Goal: Task Accomplishment & Management: Manage account settings

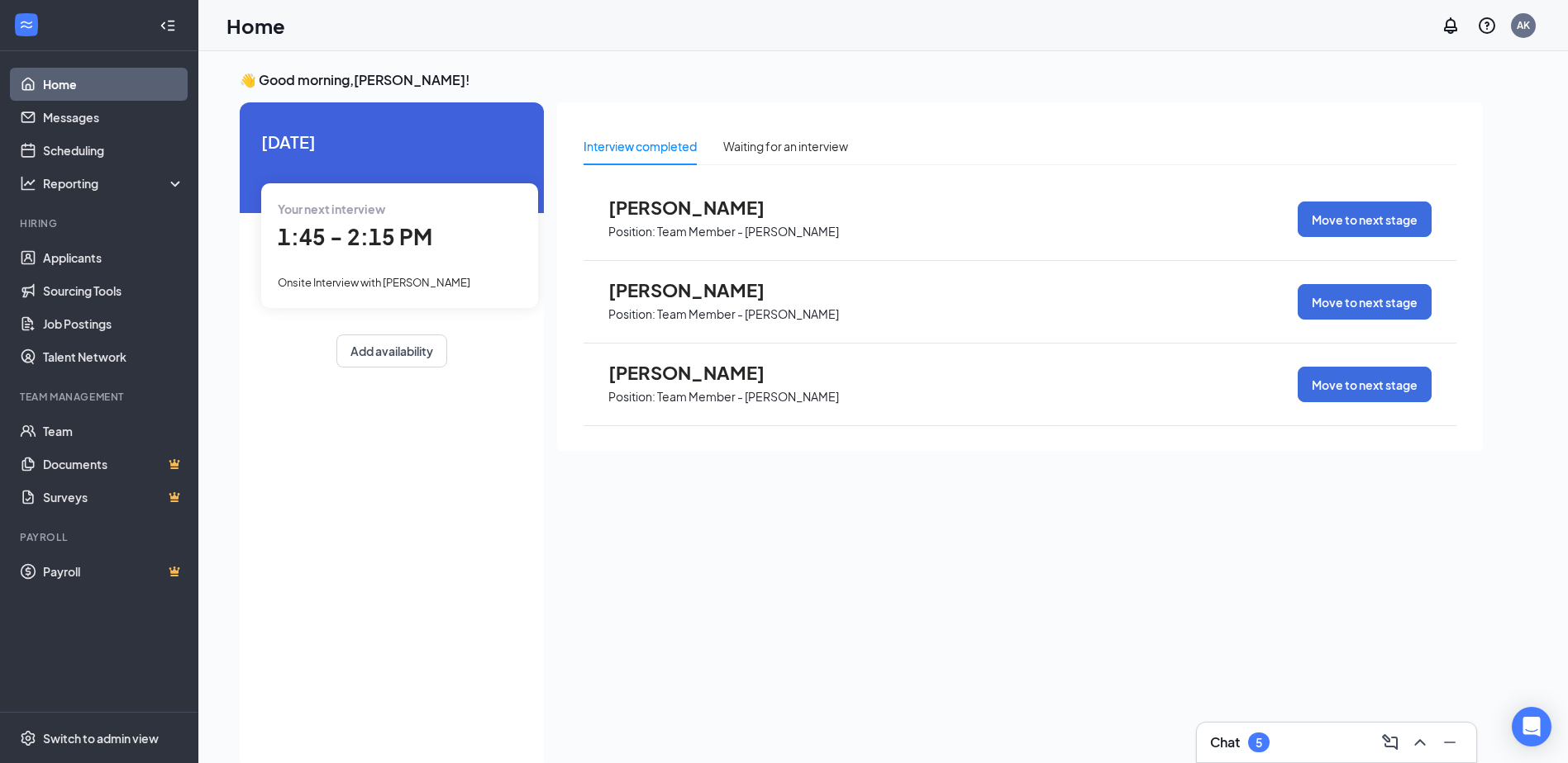
click at [474, 257] on div "Your next interview 1:45 - 2:15 PM Onsite Interview with Carter Gerlach" at bounding box center [399, 245] width 276 height 124
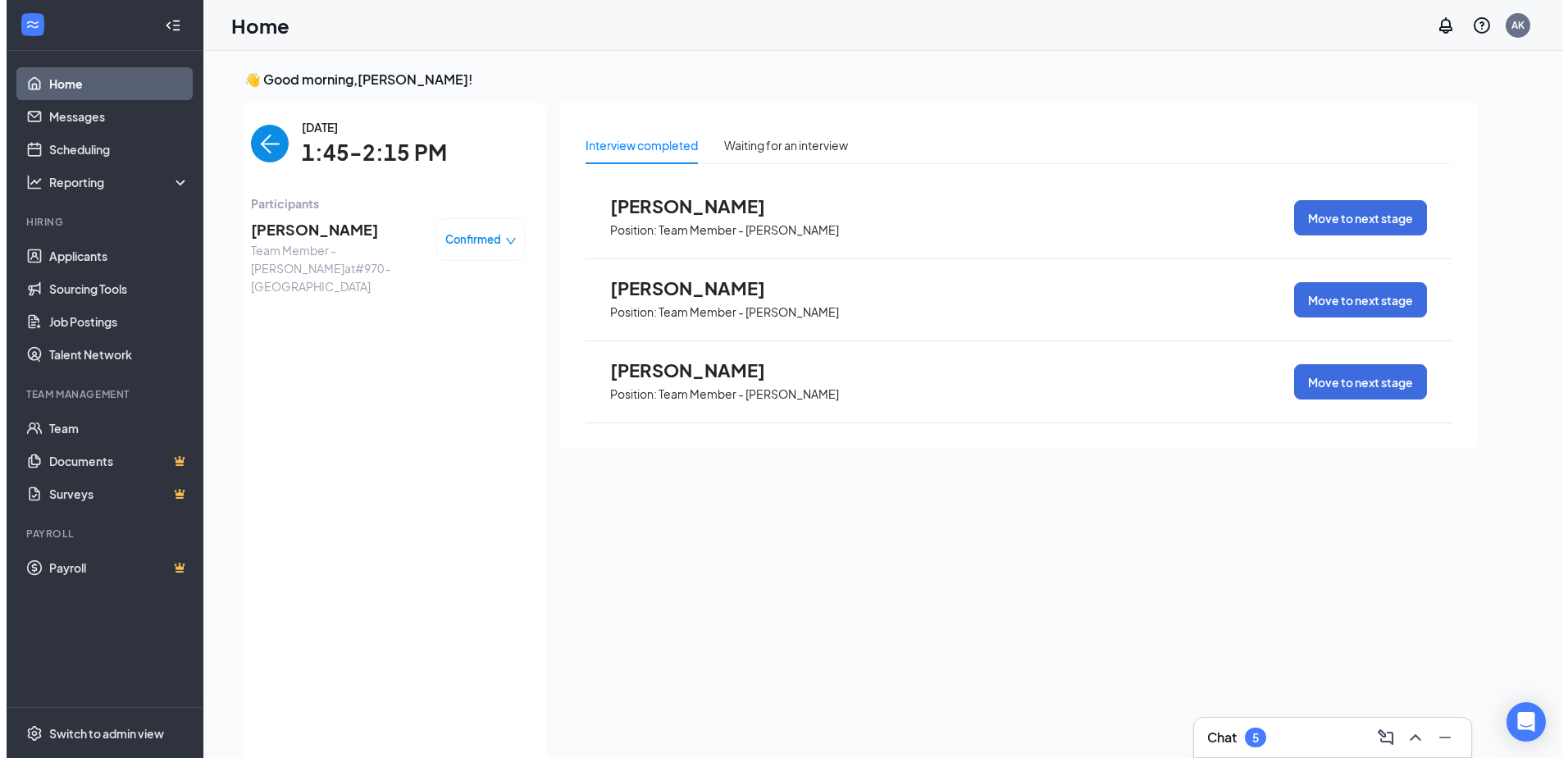
scroll to position [6, 0]
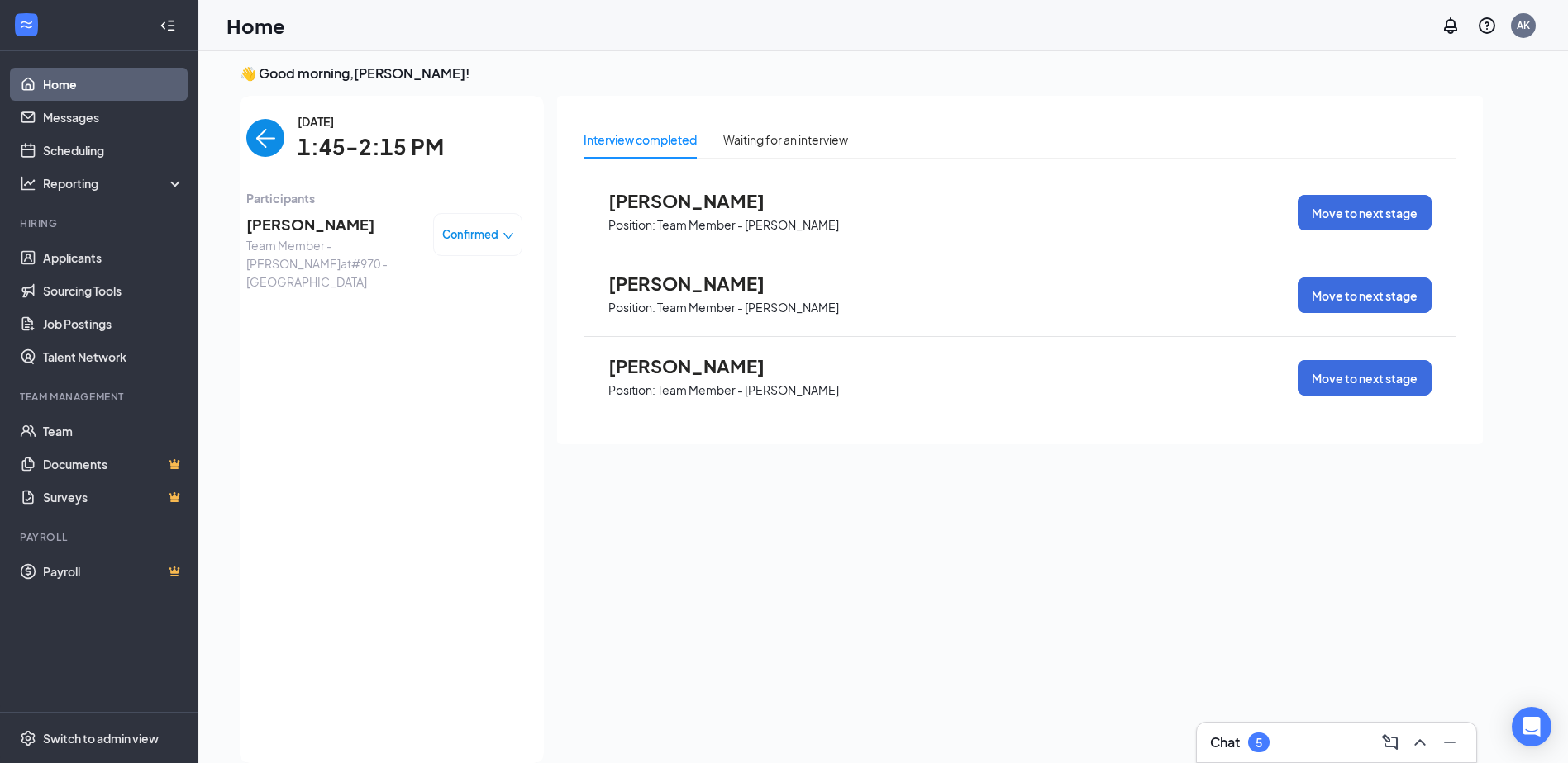
click at [317, 219] on span "Carter Gerlach" at bounding box center [333, 224] width 174 height 23
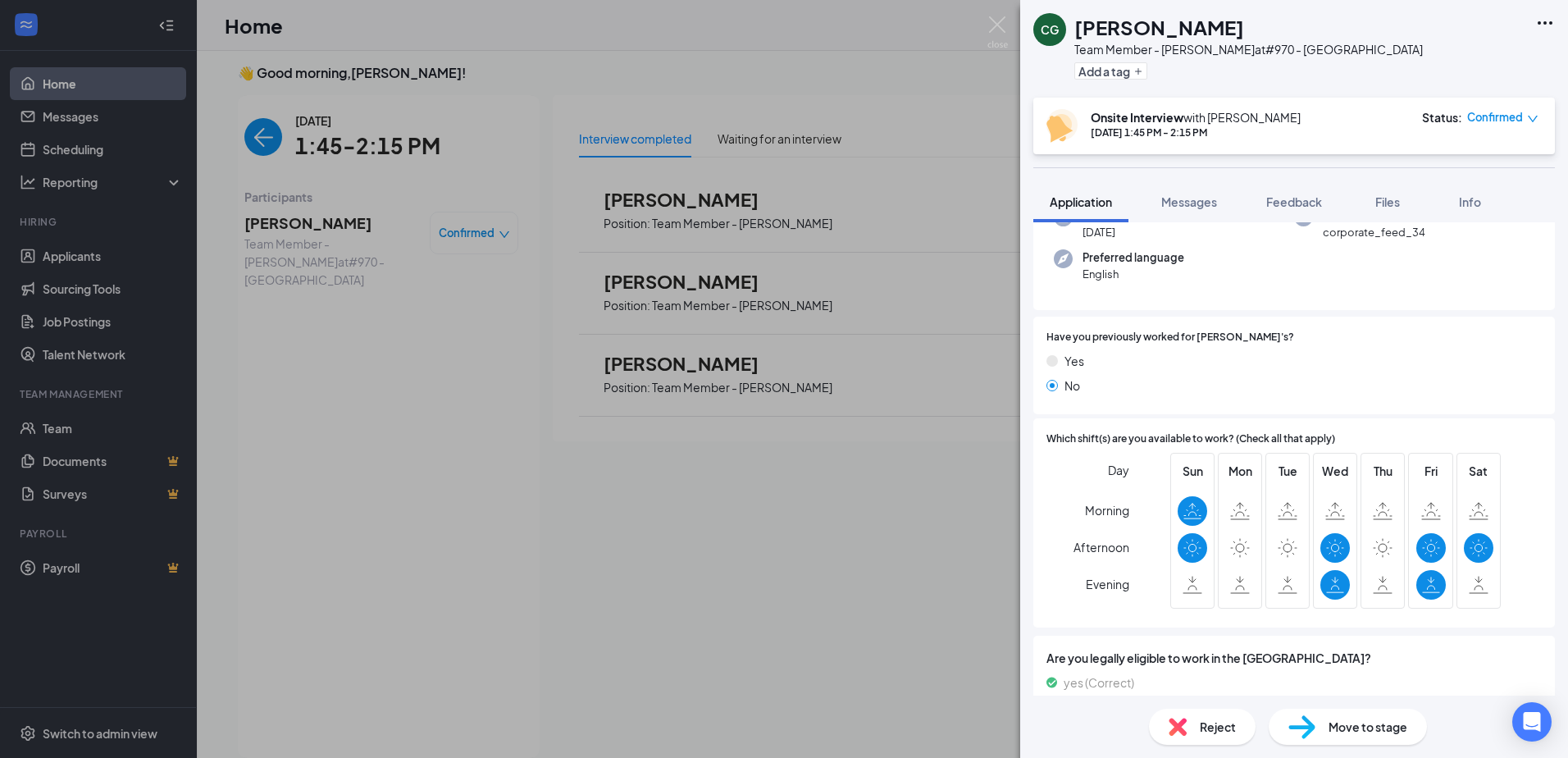
scroll to position [192, 0]
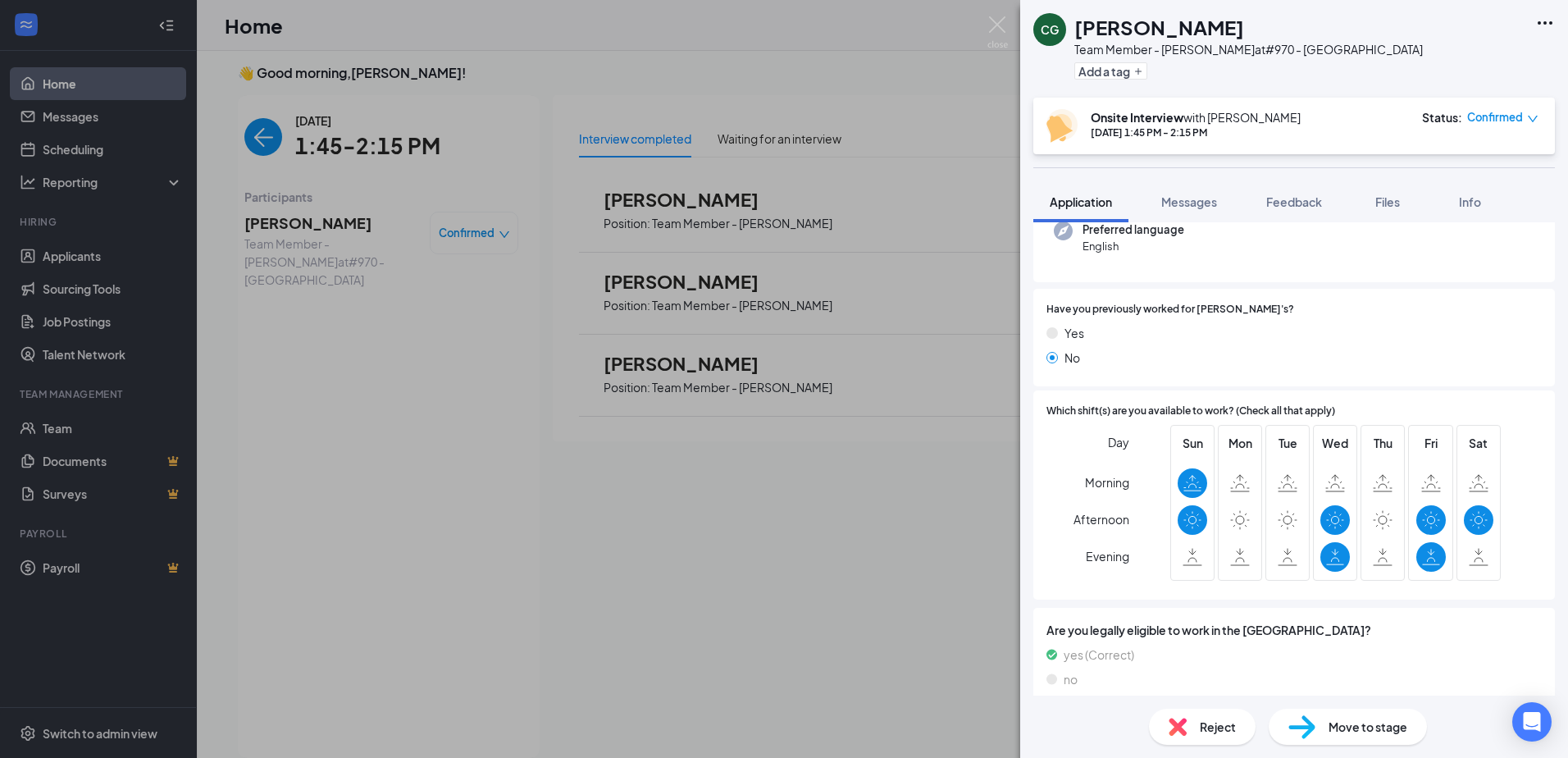
click at [1220, 722] on span "Reject" at bounding box center [1218, 727] width 36 height 18
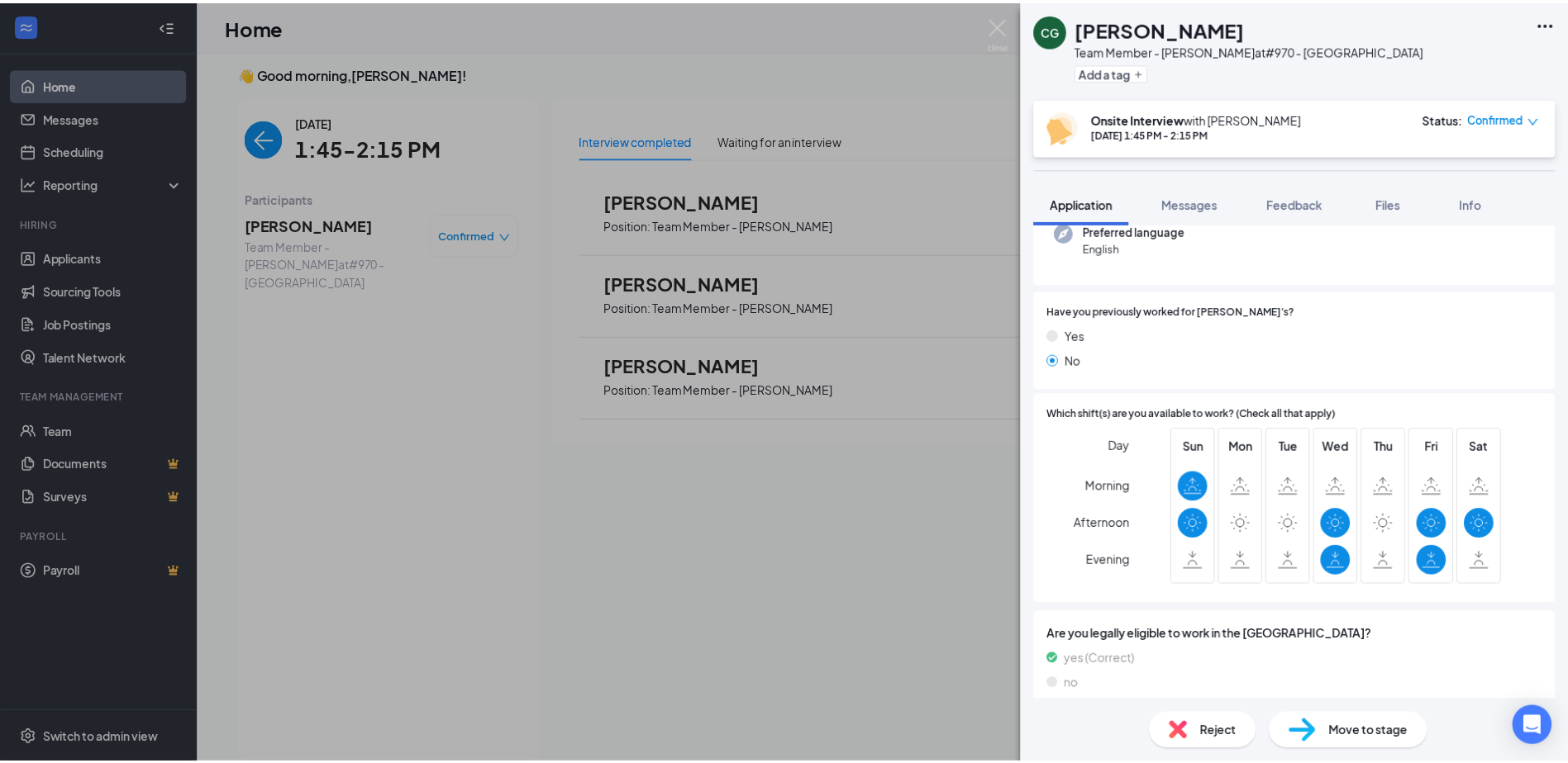
scroll to position [186, 0]
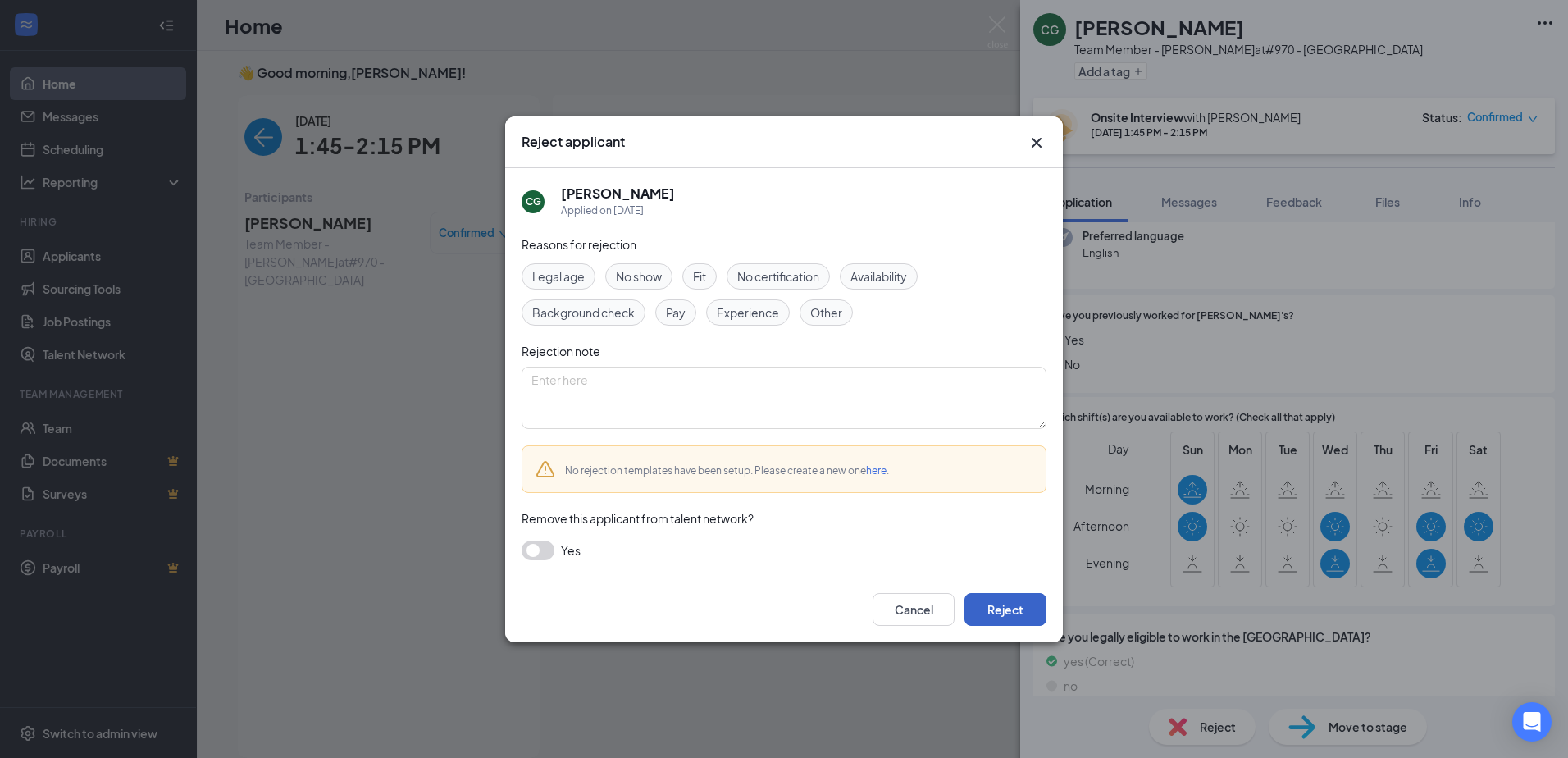
click at [1002, 595] on button "Reject" at bounding box center [1006, 609] width 82 height 33
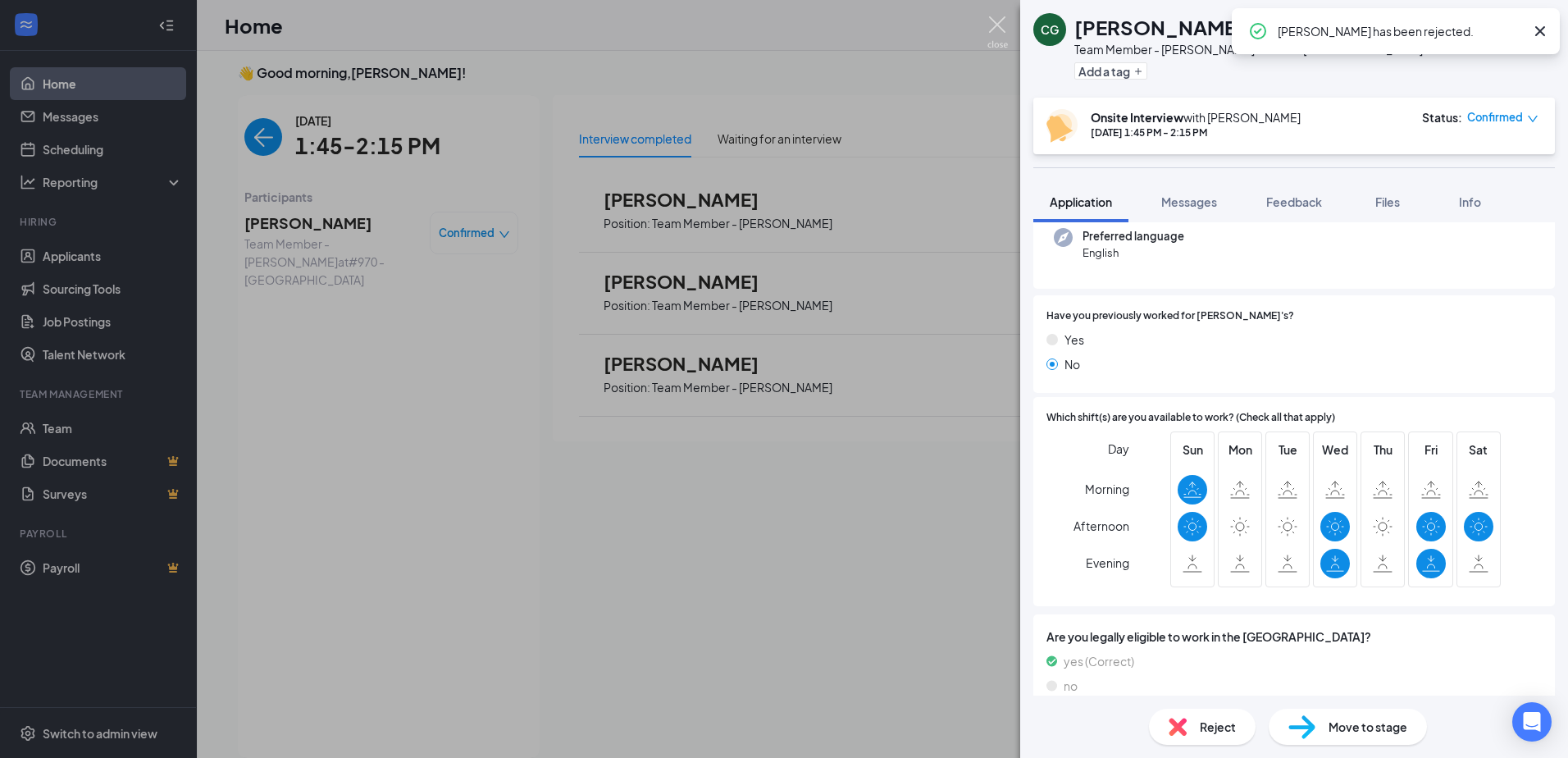
click at [1004, 45] on img at bounding box center [997, 32] width 20 height 32
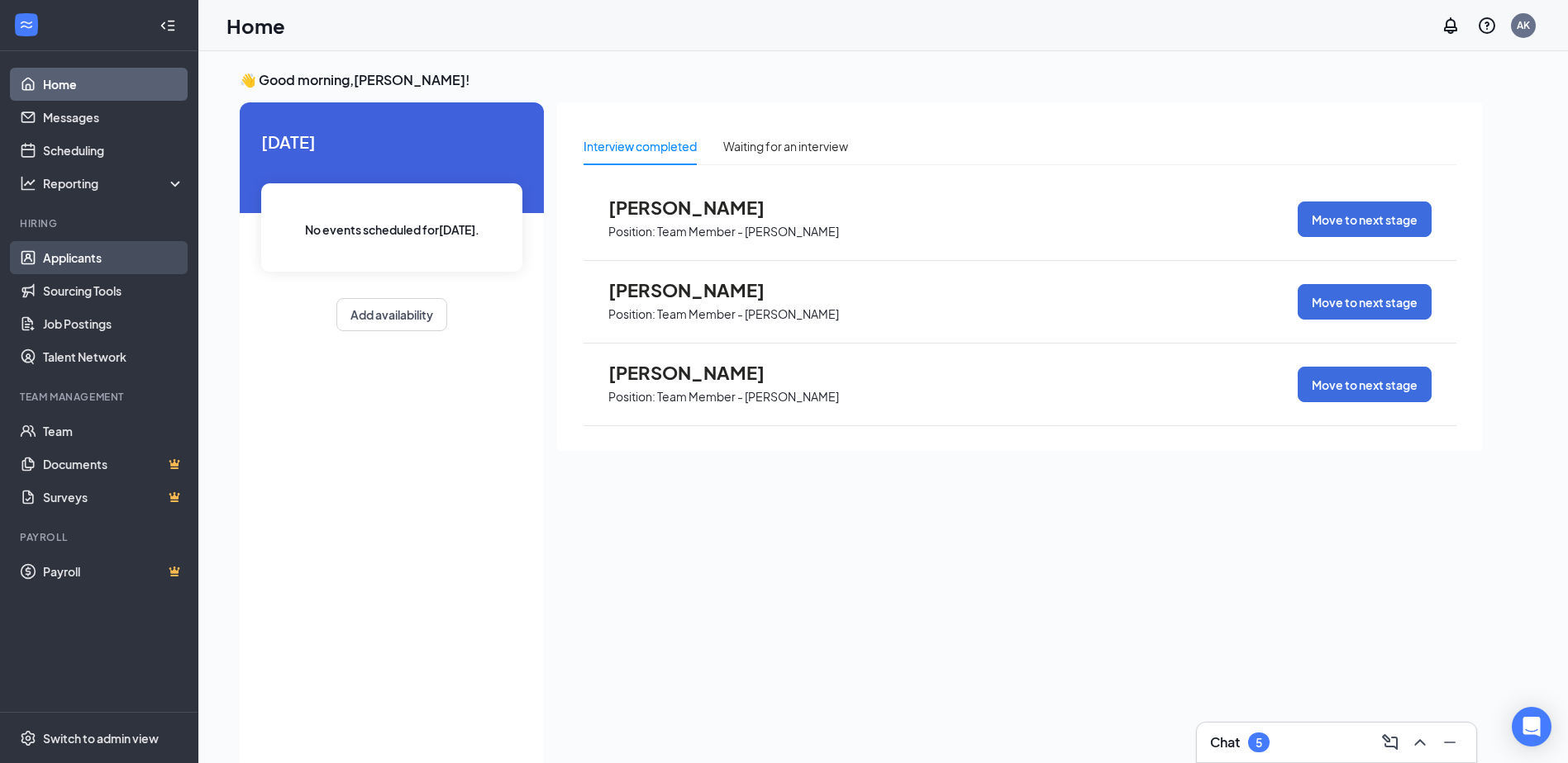
click at [53, 254] on link "Applicants" at bounding box center [114, 258] width 141 height 33
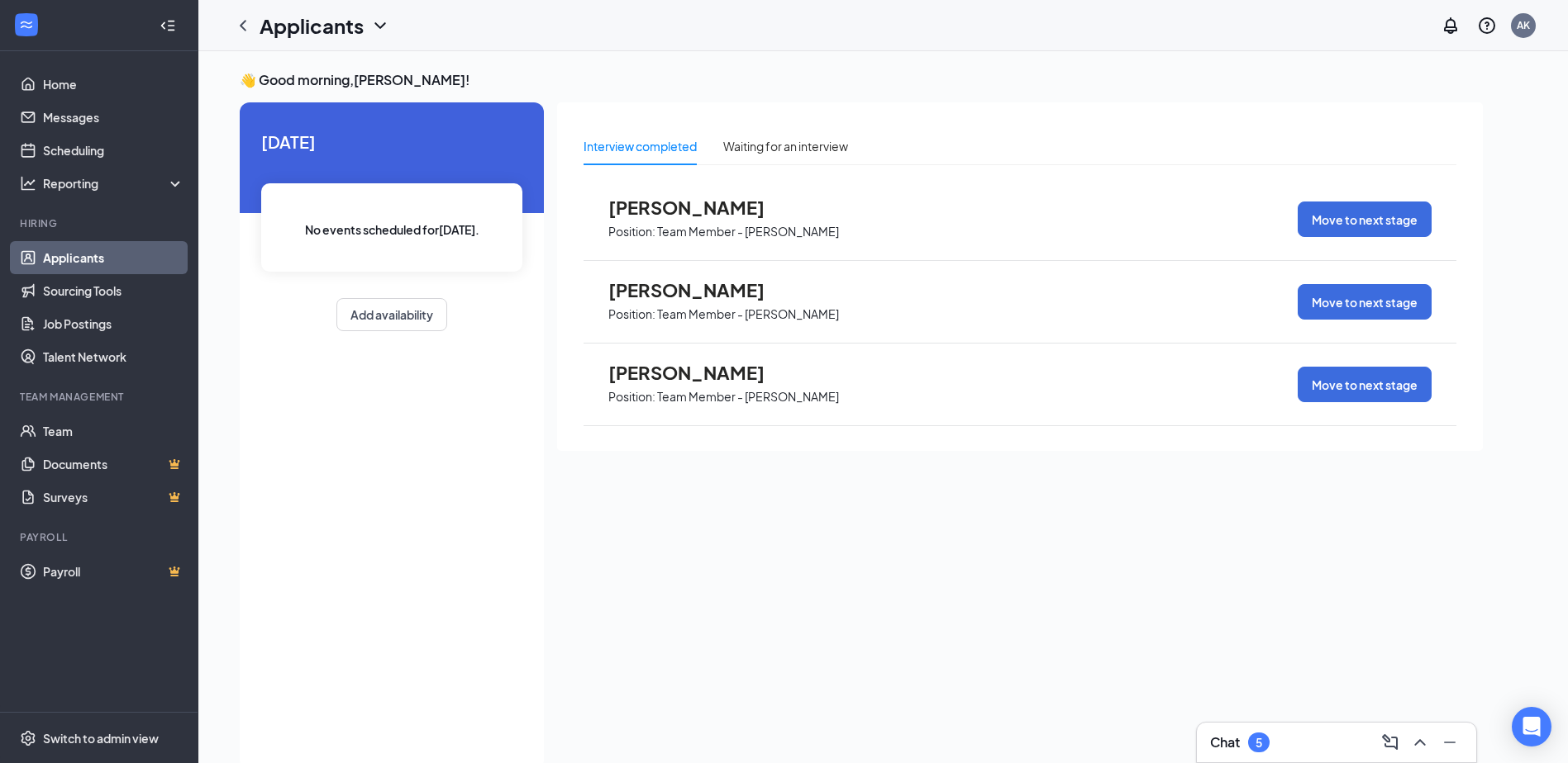
click at [107, 258] on link "Applicants" at bounding box center [114, 258] width 141 height 33
click at [62, 256] on link "Applicants" at bounding box center [114, 258] width 141 height 33
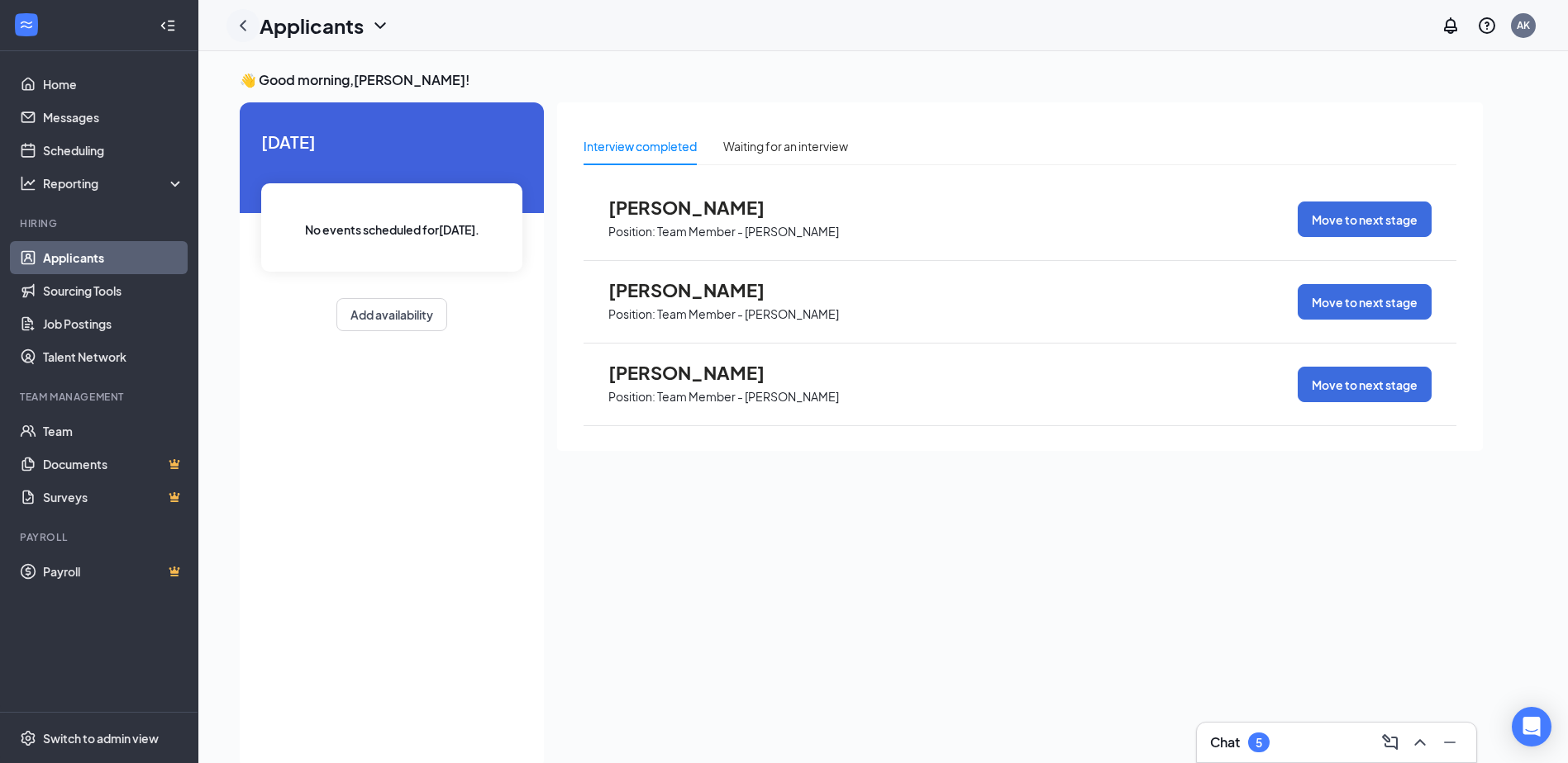
click at [243, 19] on icon "ChevronLeft" at bounding box center [243, 26] width 20 height 20
click at [145, 252] on link "Applicants" at bounding box center [114, 258] width 141 height 33
click at [145, 252] on link "Applicants" at bounding box center [114, 258] width 141 height 33
click at [144, 254] on link "Applicants" at bounding box center [114, 258] width 141 height 33
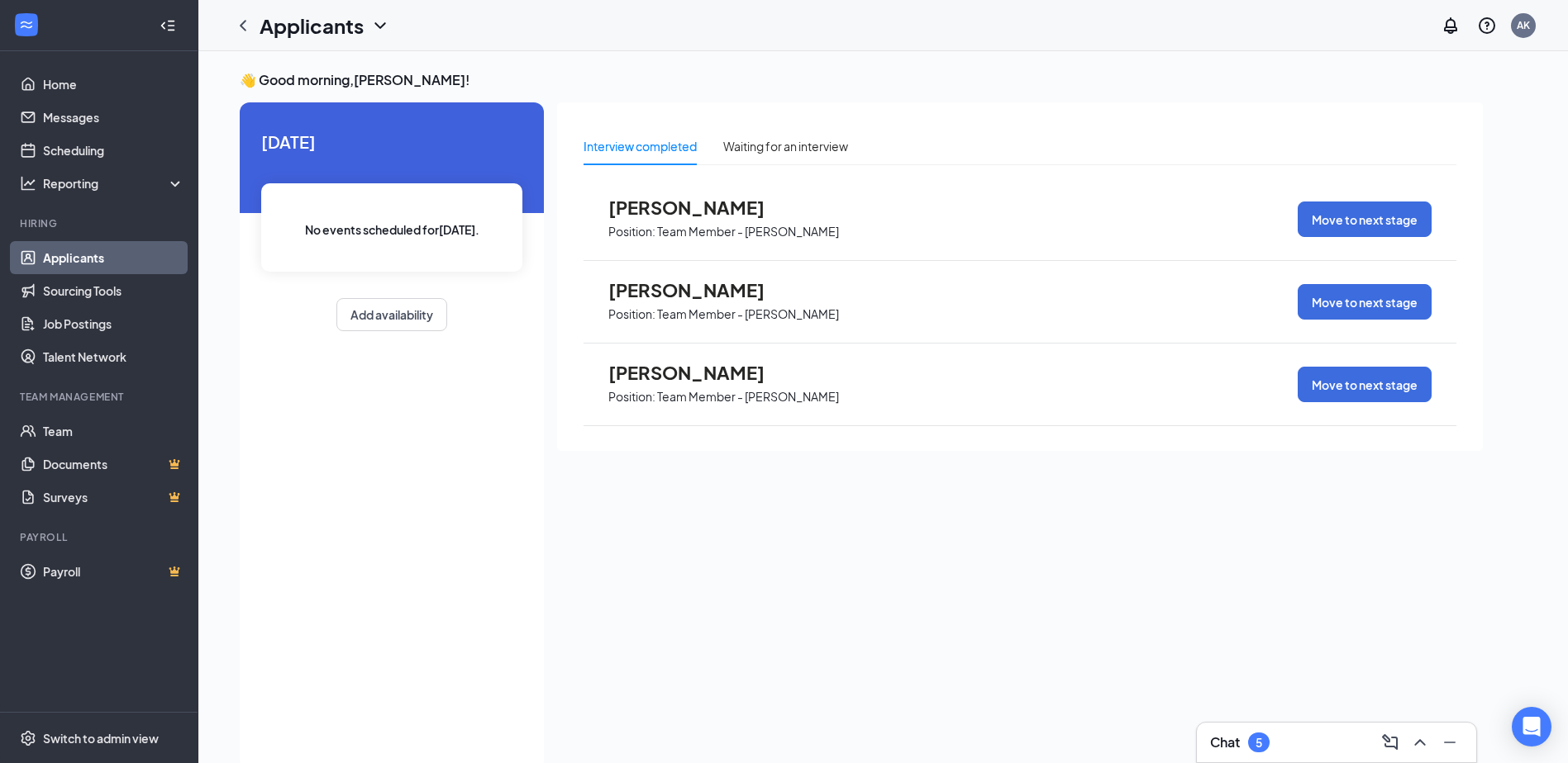
click at [144, 259] on link "Applicants" at bounding box center [114, 258] width 141 height 33
click at [145, 262] on link "Applicants" at bounding box center [114, 258] width 141 height 33
click at [242, 25] on icon "ChevronLeft" at bounding box center [243, 26] width 6 height 11
click at [96, 117] on link "Messages" at bounding box center [114, 118] width 141 height 33
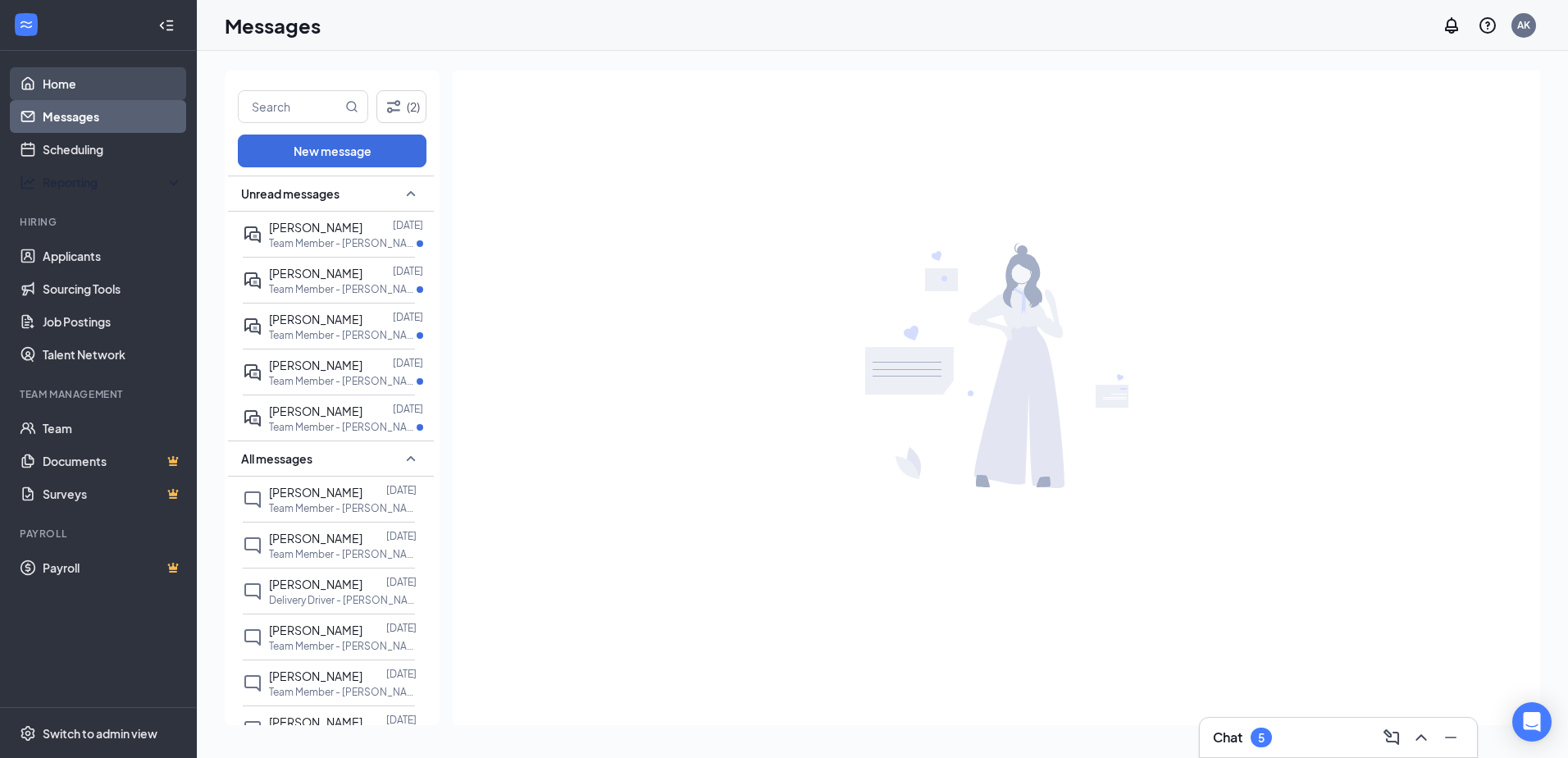
click at [104, 75] on link "Home" at bounding box center [113, 84] width 140 height 33
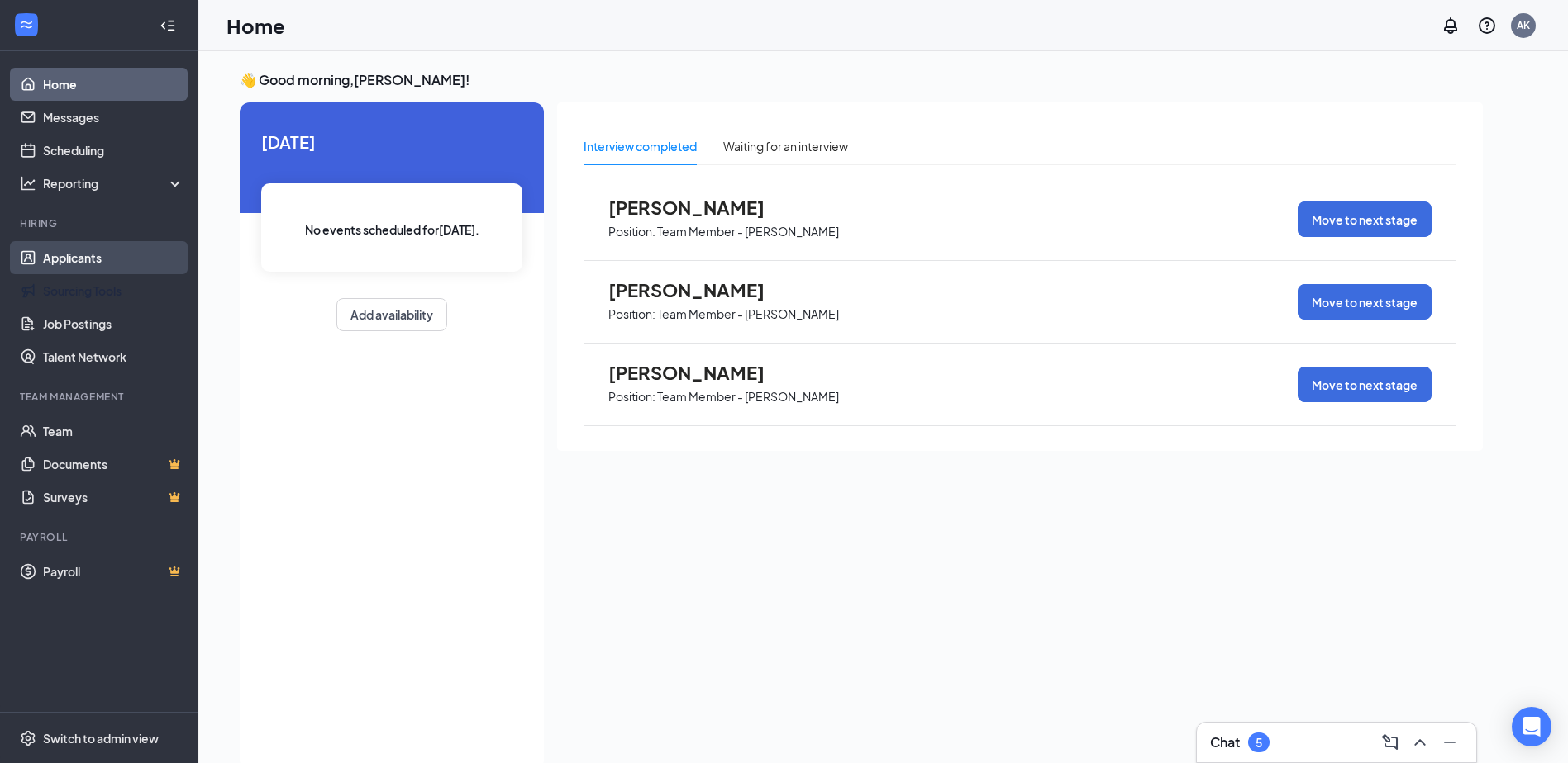
click at [97, 251] on link "Applicants" at bounding box center [114, 258] width 141 height 33
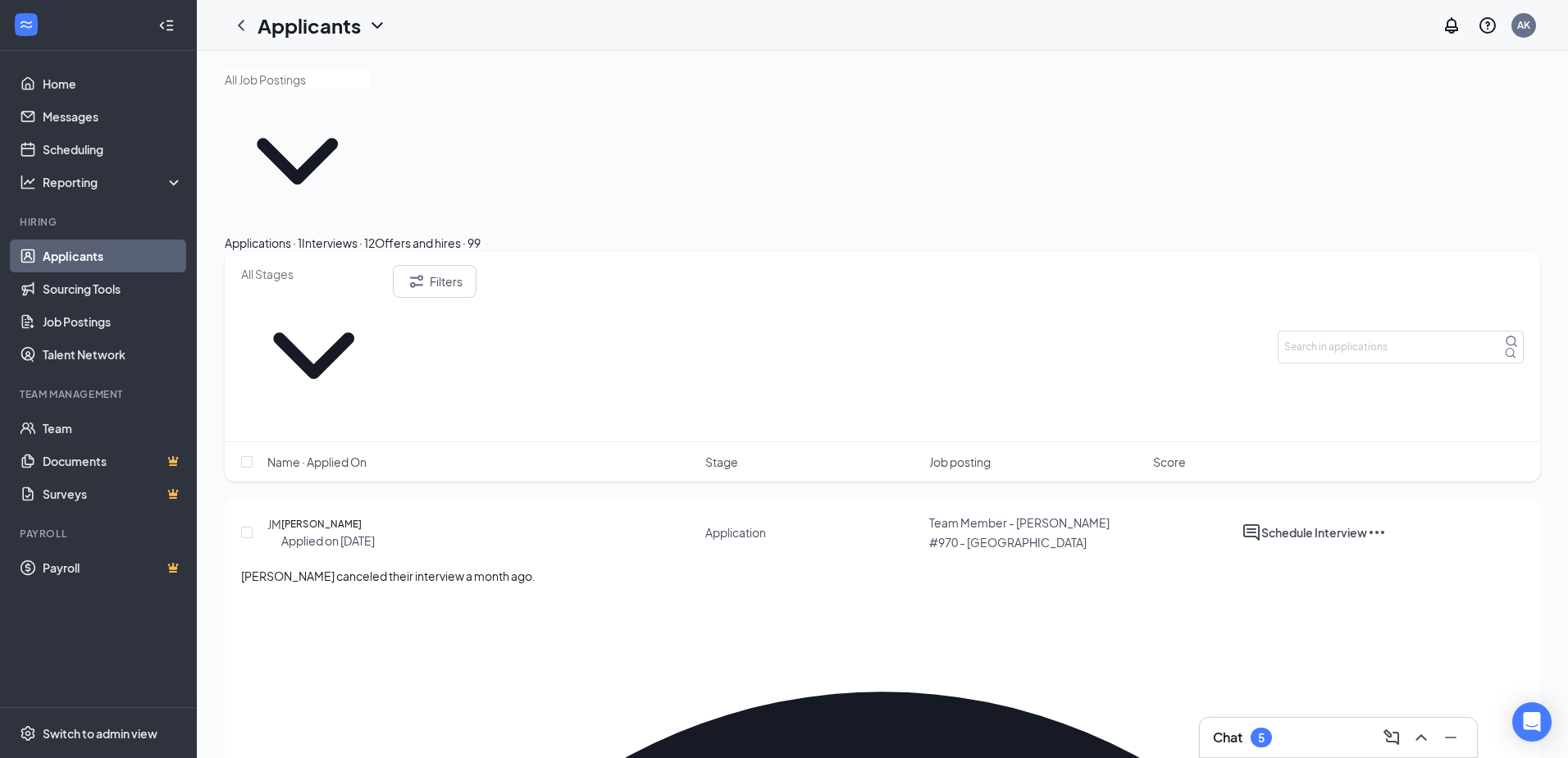
click at [375, 234] on button "Interviews · 12" at bounding box center [338, 243] width 73 height 18
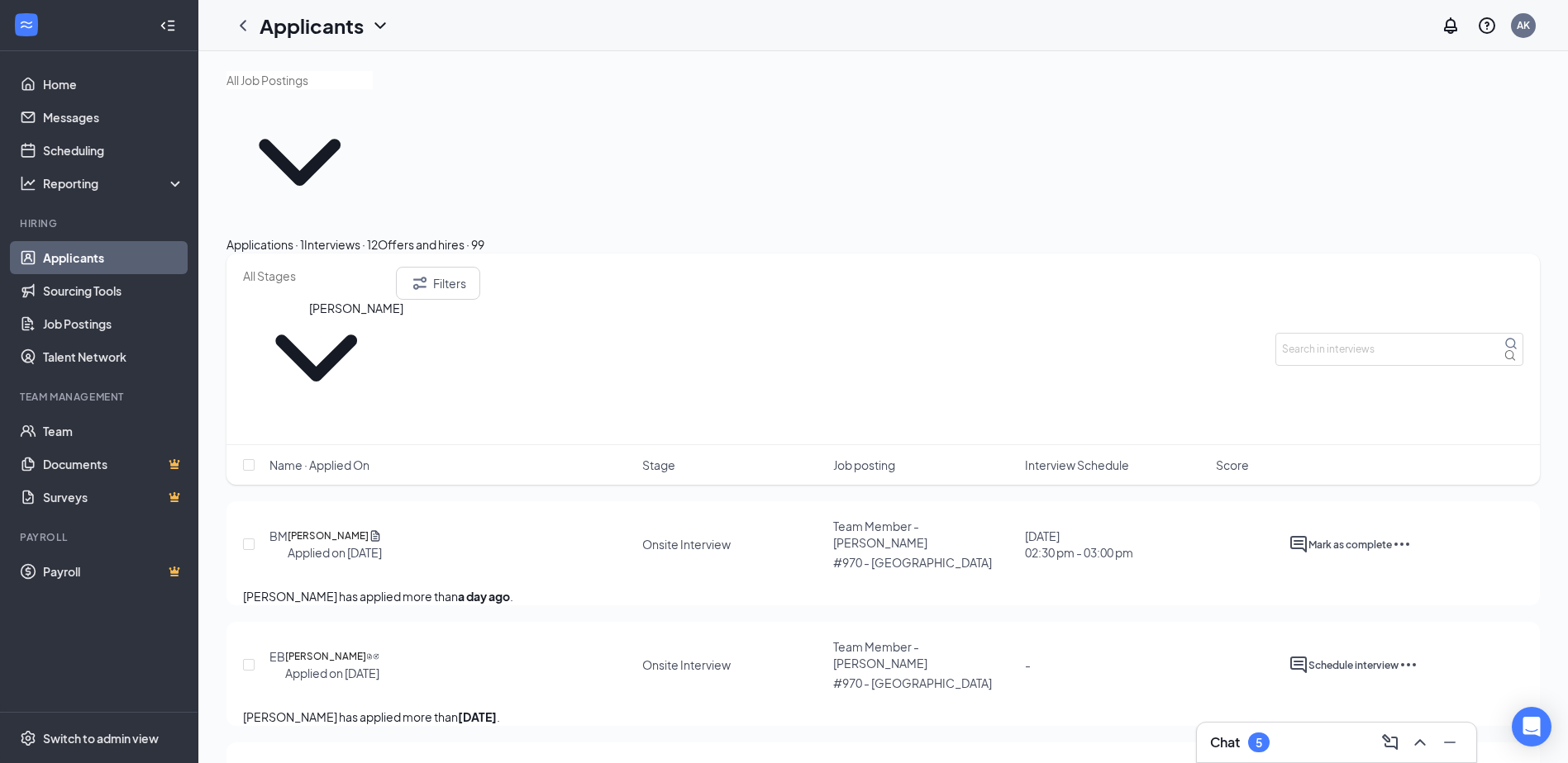
click at [331, 528] on h5 "[PERSON_NAME]" at bounding box center [328, 536] width 81 height 17
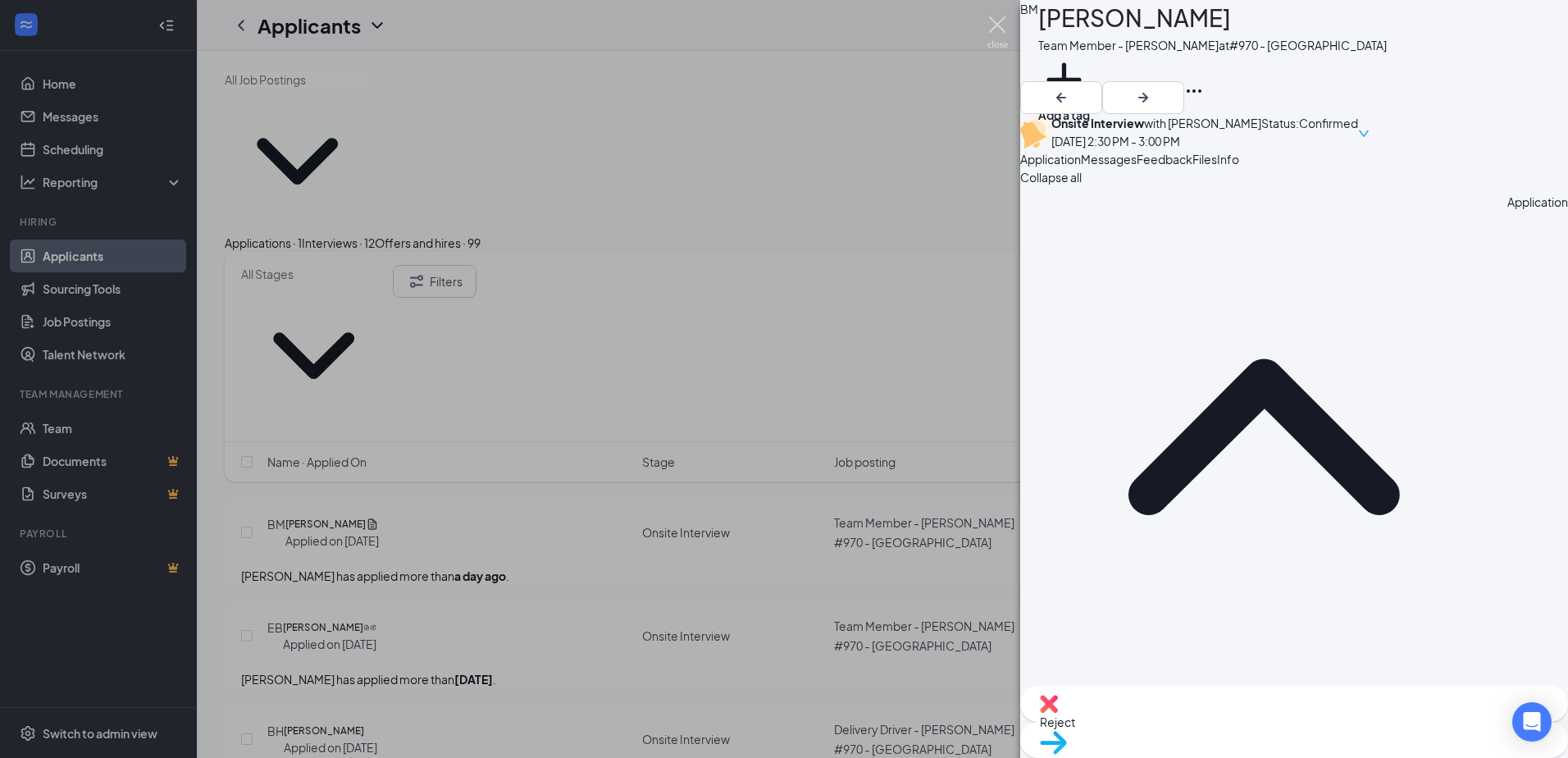
click at [1001, 34] on img at bounding box center [997, 32] width 20 height 32
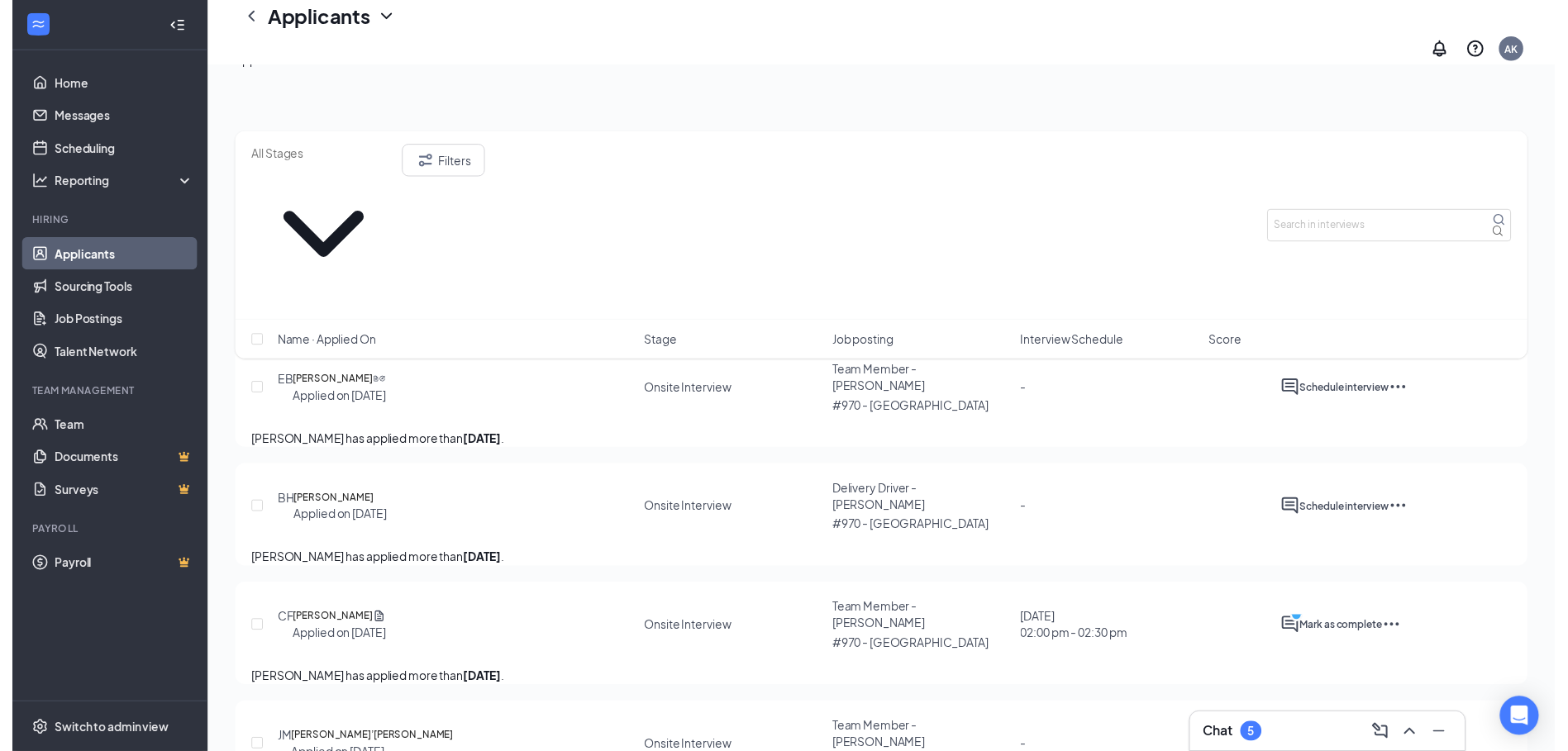
scroll to position [248, 0]
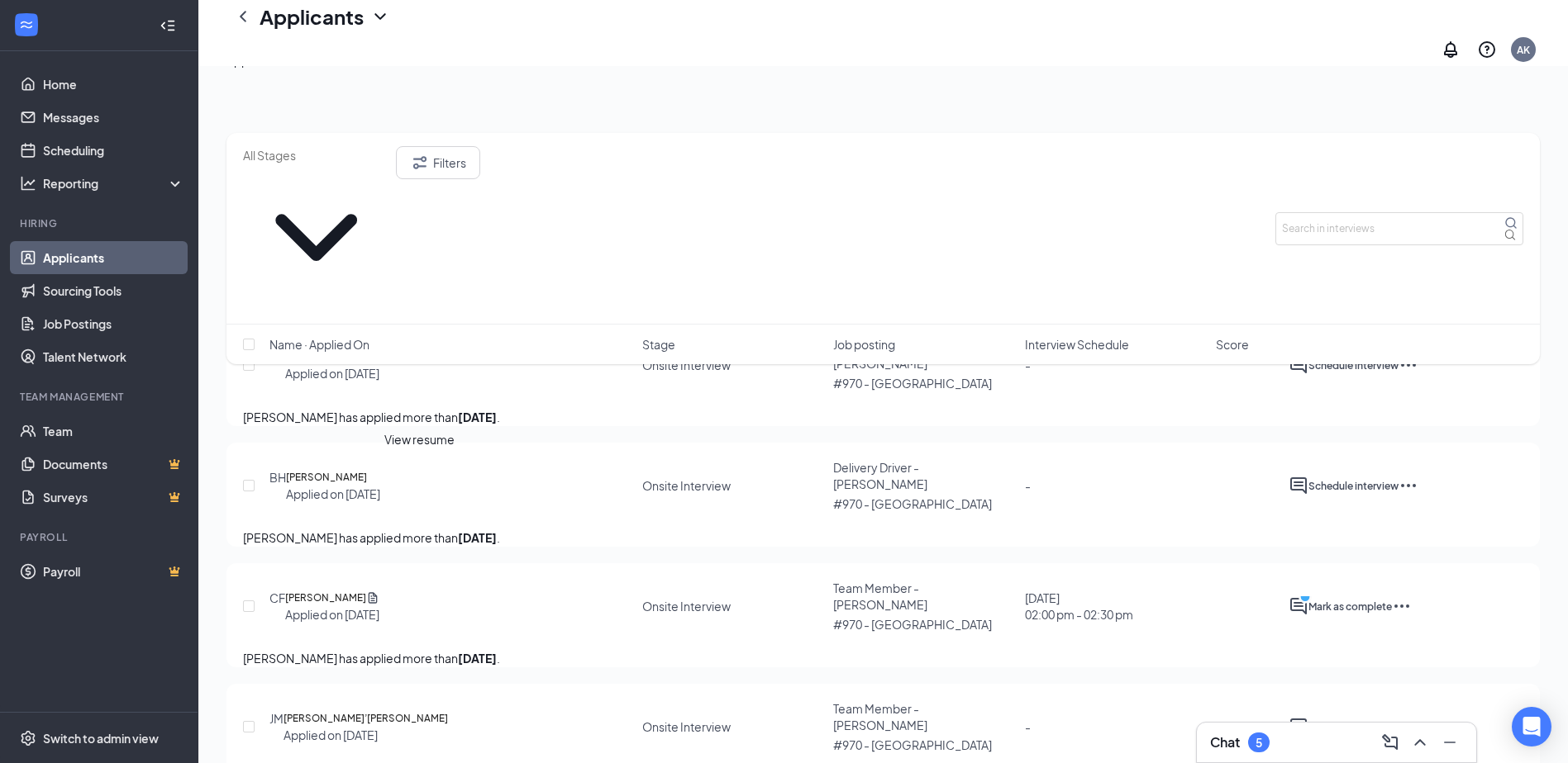
click at [379, 589] on icon "Document" at bounding box center [373, 598] width 13 height 17
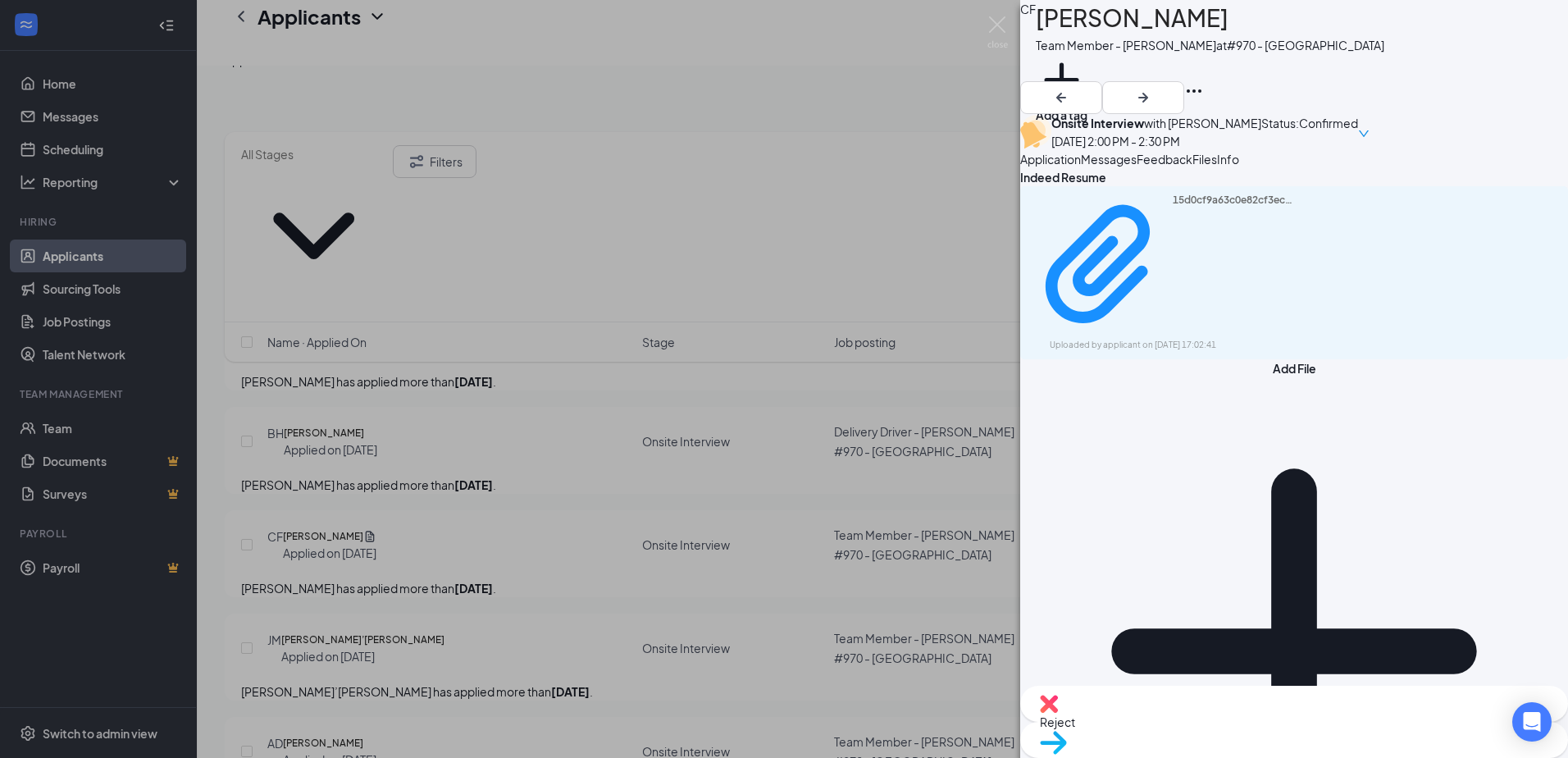
drag, startPoint x: 568, startPoint y: 618, endPoint x: 1403, endPoint y: 601, distance: 835.2
click at [568, 612] on div "CF [PERSON_NAME] Team Member - [PERSON_NAME] at #970 - Monticello Add a tag Ons…" at bounding box center [784, 379] width 1568 height 758
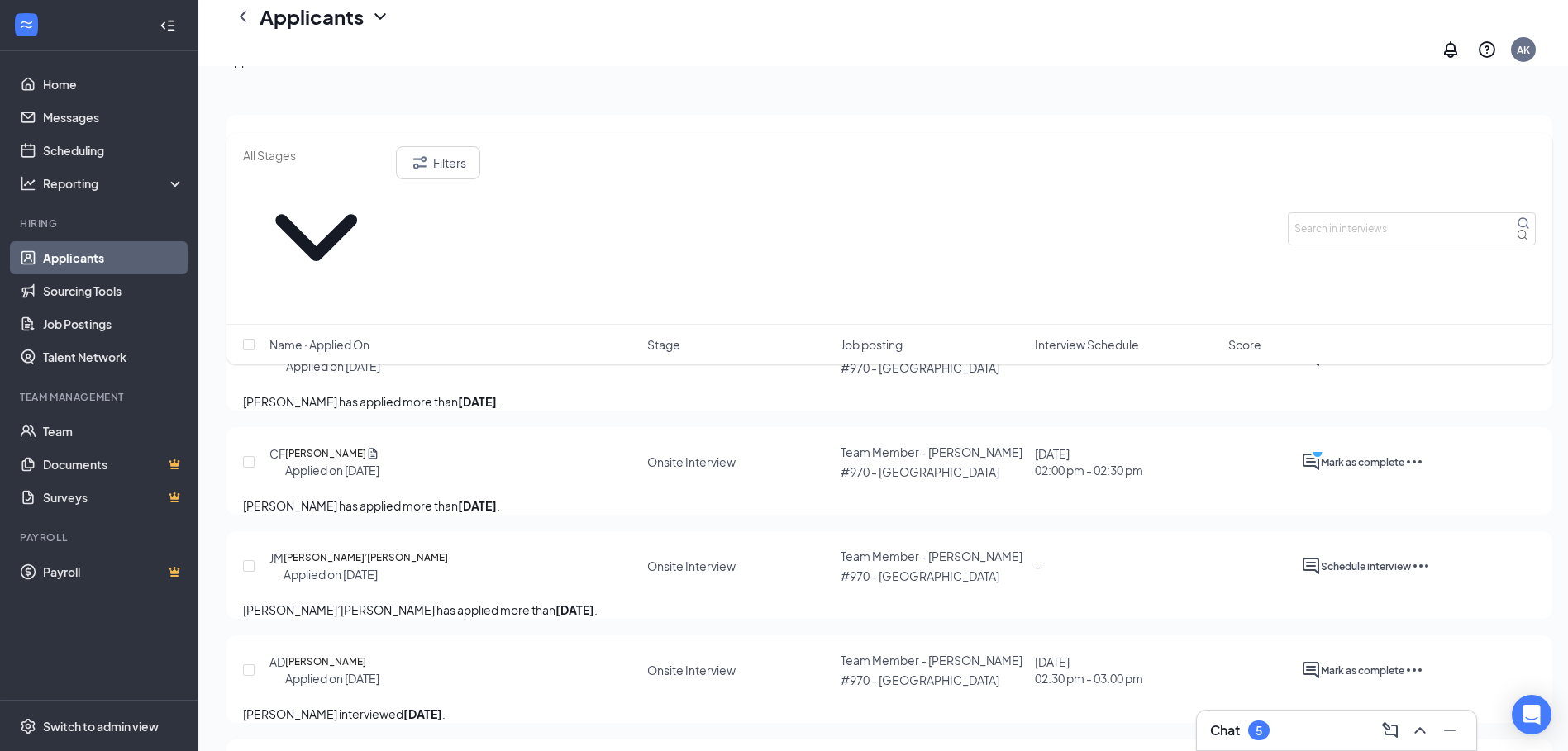
scroll to position [413, 0]
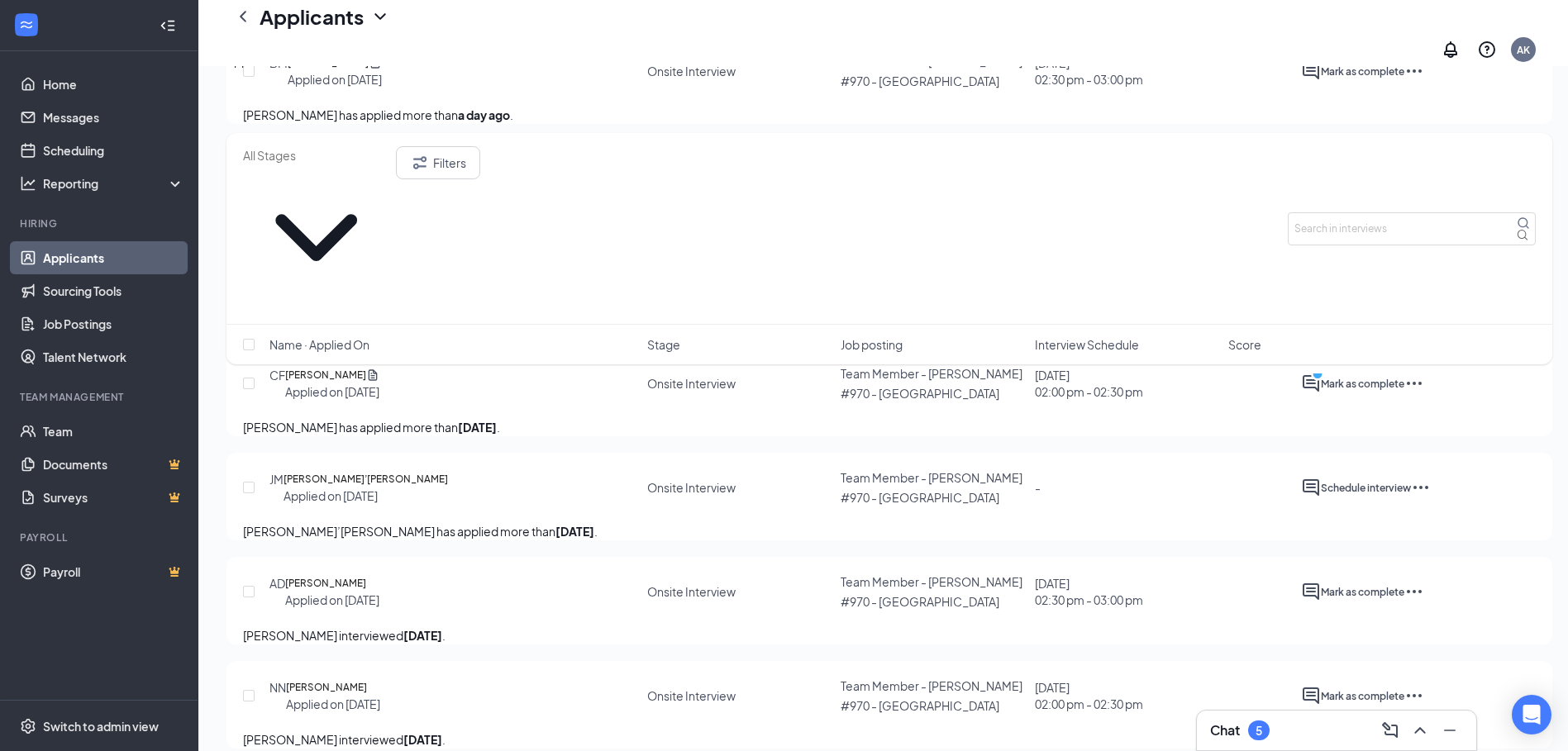
click at [1424, 581] on icon "Ellipses" at bounding box center [1414, 591] width 20 height 20
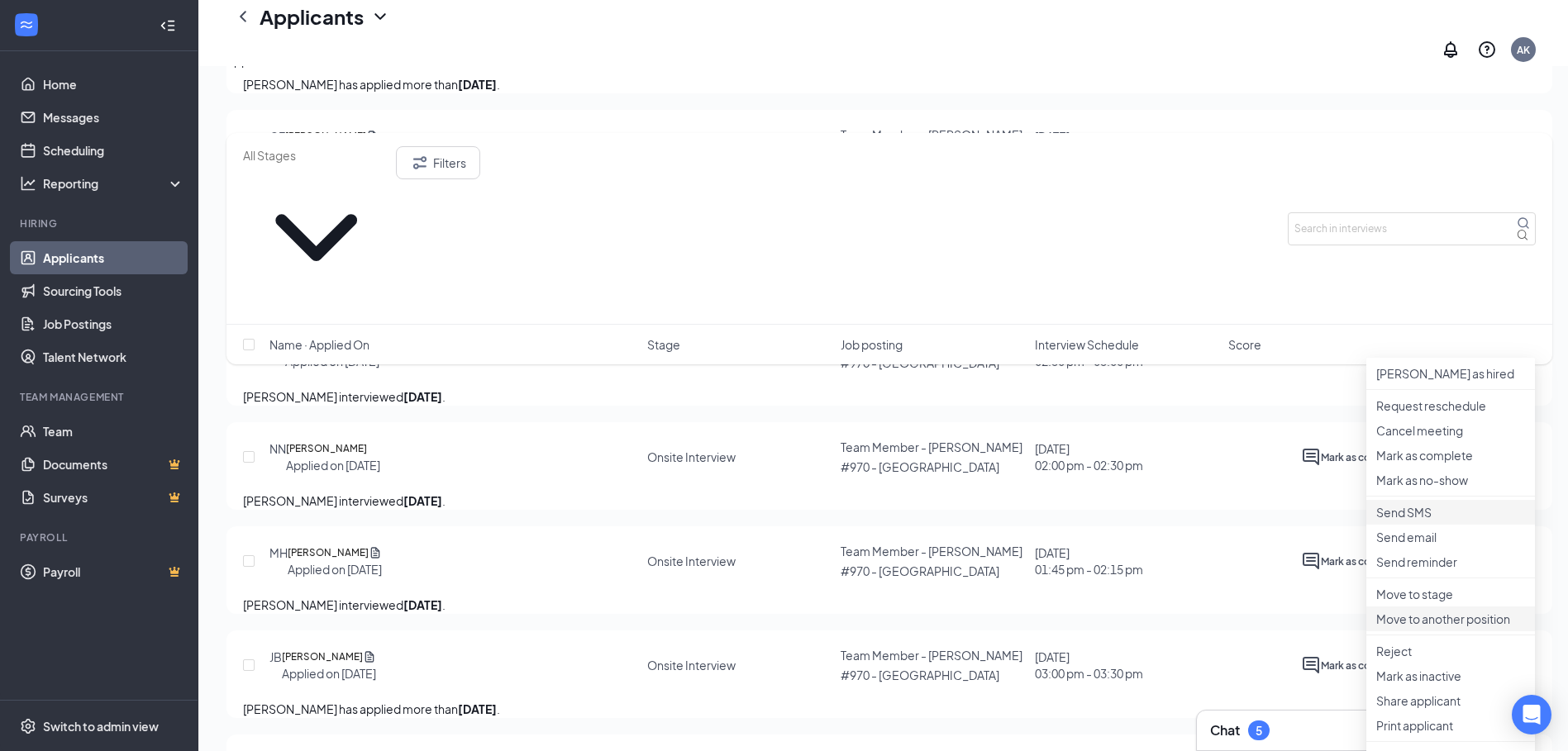
scroll to position [744, 0]
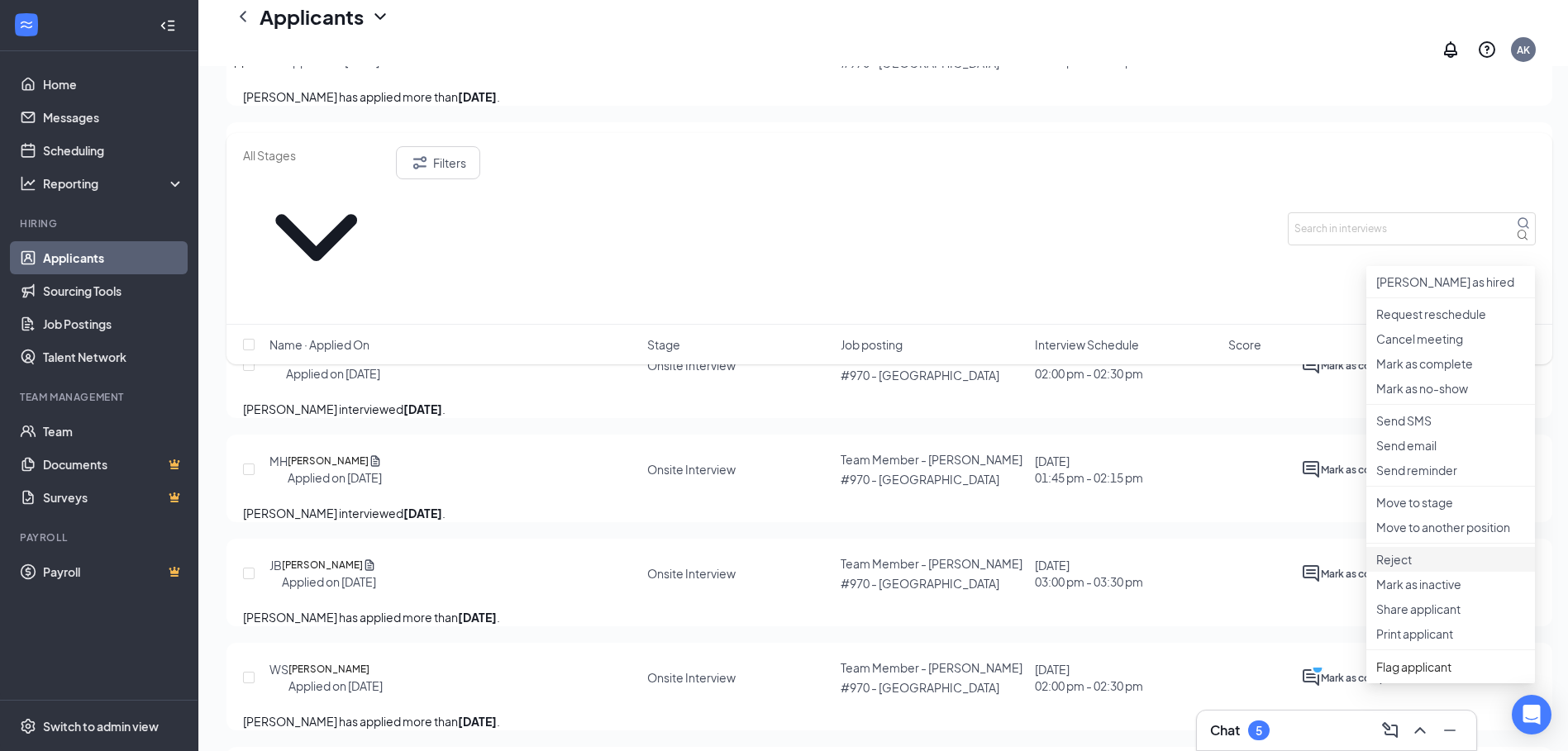
click at [1437, 567] on p "Reject" at bounding box center [1450, 559] width 149 height 17
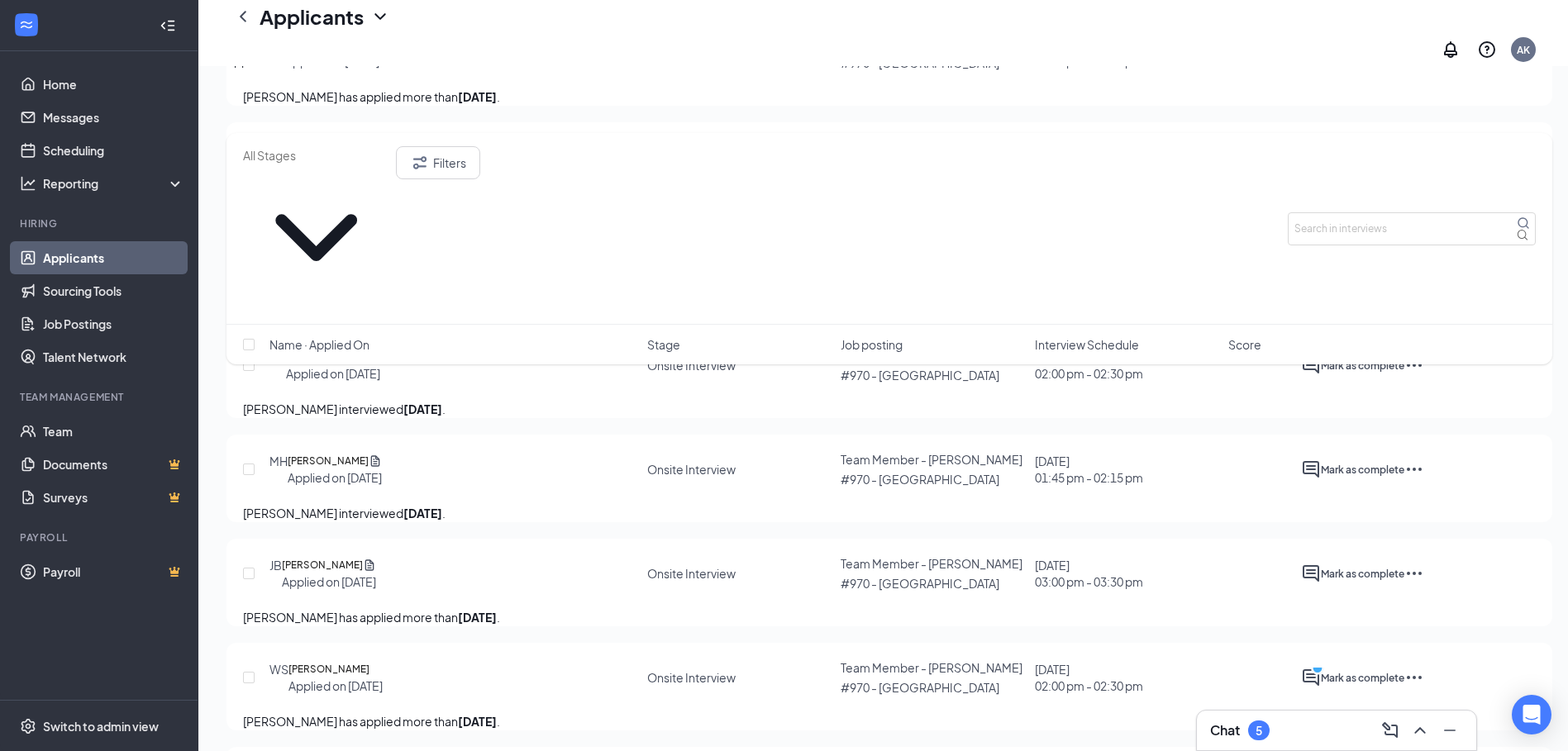
click at [1424, 479] on icon "Ellipses" at bounding box center [1414, 469] width 20 height 20
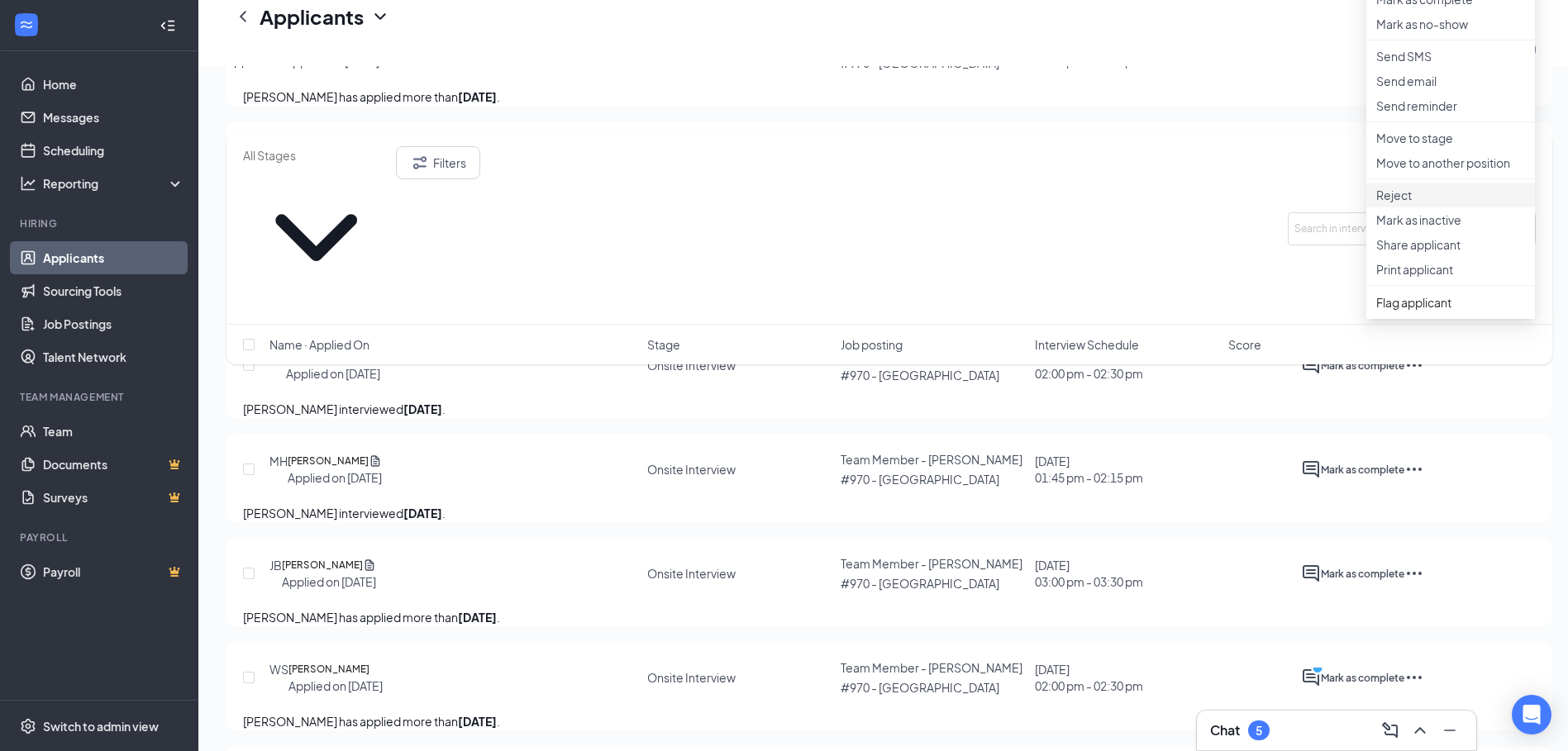
click at [1404, 203] on p "Reject" at bounding box center [1450, 195] width 149 height 17
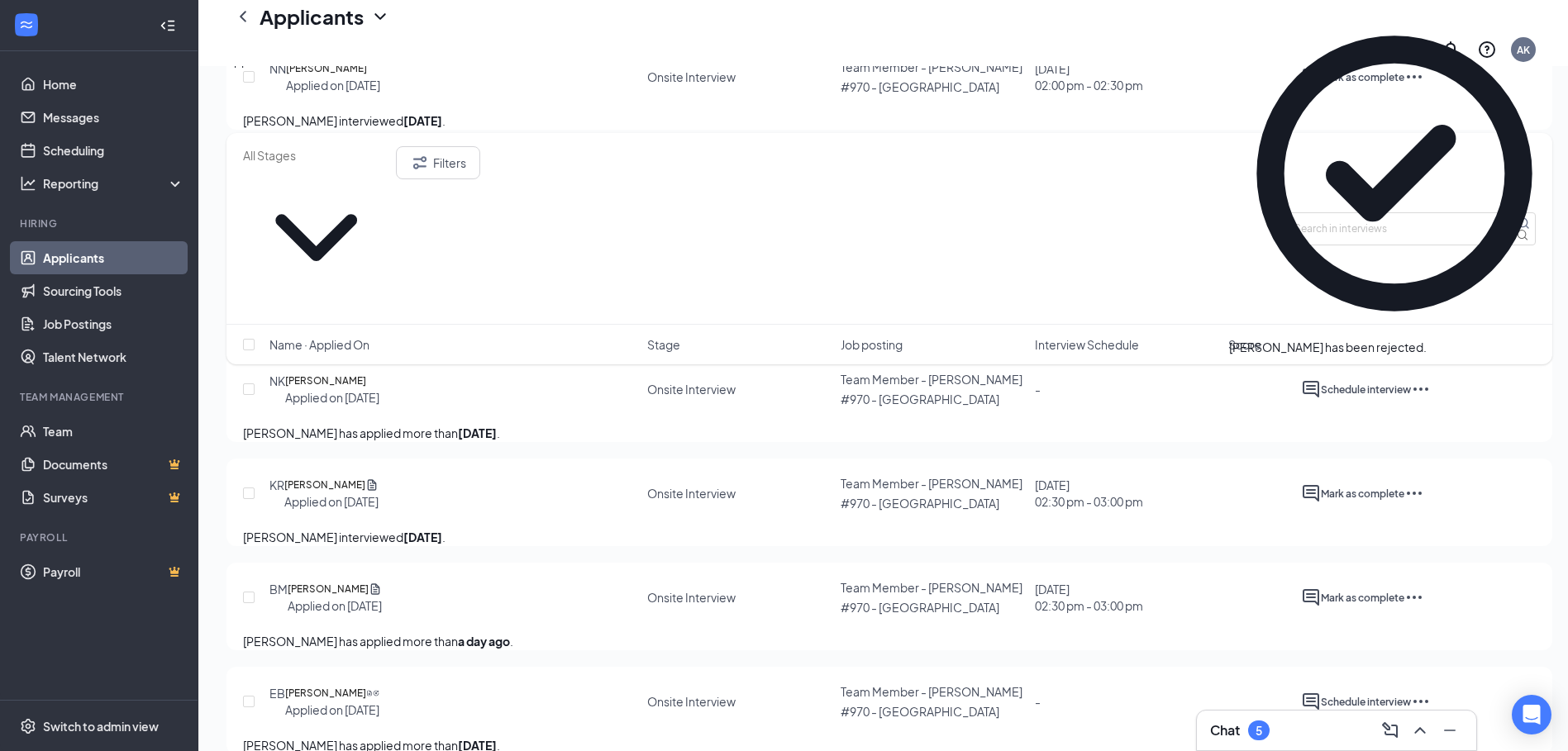
scroll to position [955, 0]
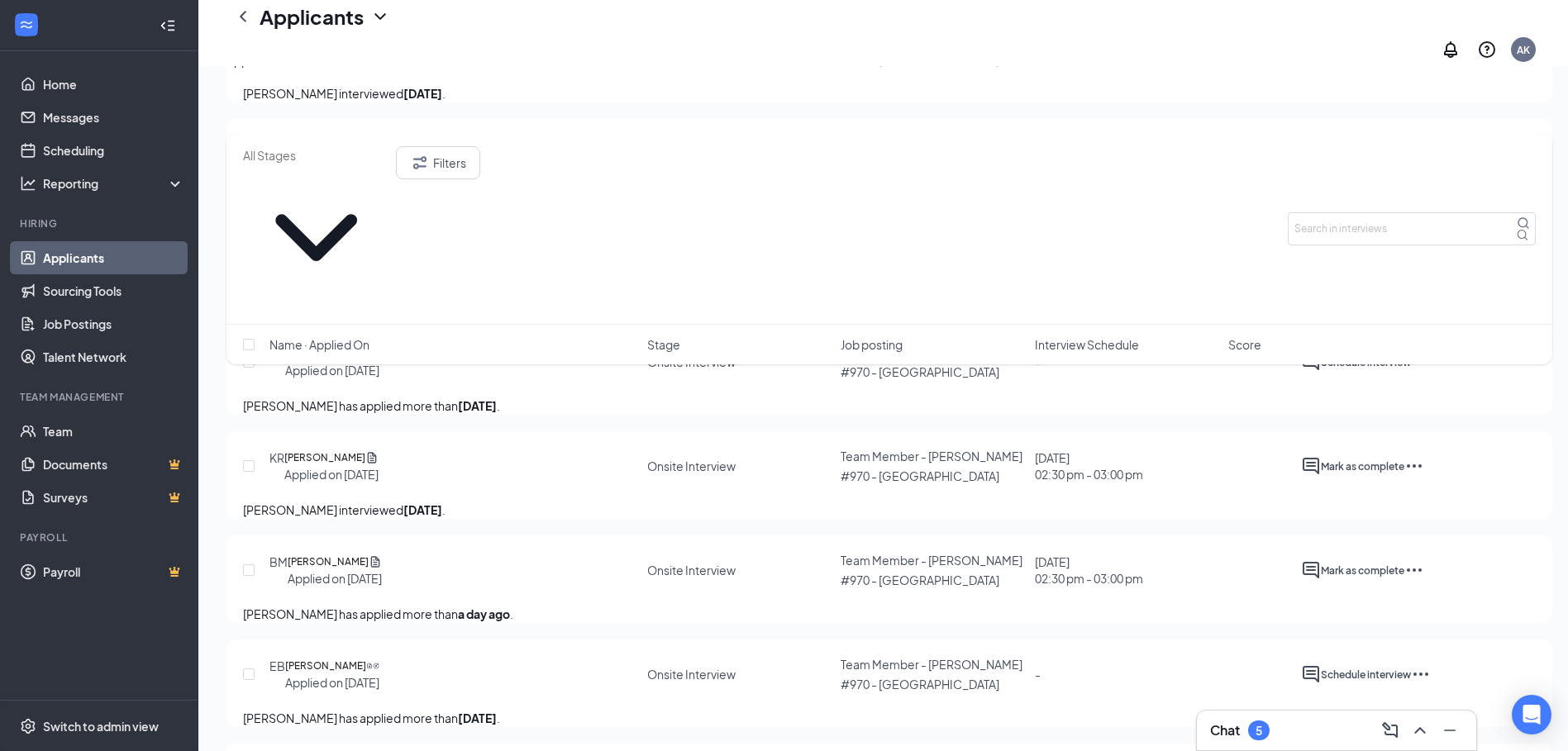
click at [1421, 467] on icon "Ellipses" at bounding box center [1414, 466] width 15 height 4
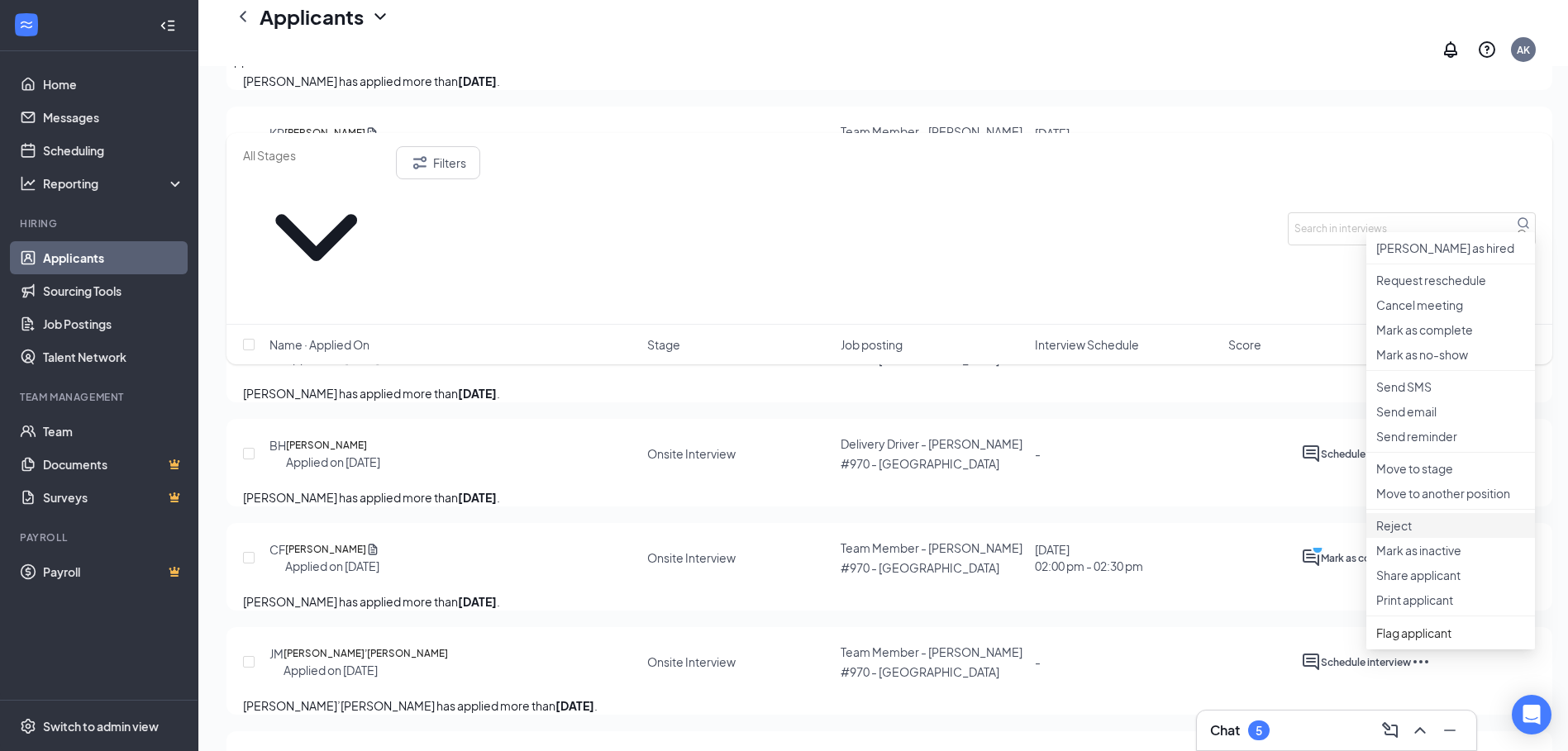
scroll to position [1285, 0]
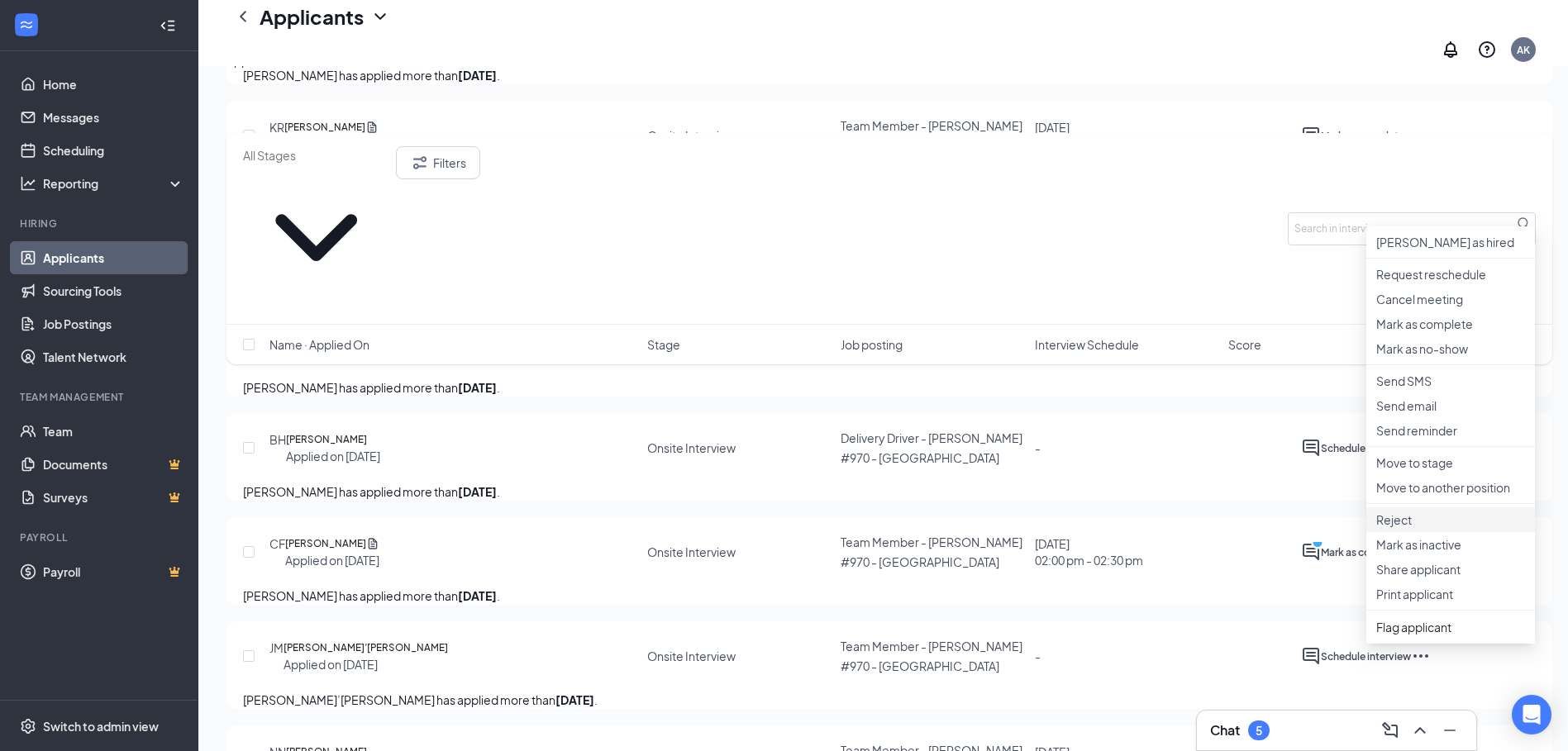
click at [1423, 528] on p "Reject" at bounding box center [1450, 520] width 149 height 17
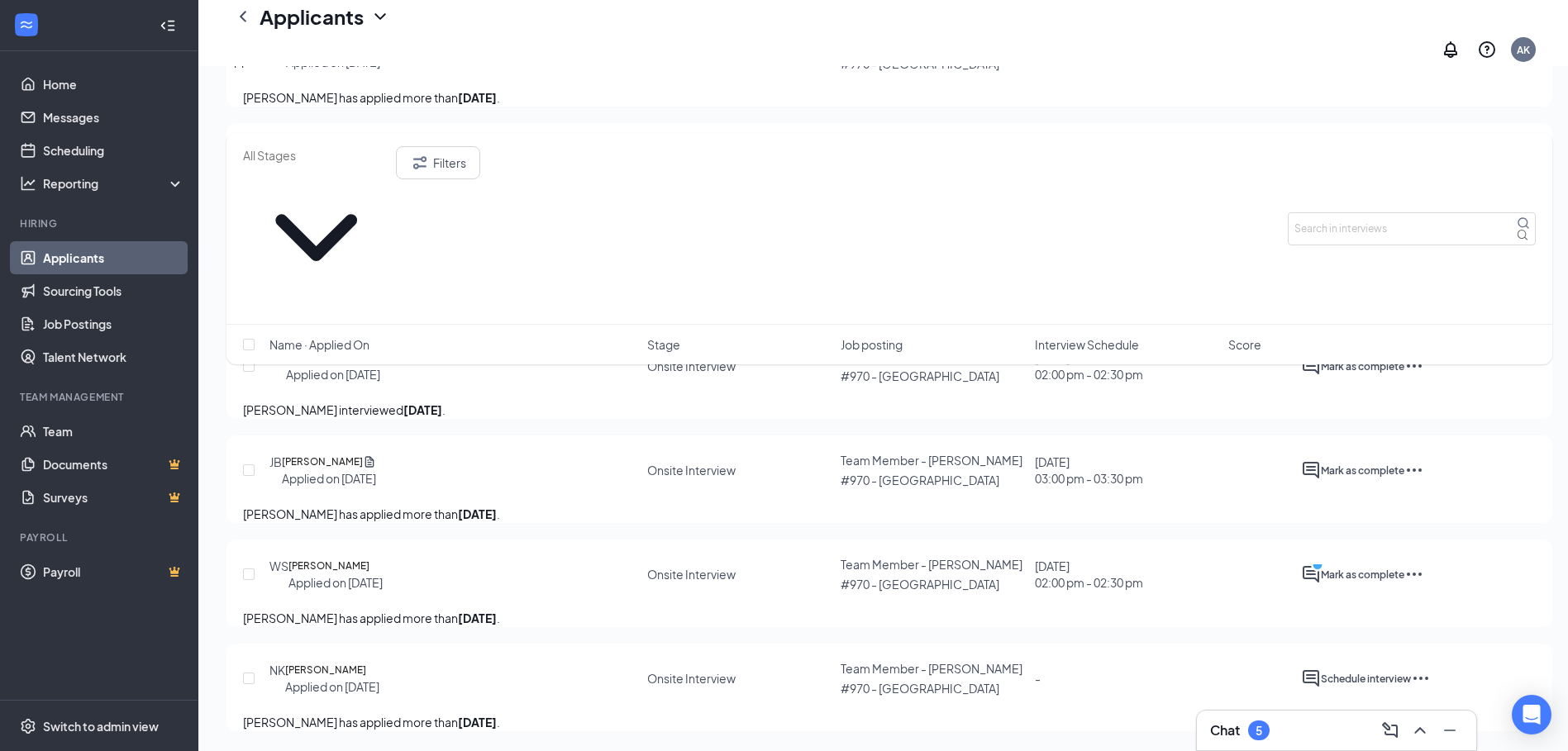
scroll to position [1832, 0]
click at [362, 454] on h5 "[PERSON_NAME]" at bounding box center [322, 462] width 81 height 17
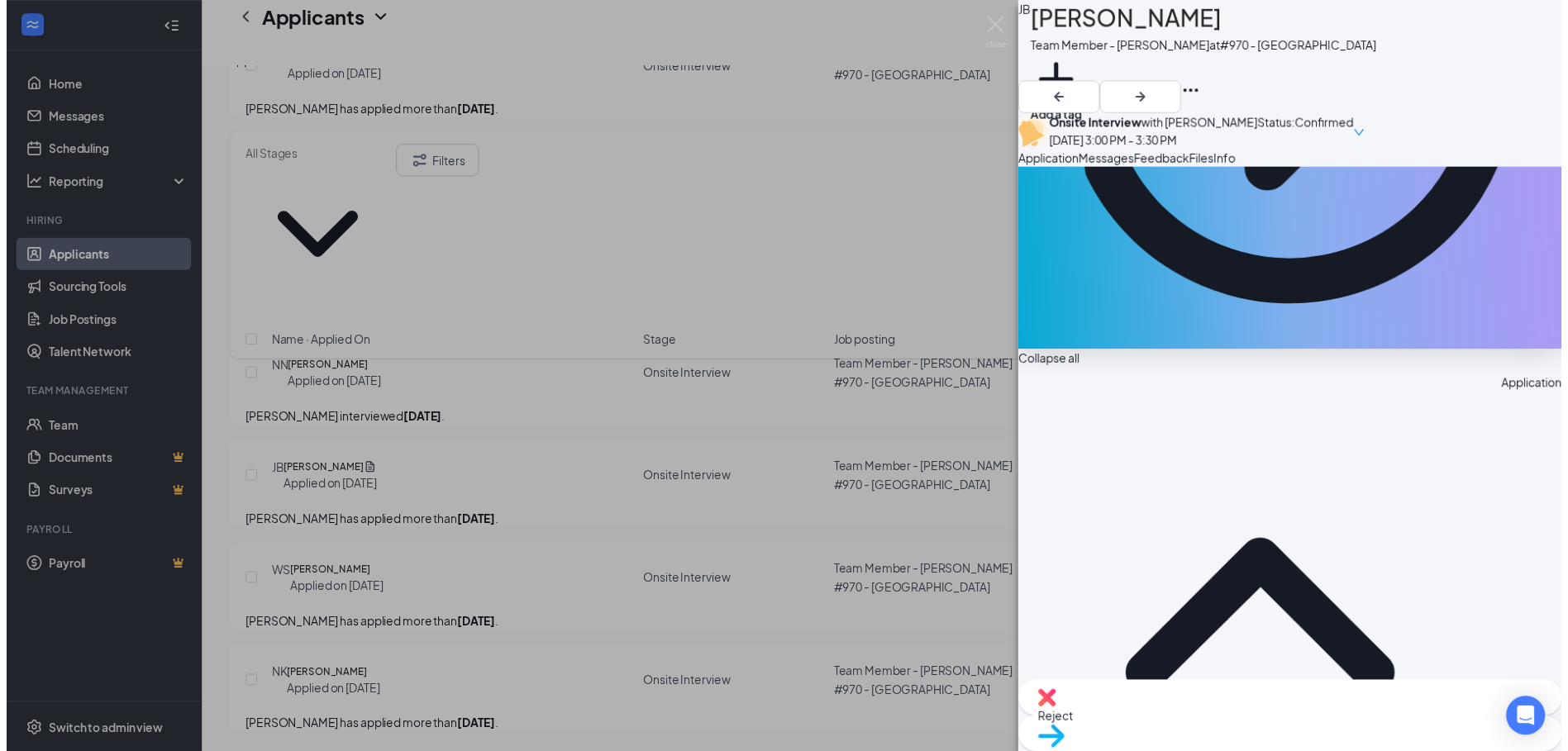
scroll to position [432, 0]
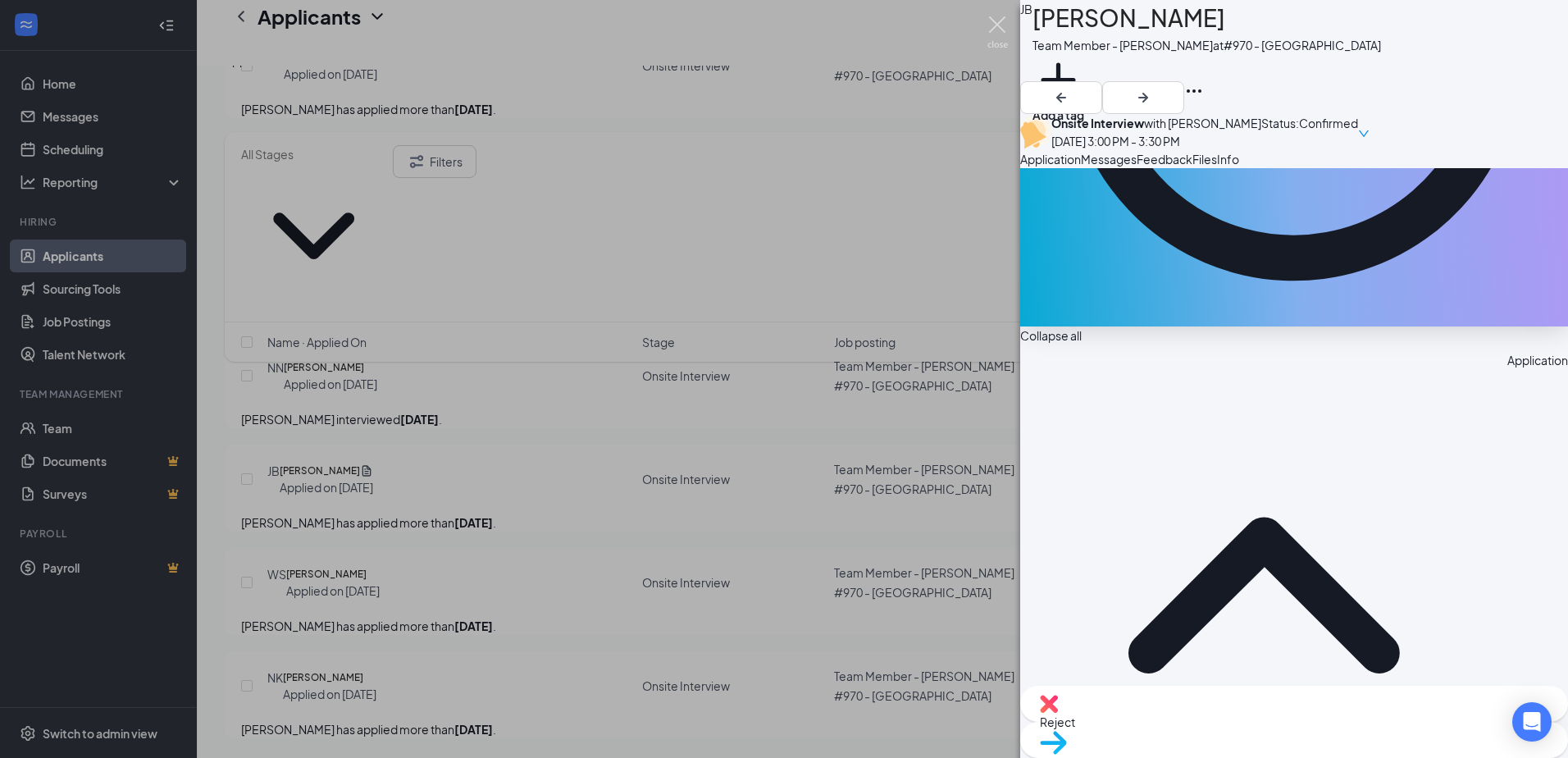
click at [995, 26] on img at bounding box center [997, 32] width 20 height 32
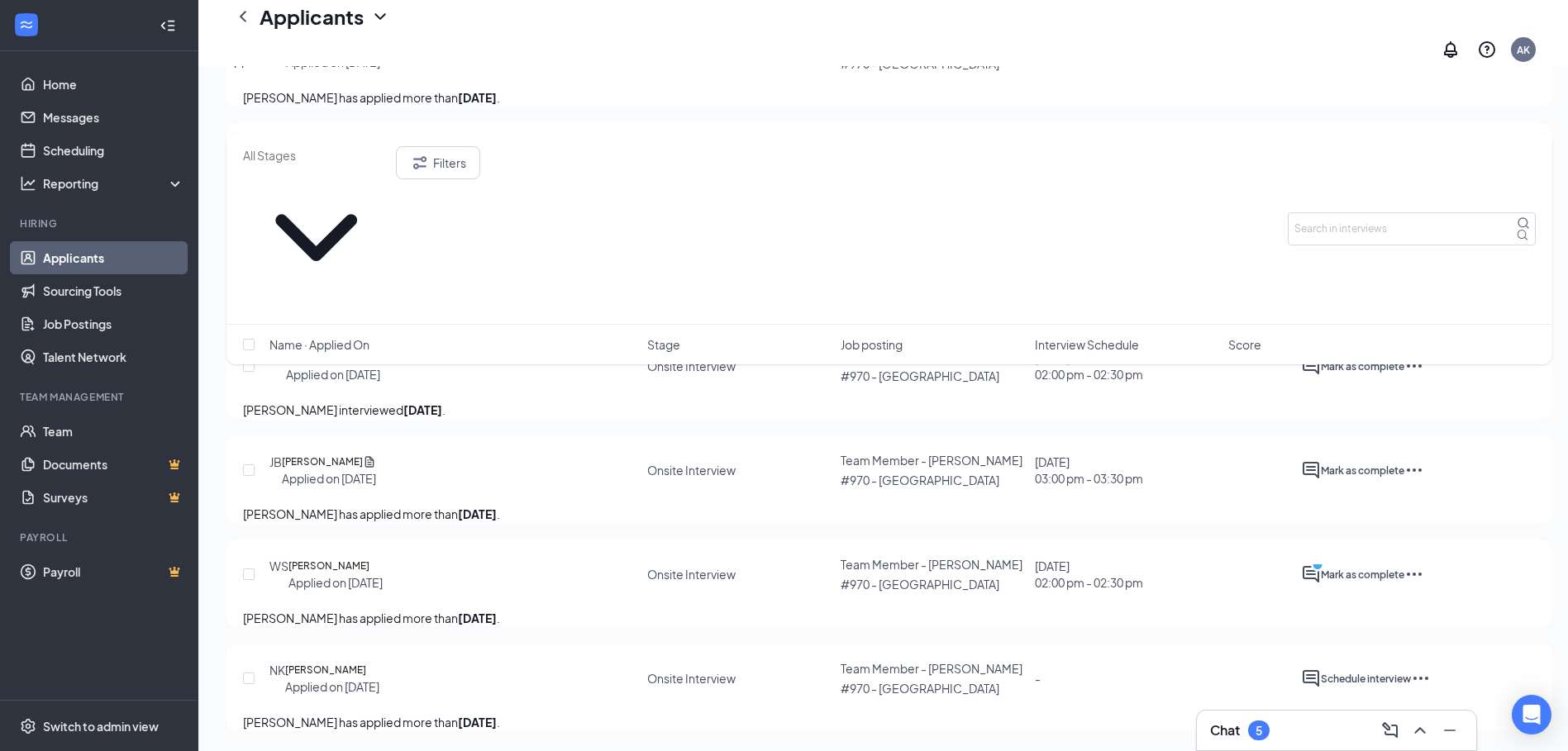
scroll to position [1832, 0]
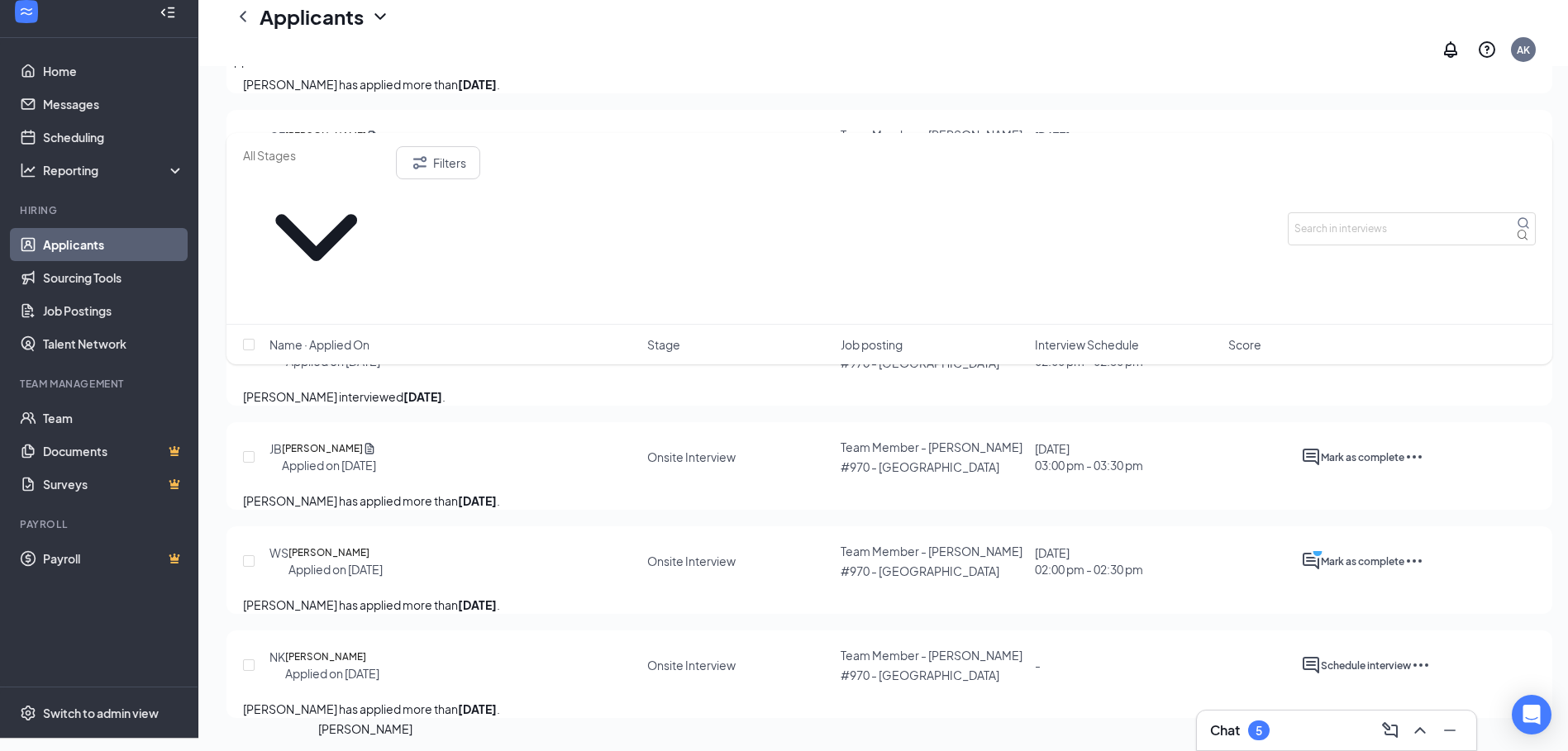
click at [369, 544] on h5 "[PERSON_NAME]" at bounding box center [329, 553] width 81 height 17
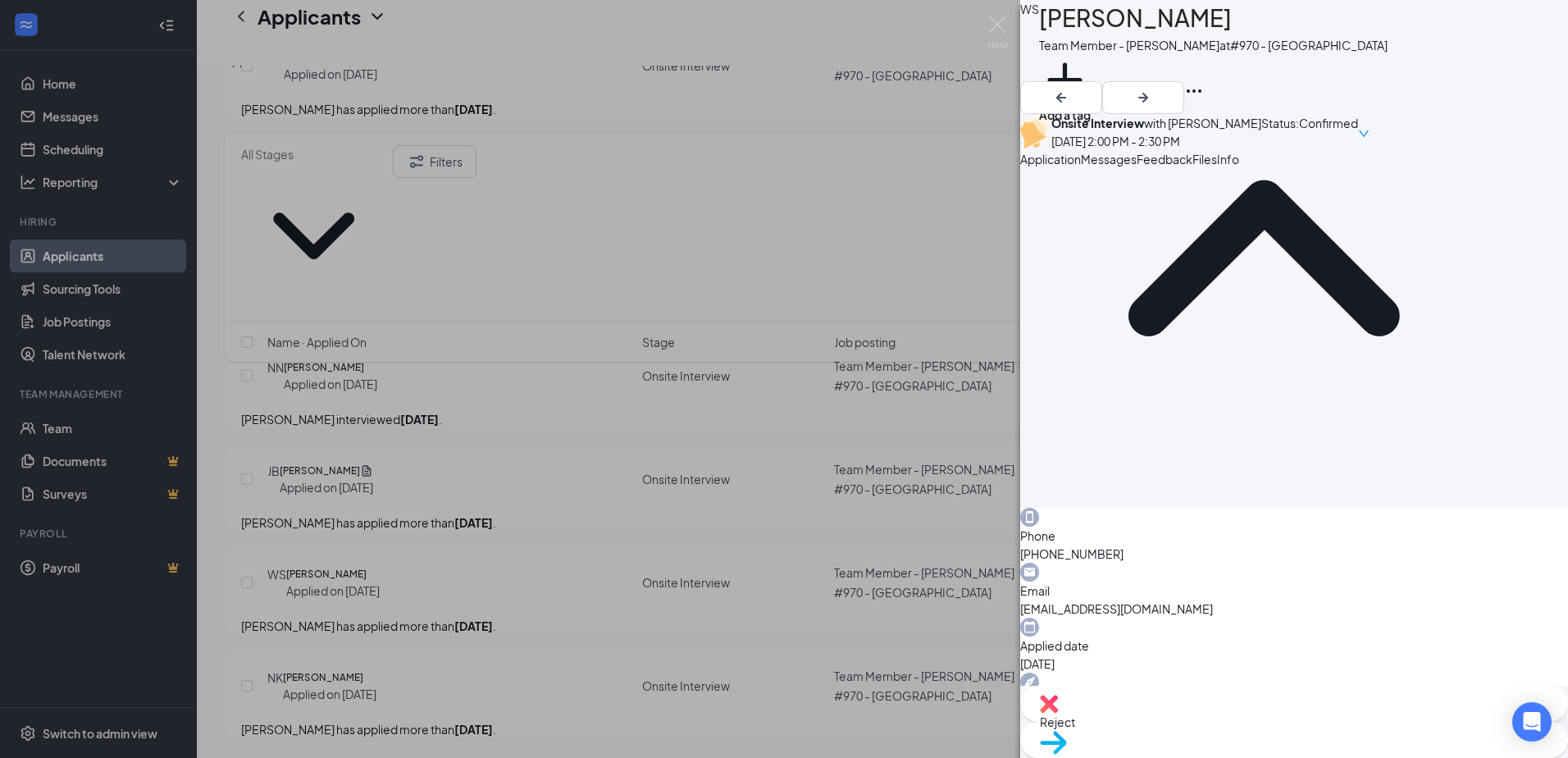
scroll to position [192, 0]
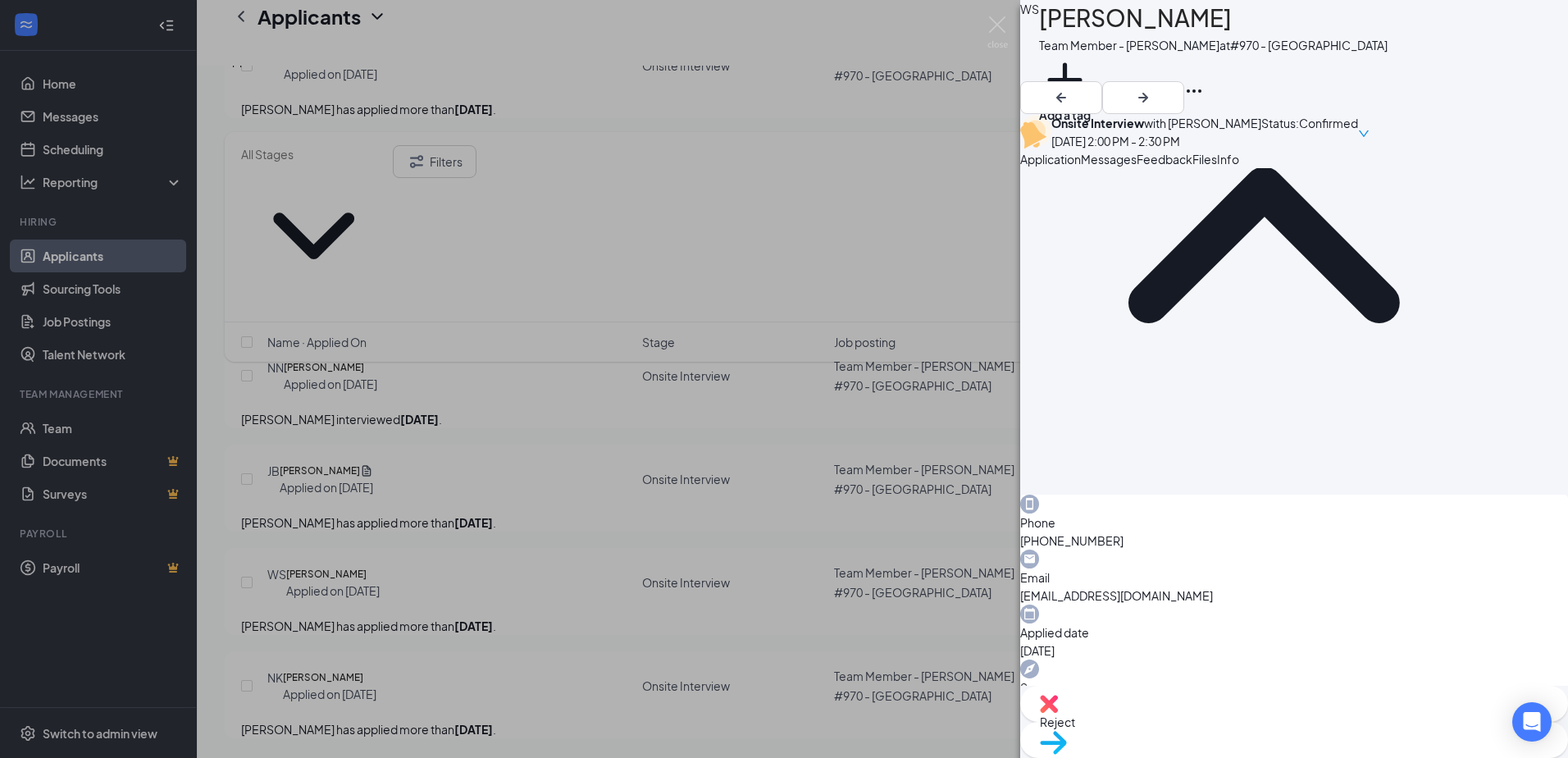
click at [1219, 722] on div "Reject" at bounding box center [1294, 704] width 548 height 36
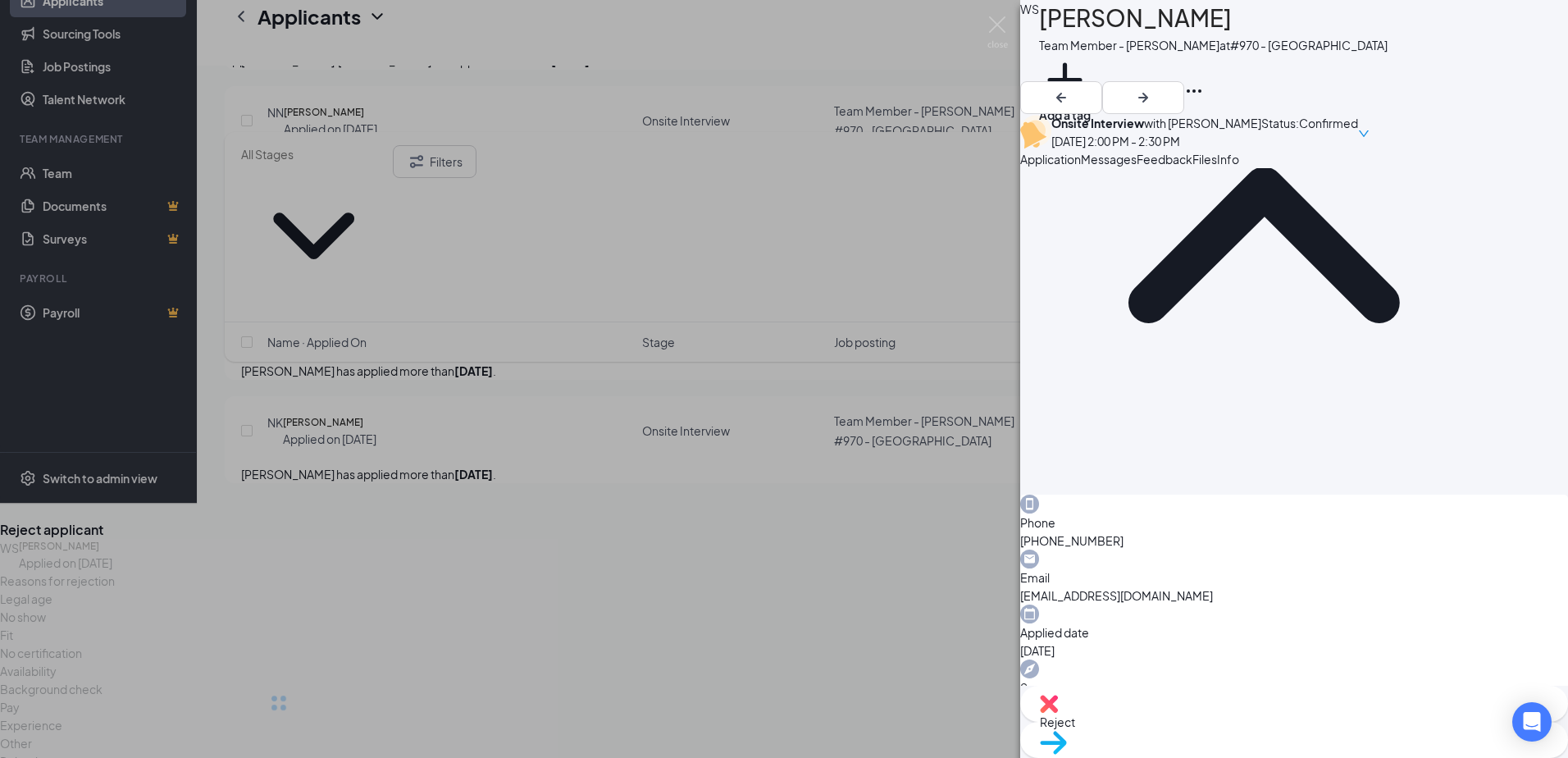
scroll to position [185, 0]
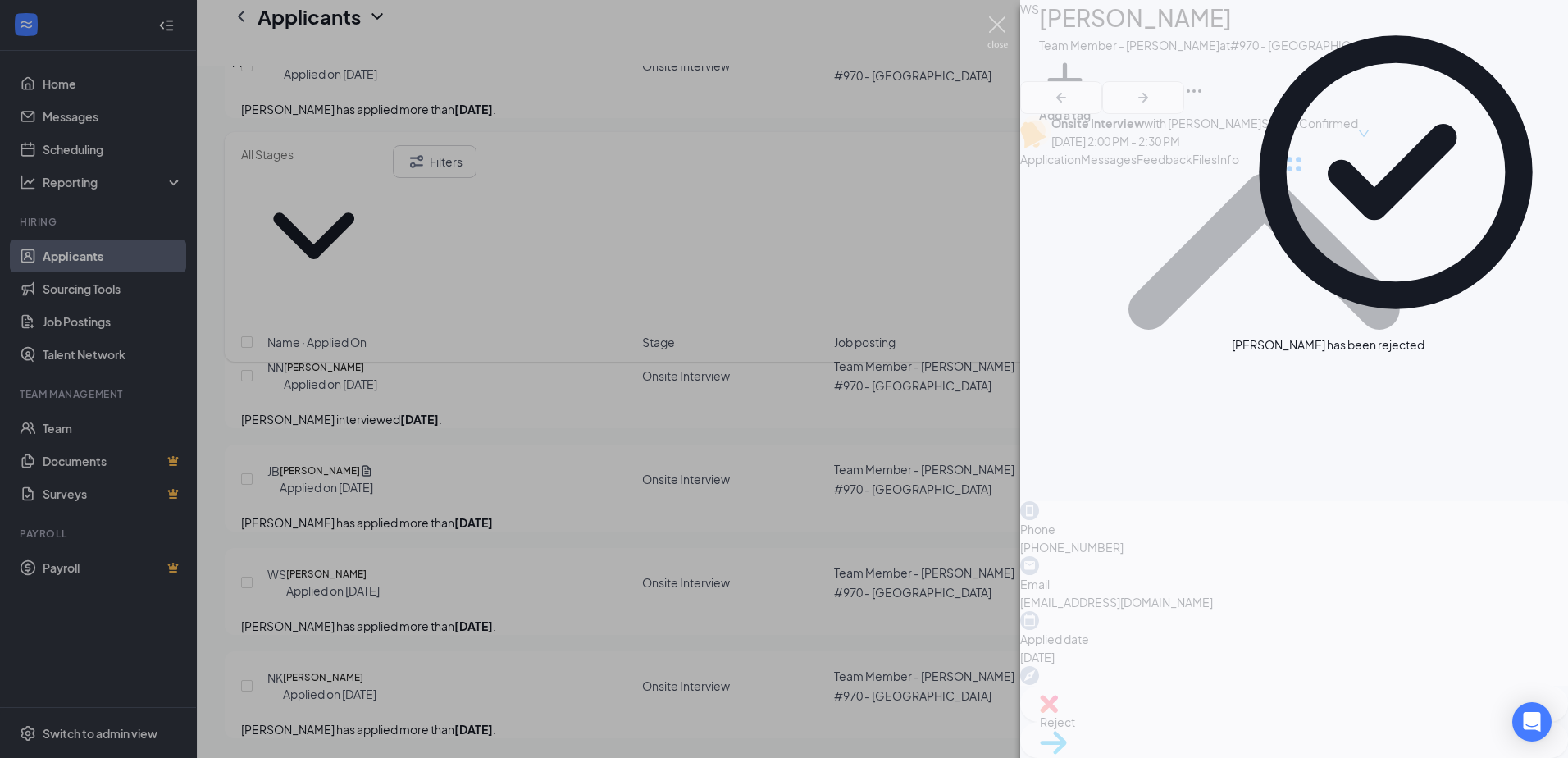
click at [1002, 36] on img at bounding box center [997, 32] width 20 height 32
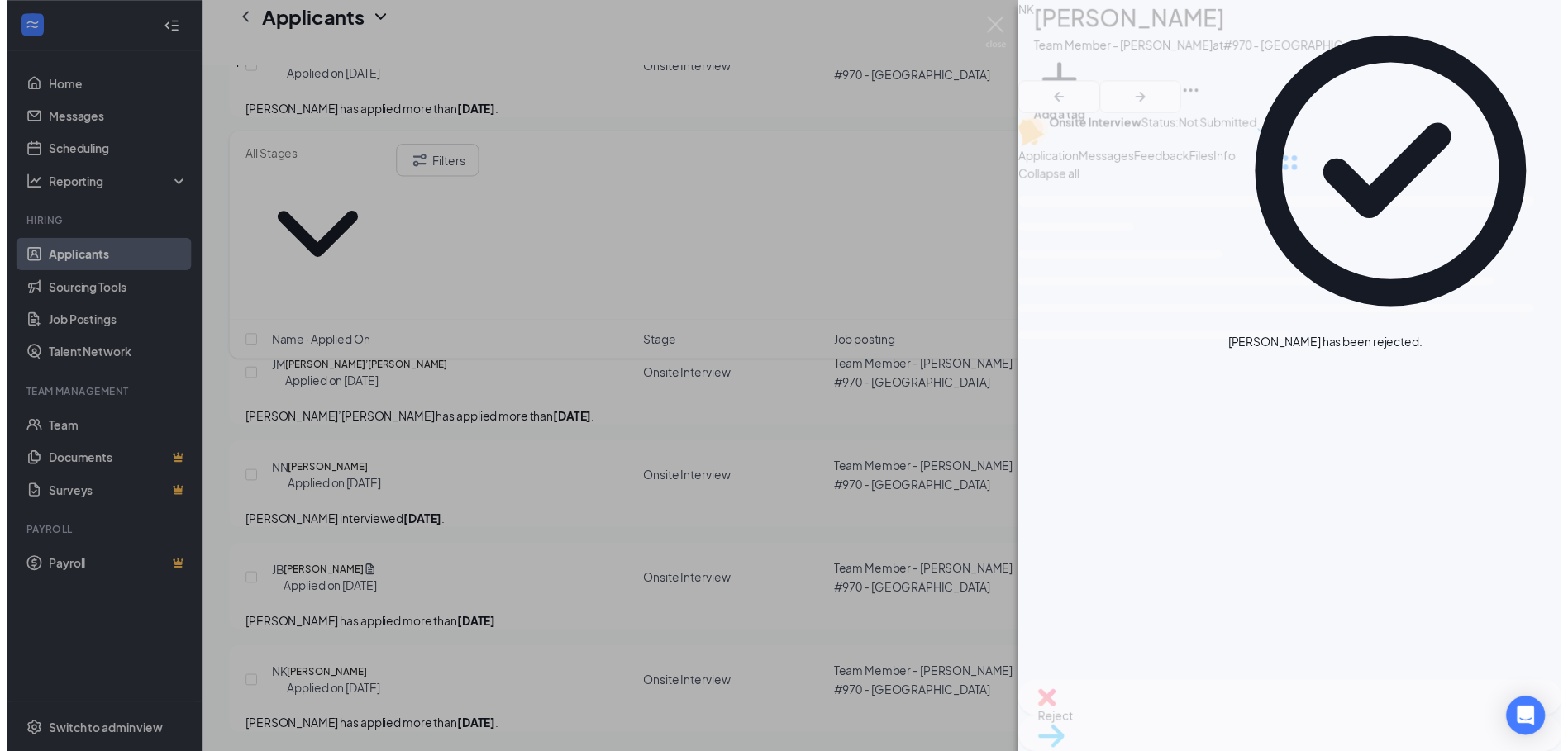
scroll to position [1568, 0]
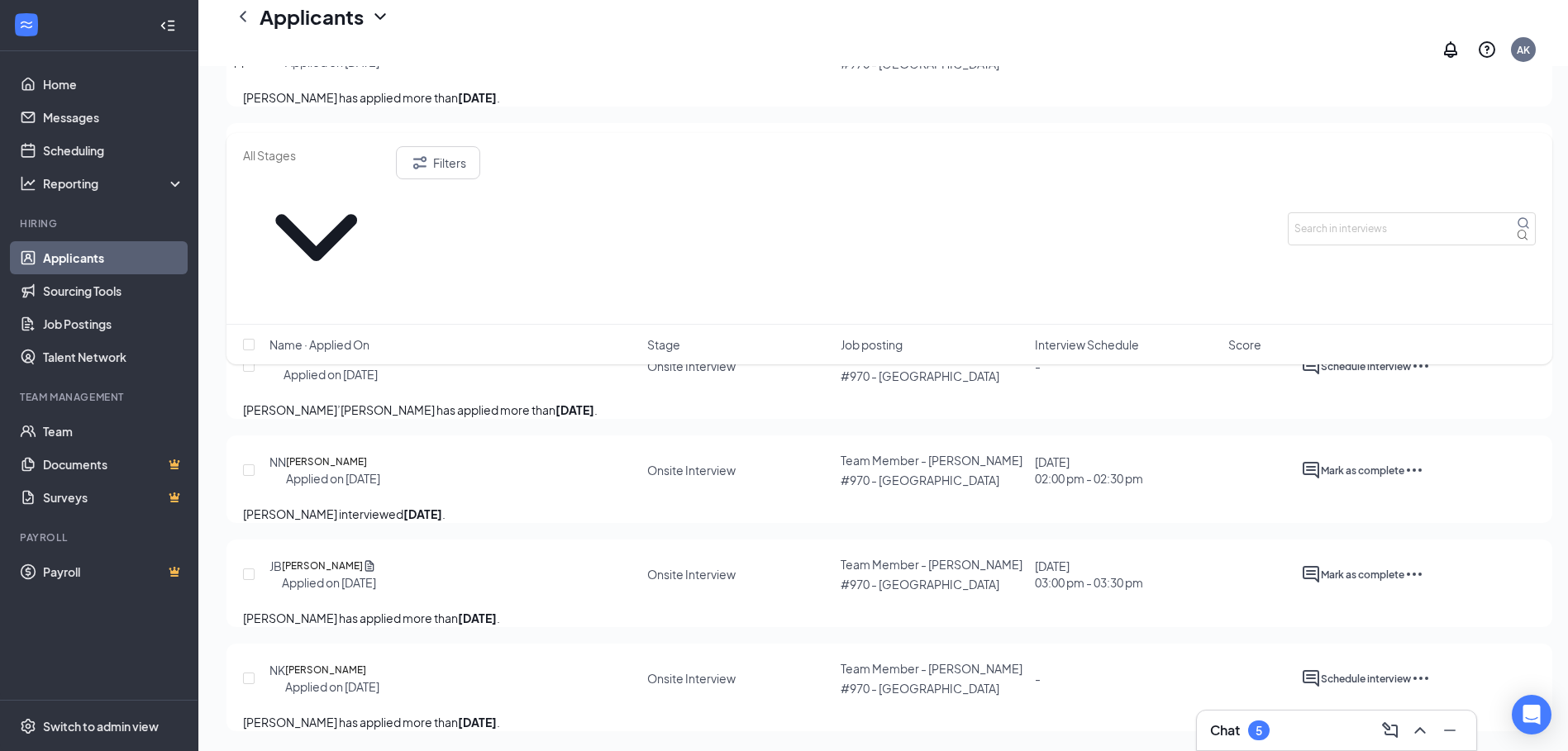
click at [1430, 668] on icon "Ellipses" at bounding box center [1421, 678] width 20 height 20
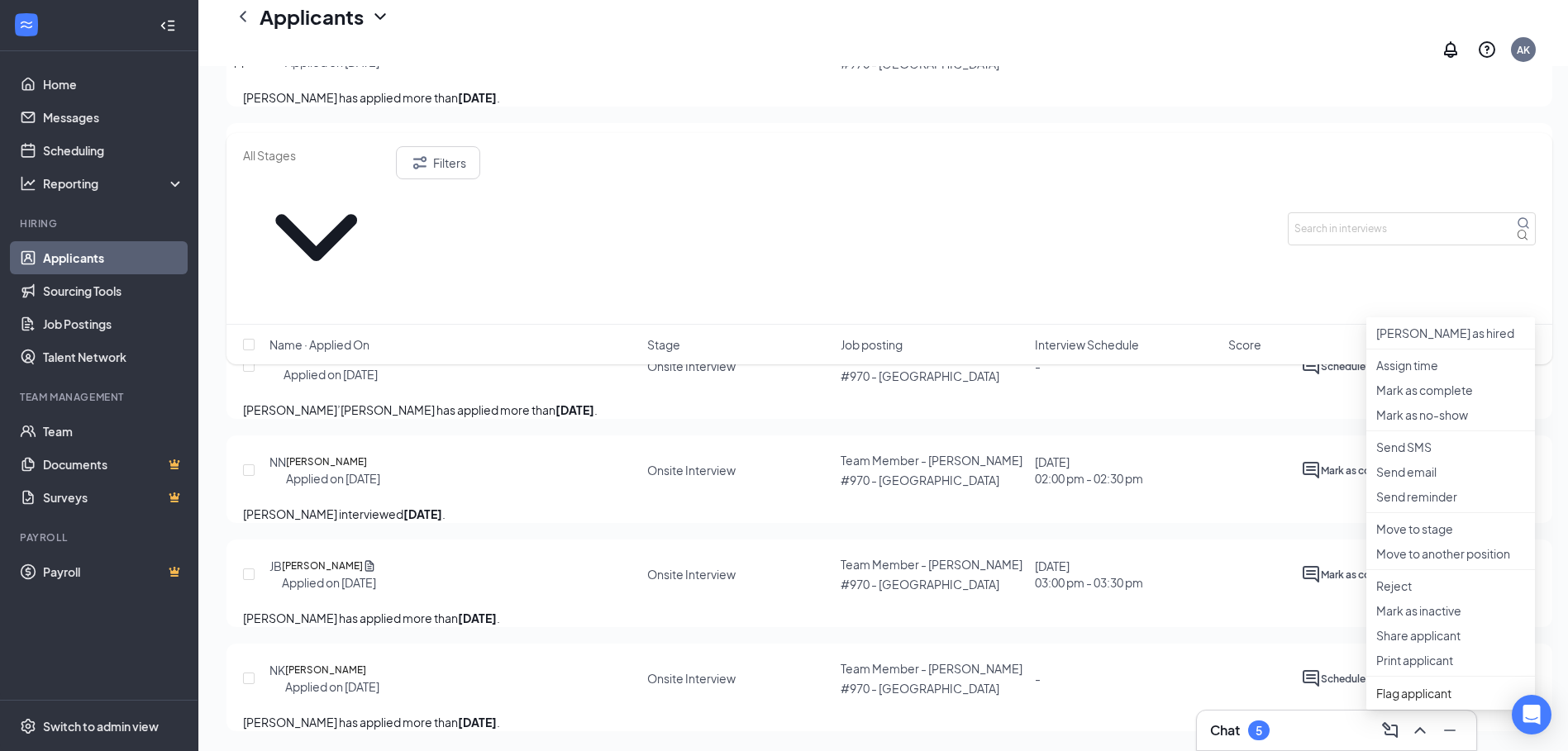
click at [1396, 456] on ul "[PERSON_NAME] as hired Assign time [PERSON_NAME] as complete Mark as no-show Se…" at bounding box center [1450, 512] width 169 height 392
click at [1404, 577] on p "Reject" at bounding box center [1450, 586] width 149 height 17
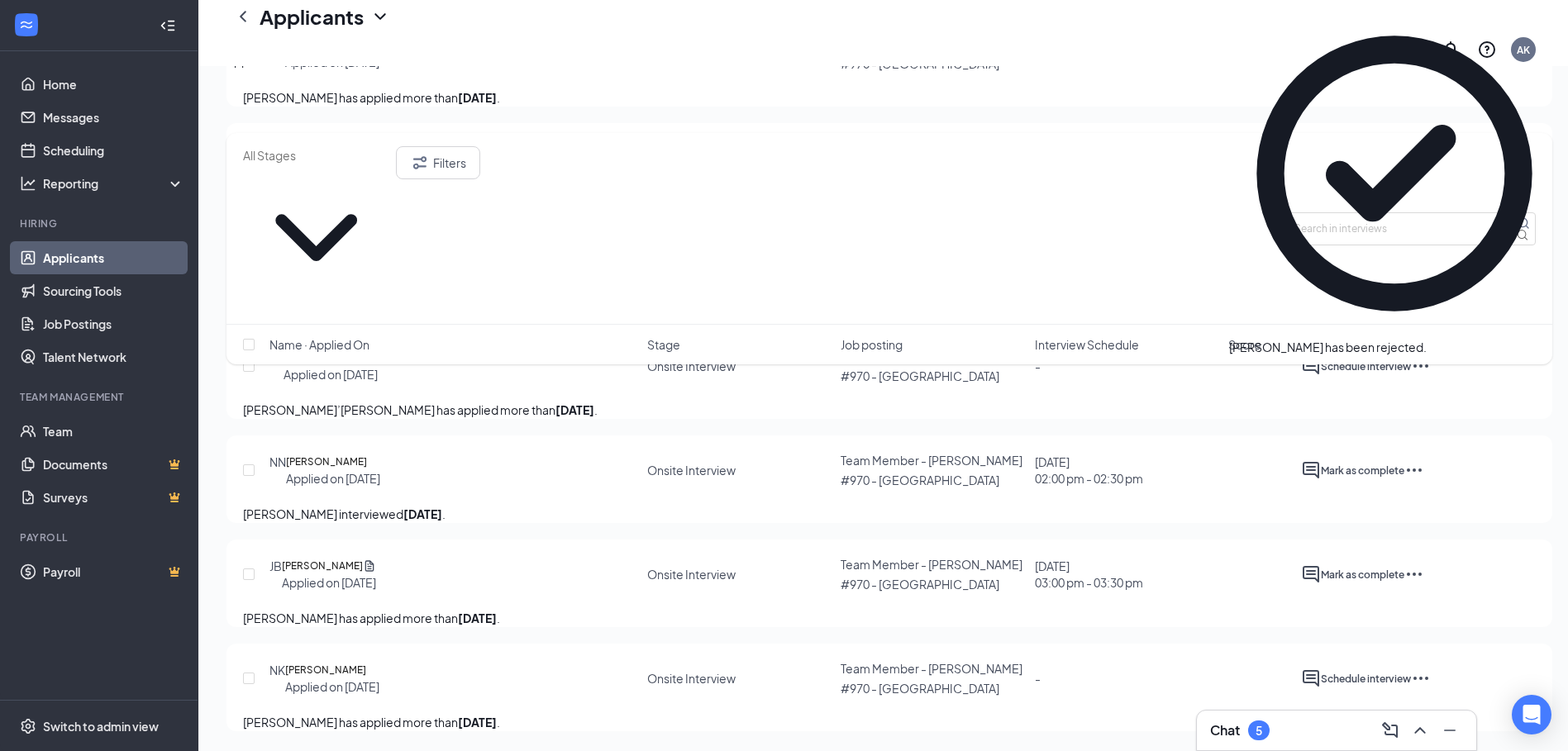
scroll to position [1329, 0]
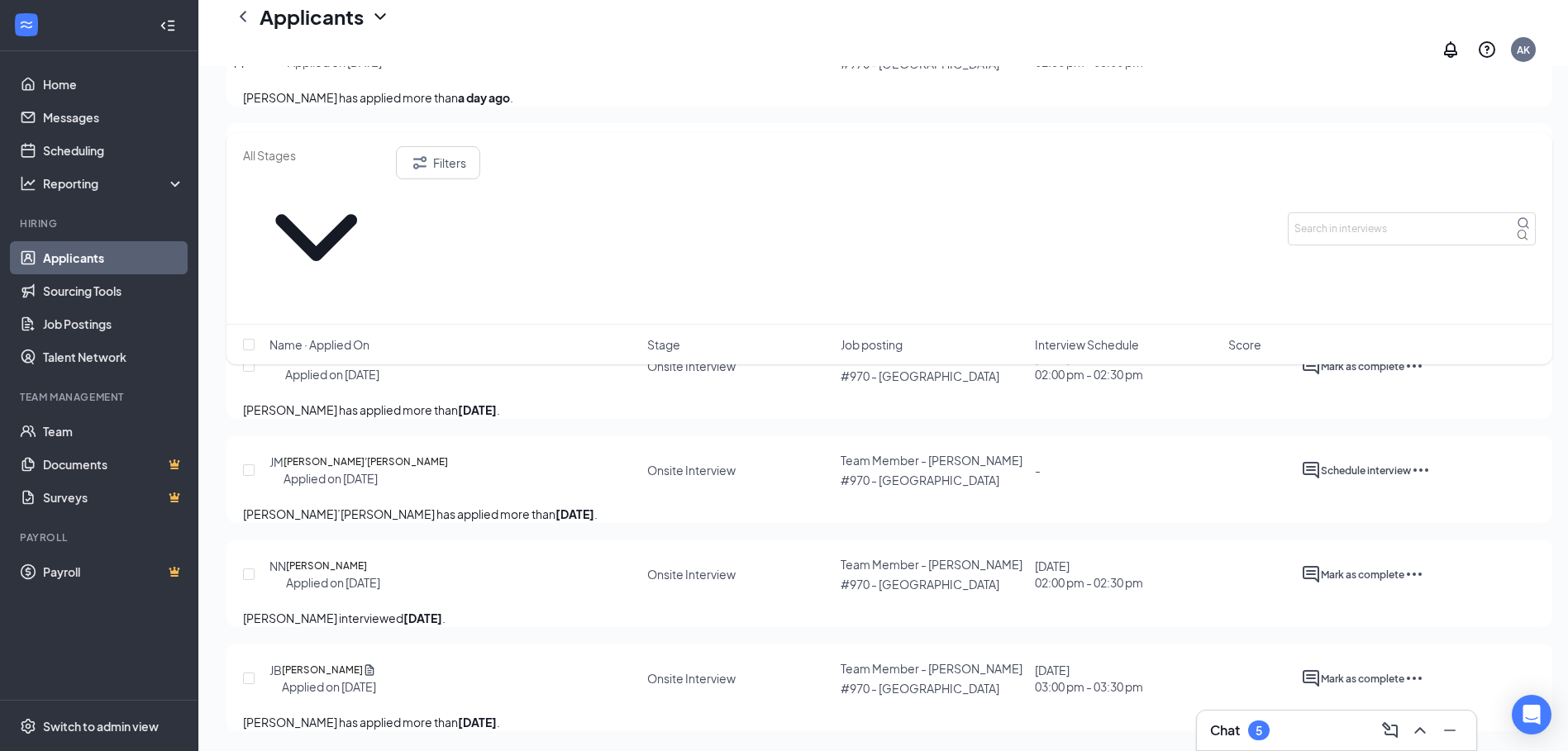
click at [1424, 564] on icon "Ellipses" at bounding box center [1414, 574] width 20 height 20
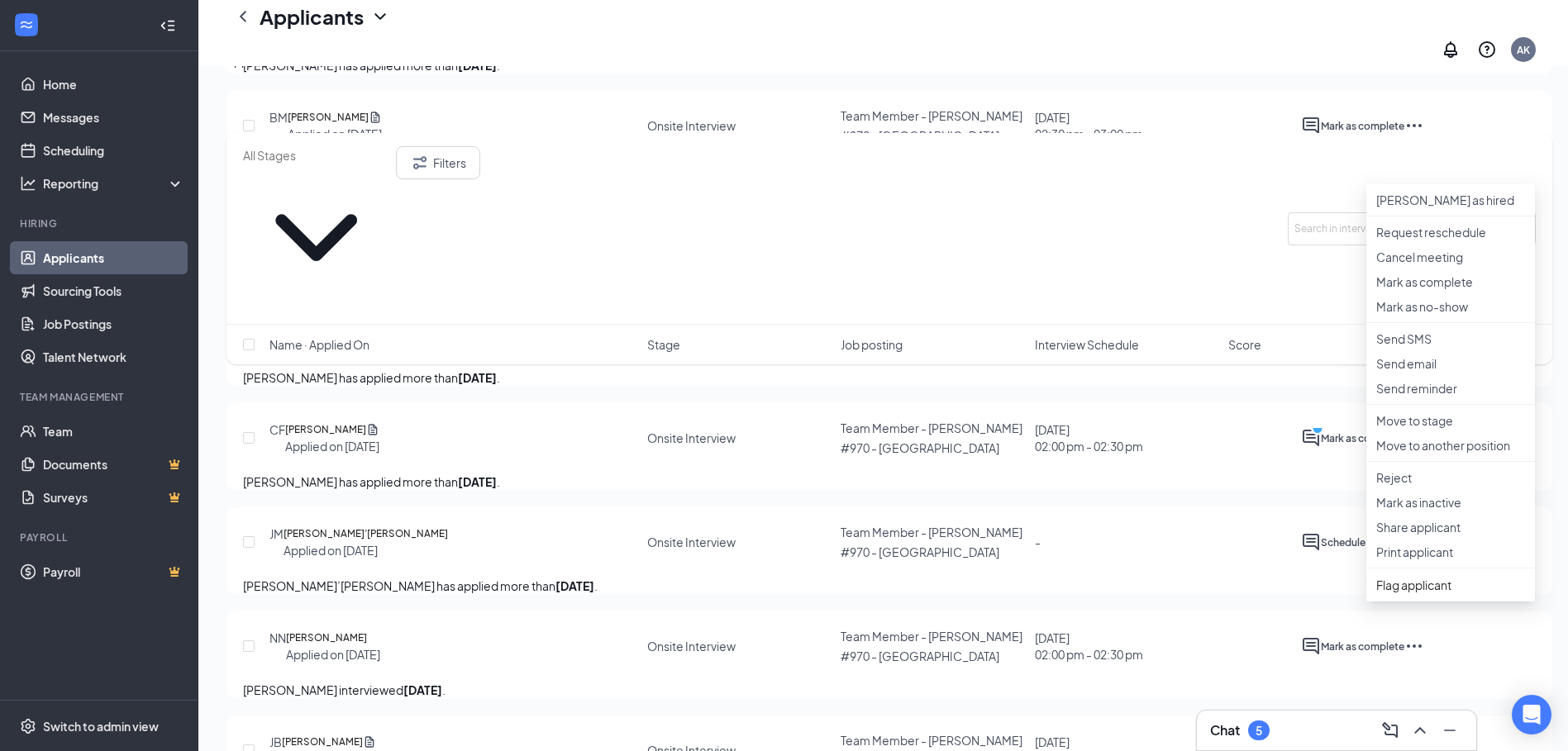
scroll to position [1082, 0]
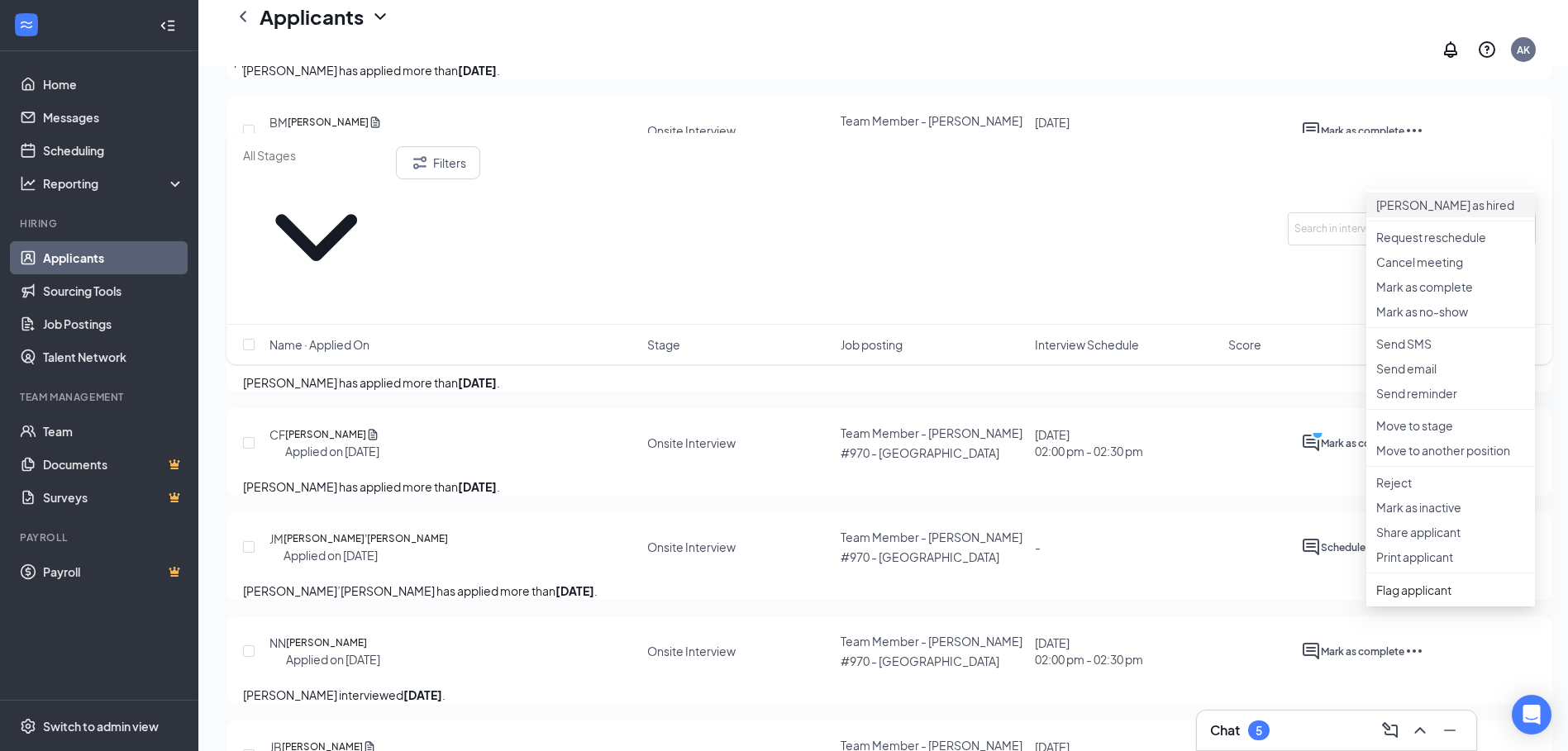
click at [1451, 196] on p "[PERSON_NAME] as hired" at bounding box center [1450, 205] width 149 height 17
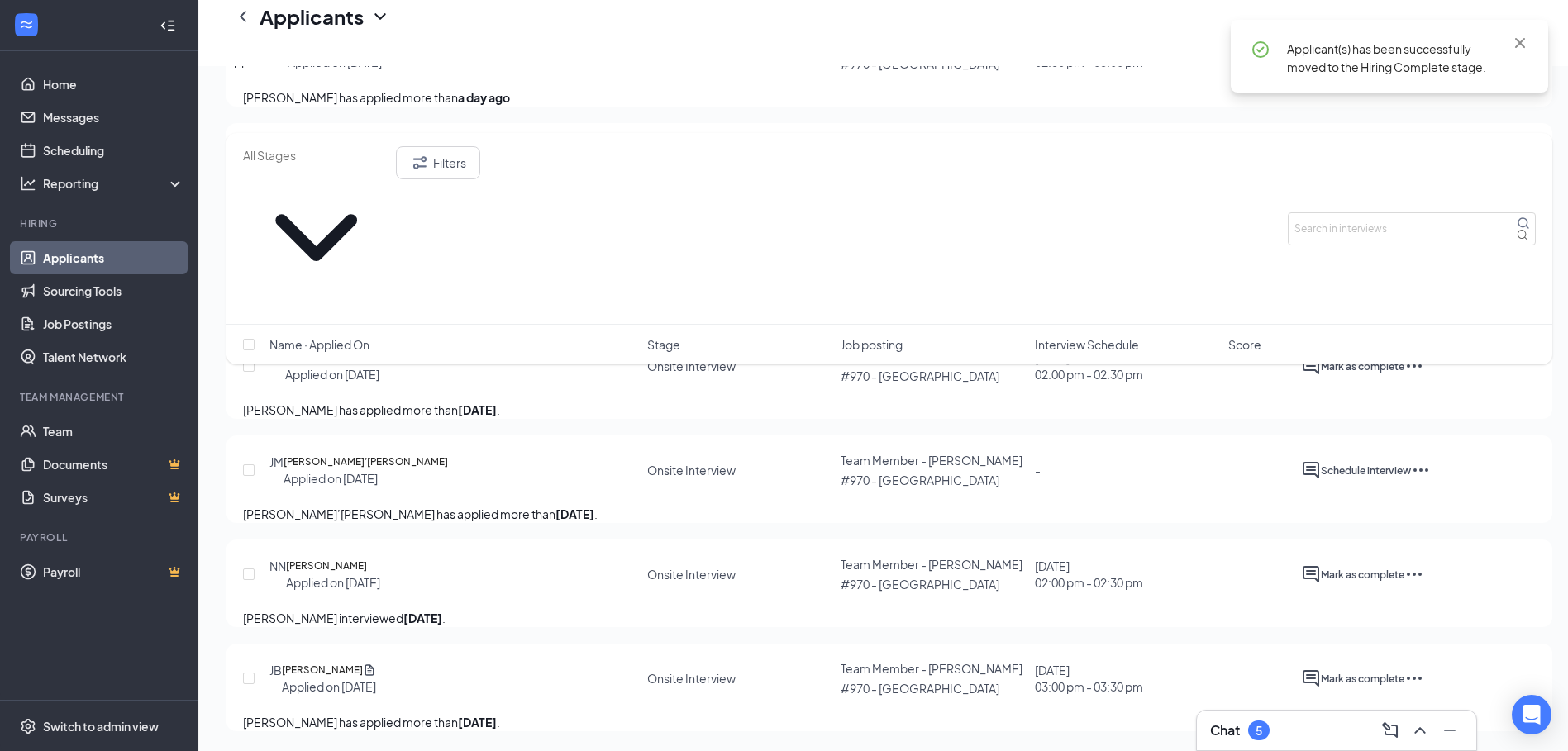
scroll to position [1205, 0]
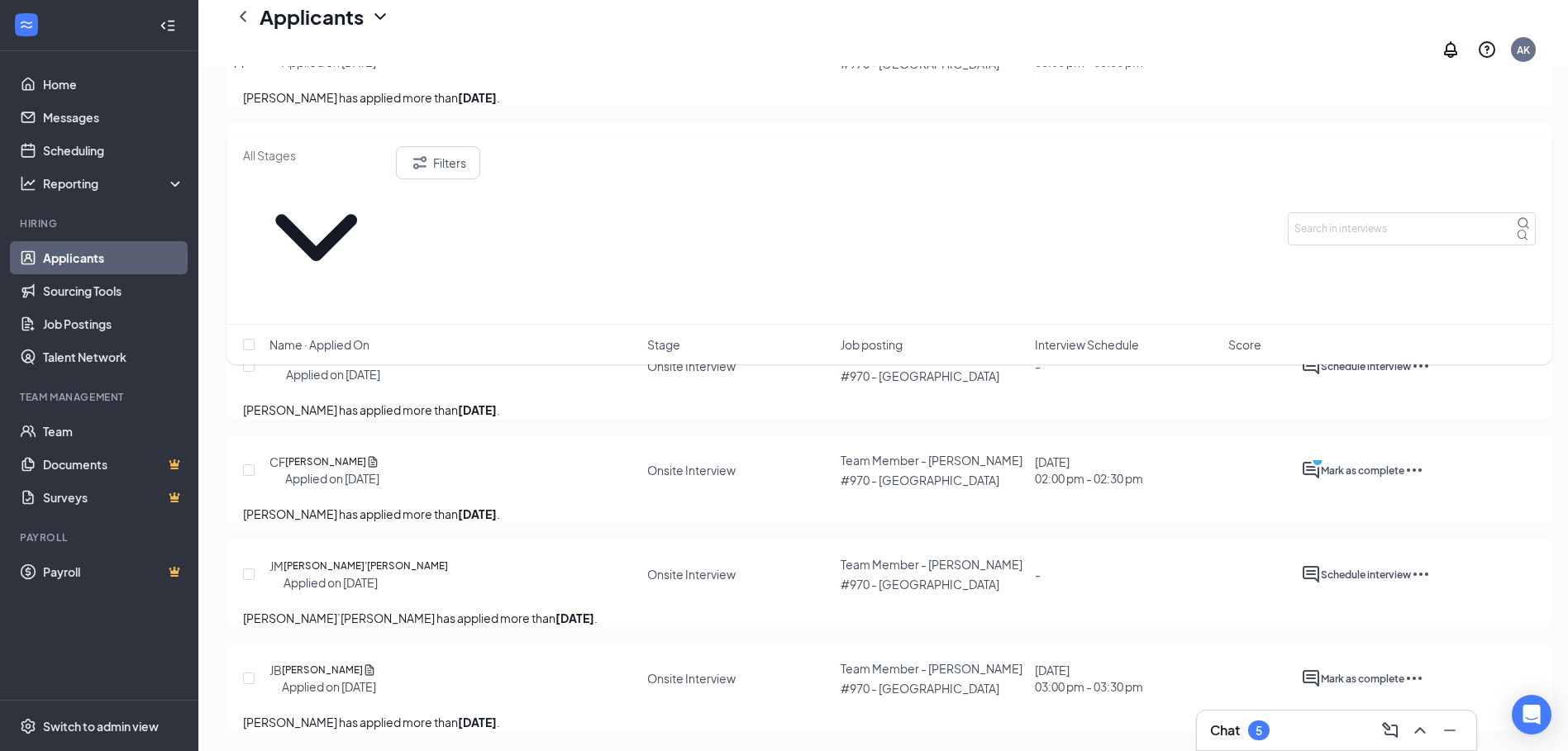
click at [1430, 564] on icon "Ellipses" at bounding box center [1421, 574] width 20 height 20
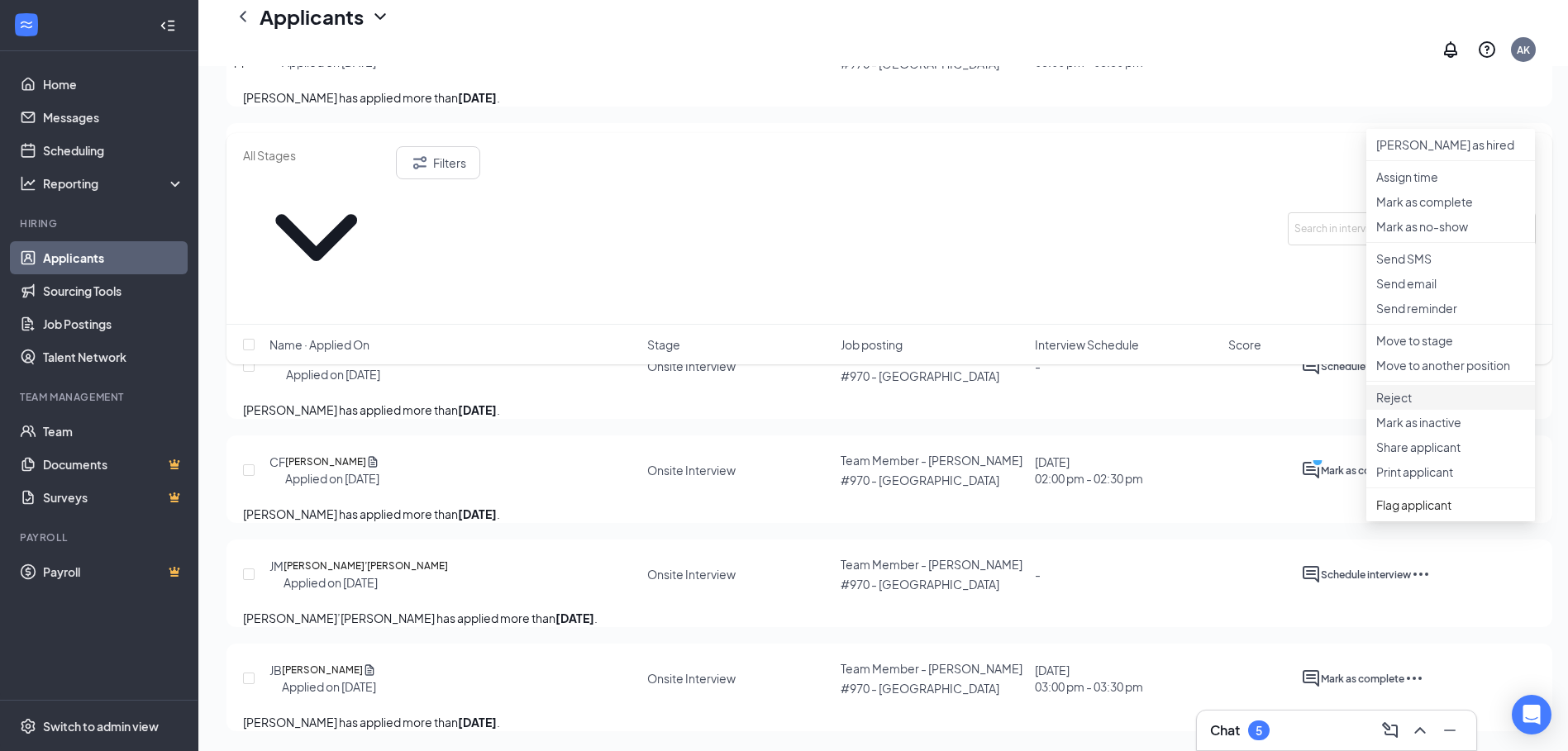
click at [1429, 389] on p "Reject" at bounding box center [1450, 398] width 149 height 17
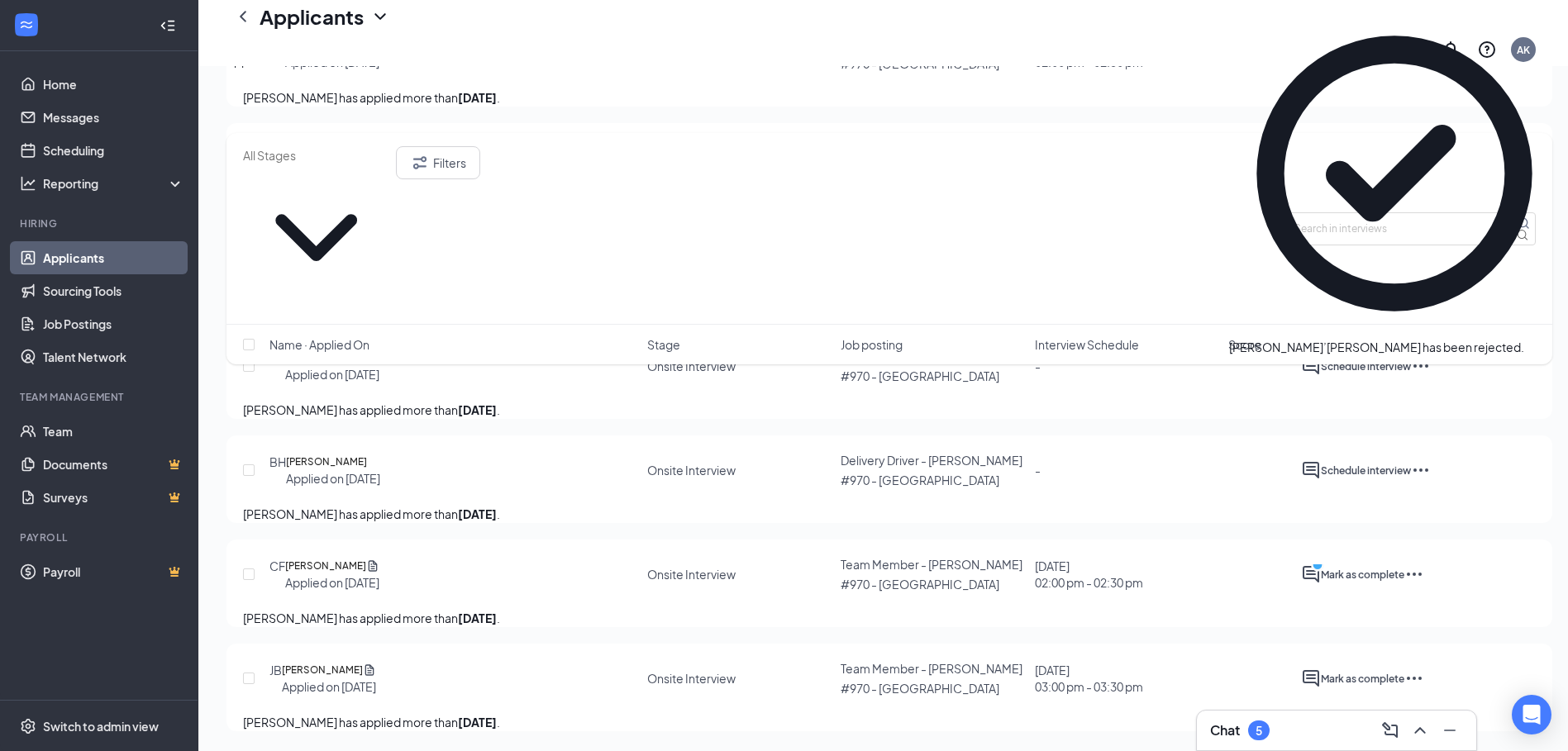
scroll to position [580, 0]
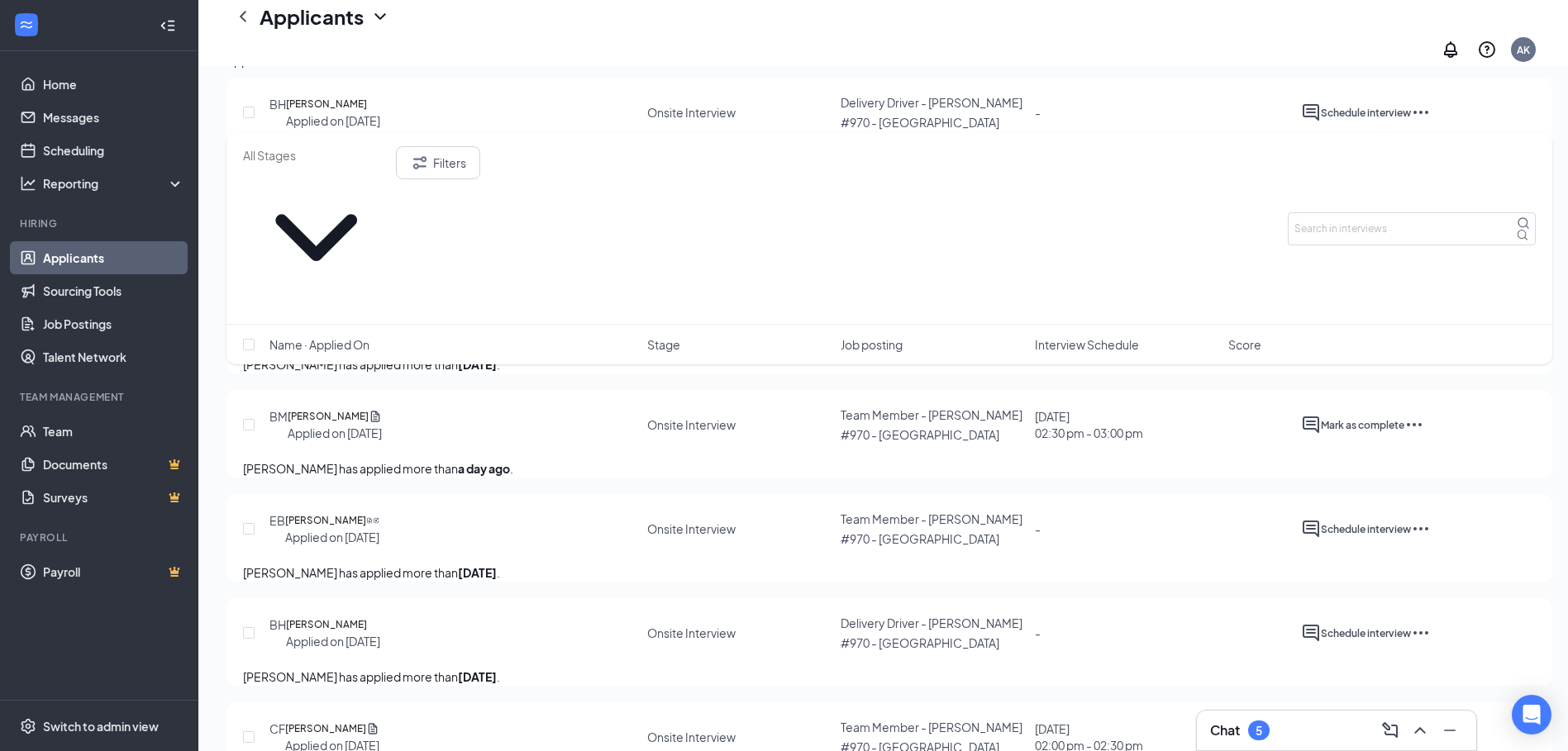
click at [1430, 528] on icon "Ellipses" at bounding box center [1421, 529] width 20 height 20
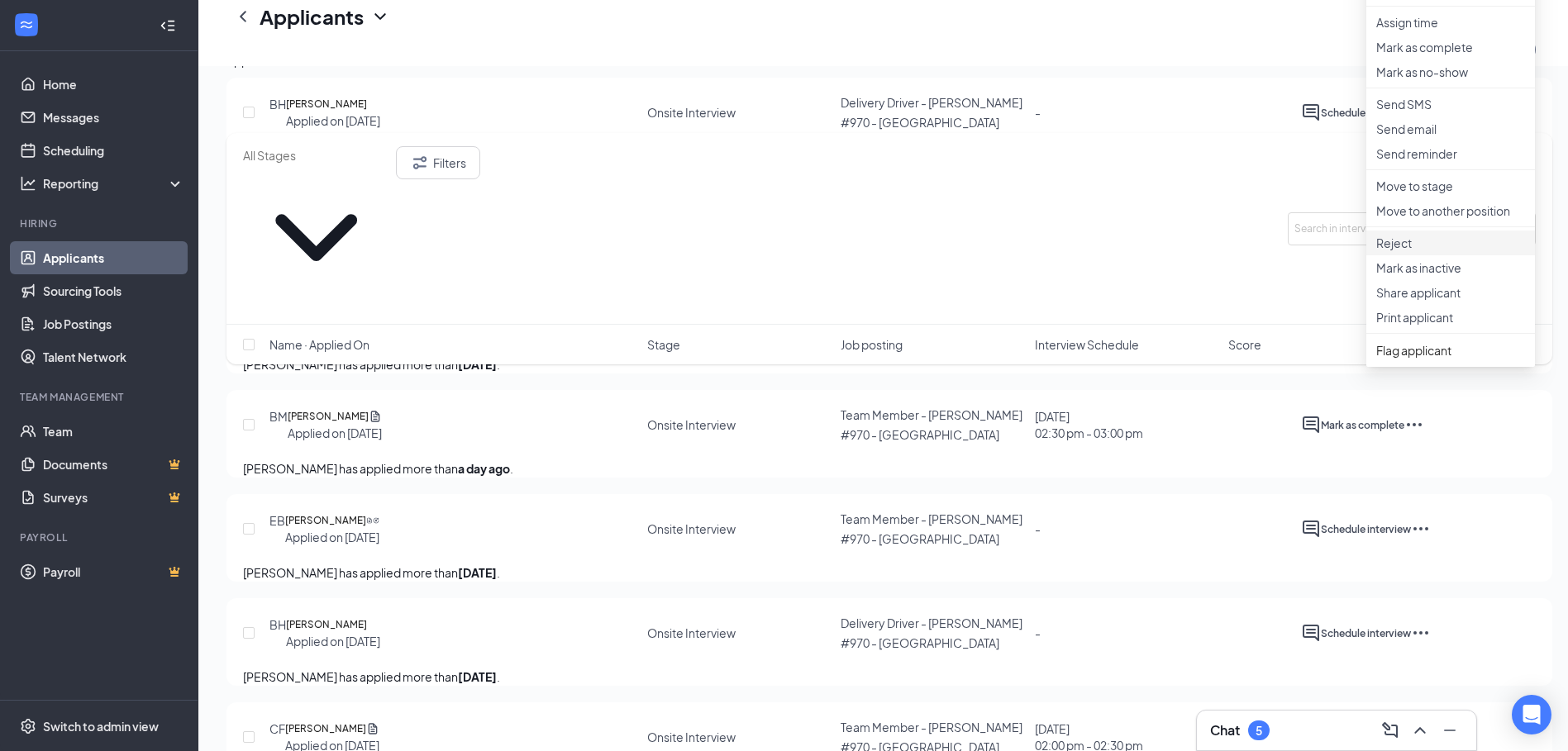
click at [1437, 251] on p "Reject" at bounding box center [1450, 242] width 149 height 17
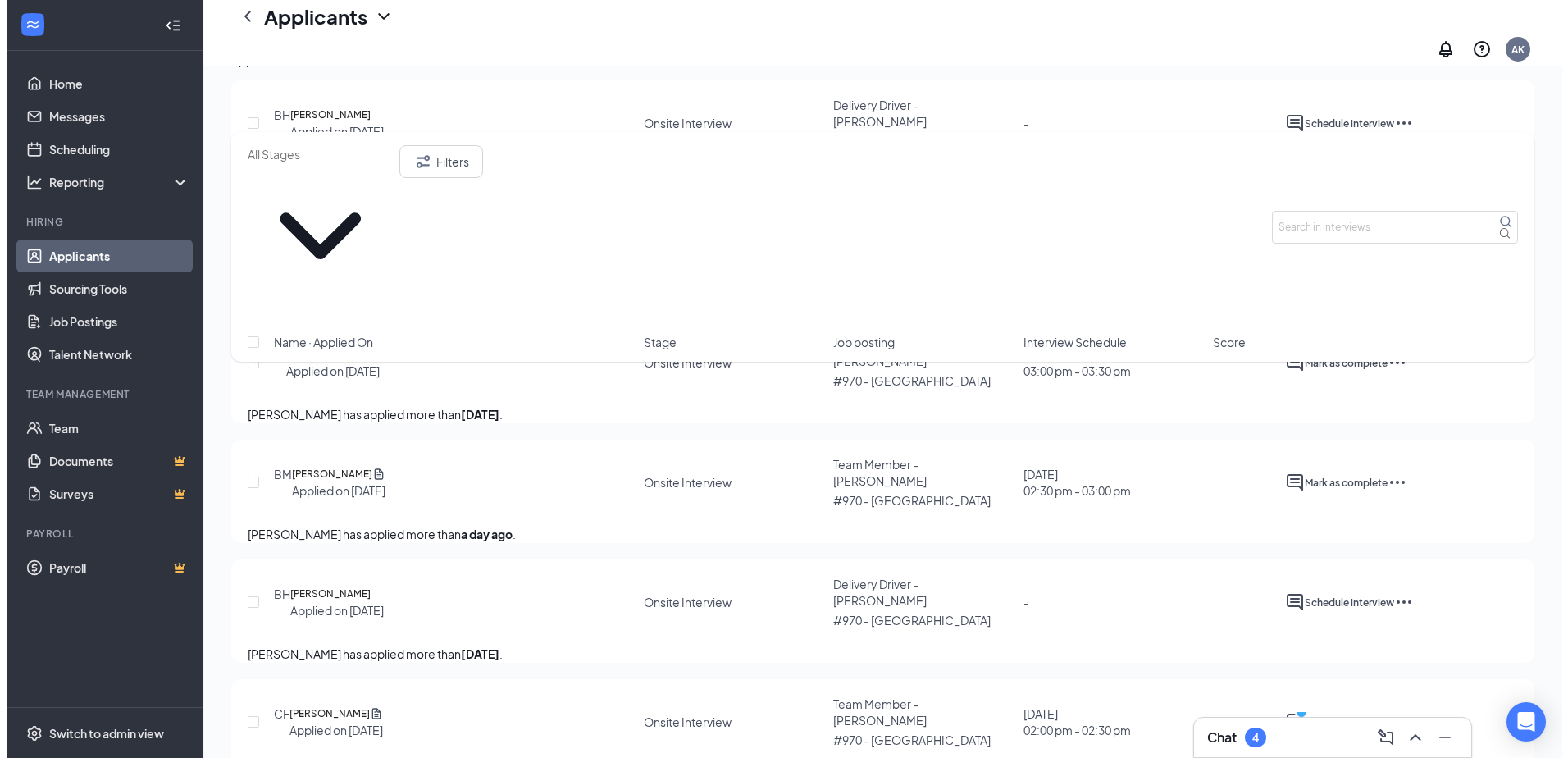
scroll to position [560, 0]
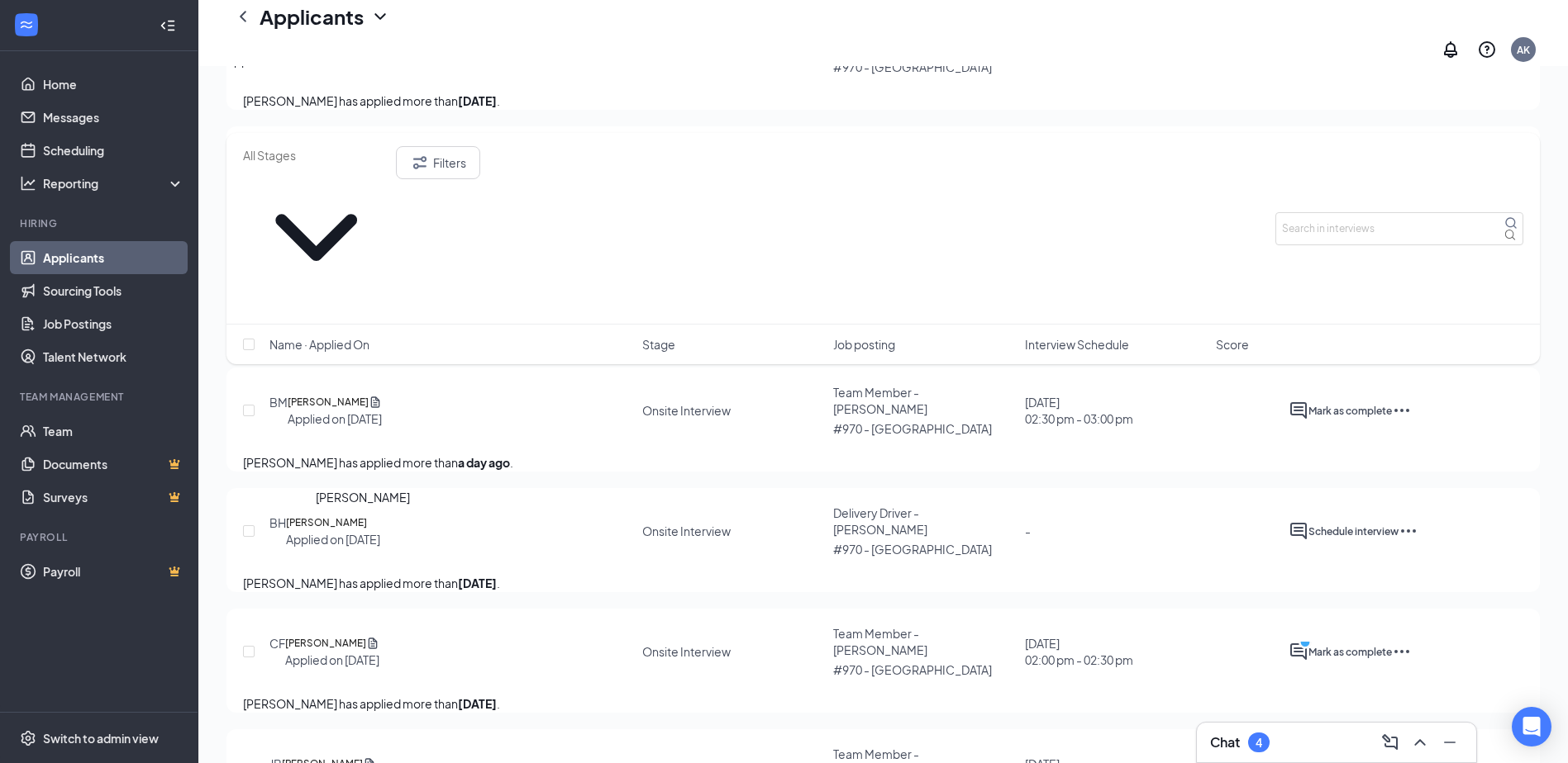
click at [356, 635] on h5 "[PERSON_NAME]" at bounding box center [325, 644] width 81 height 17
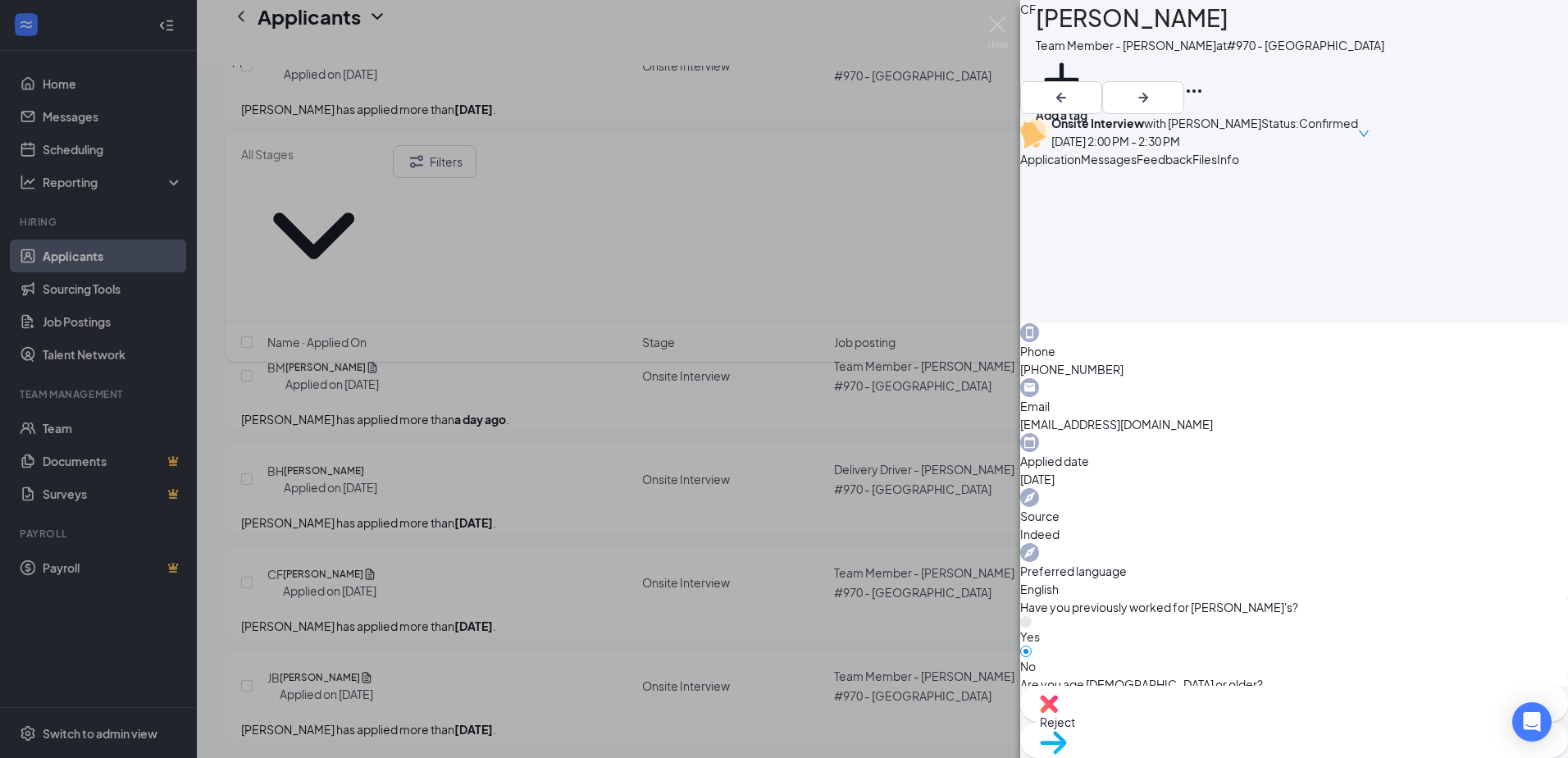
scroll to position [383, 0]
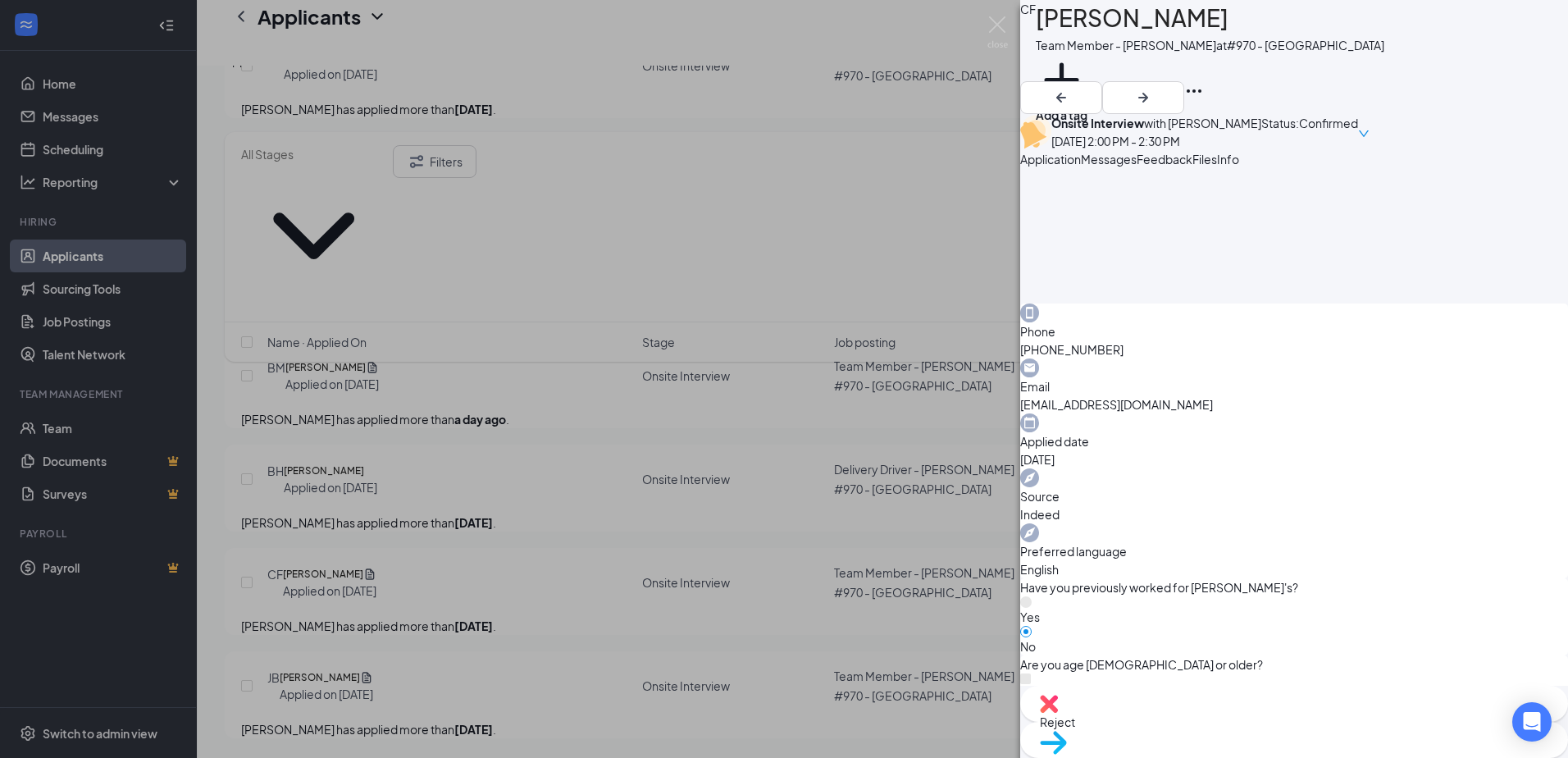
click at [1207, 726] on span "Reject" at bounding box center [1295, 722] width 509 height 18
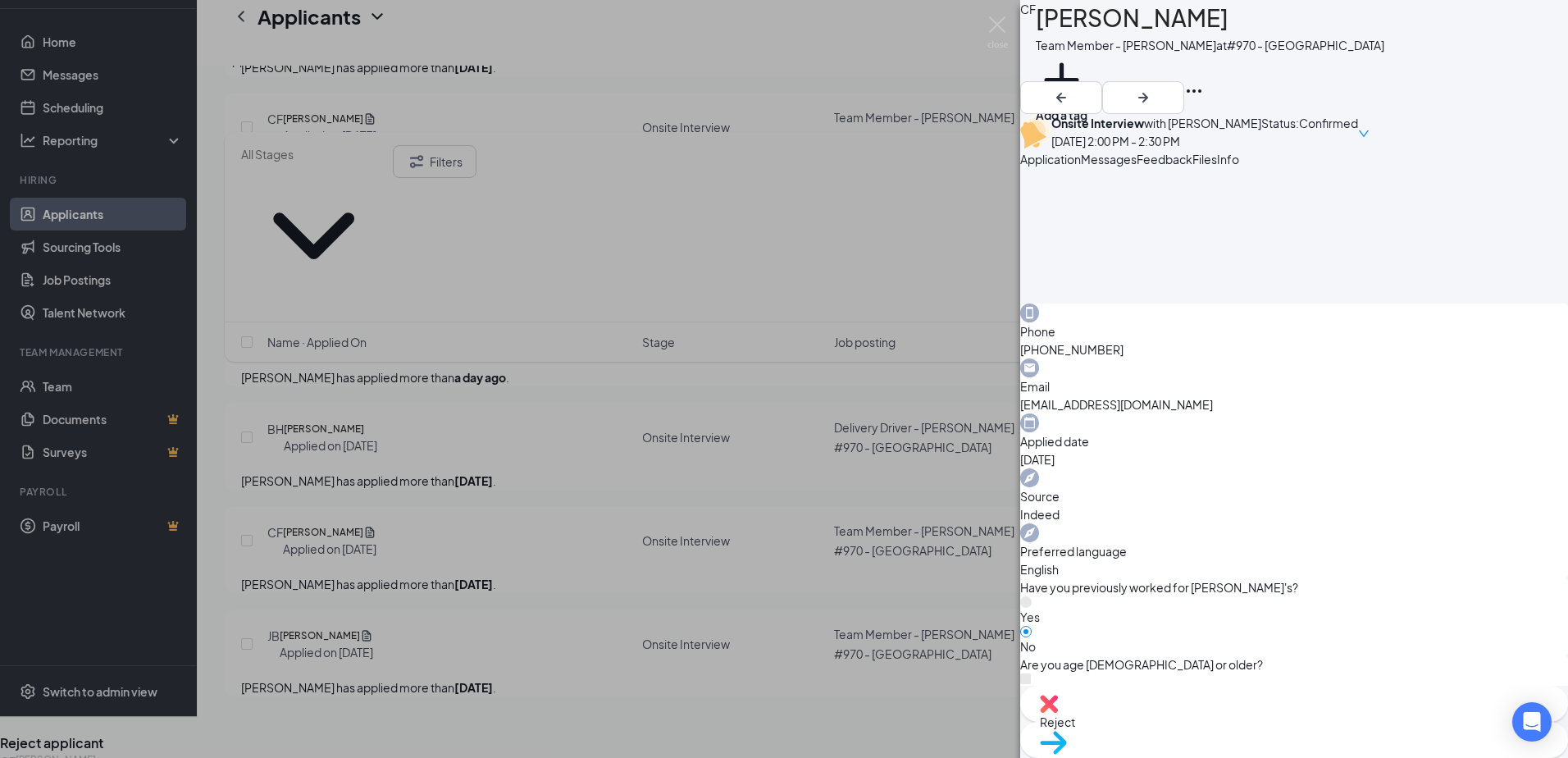
scroll to position [377, 0]
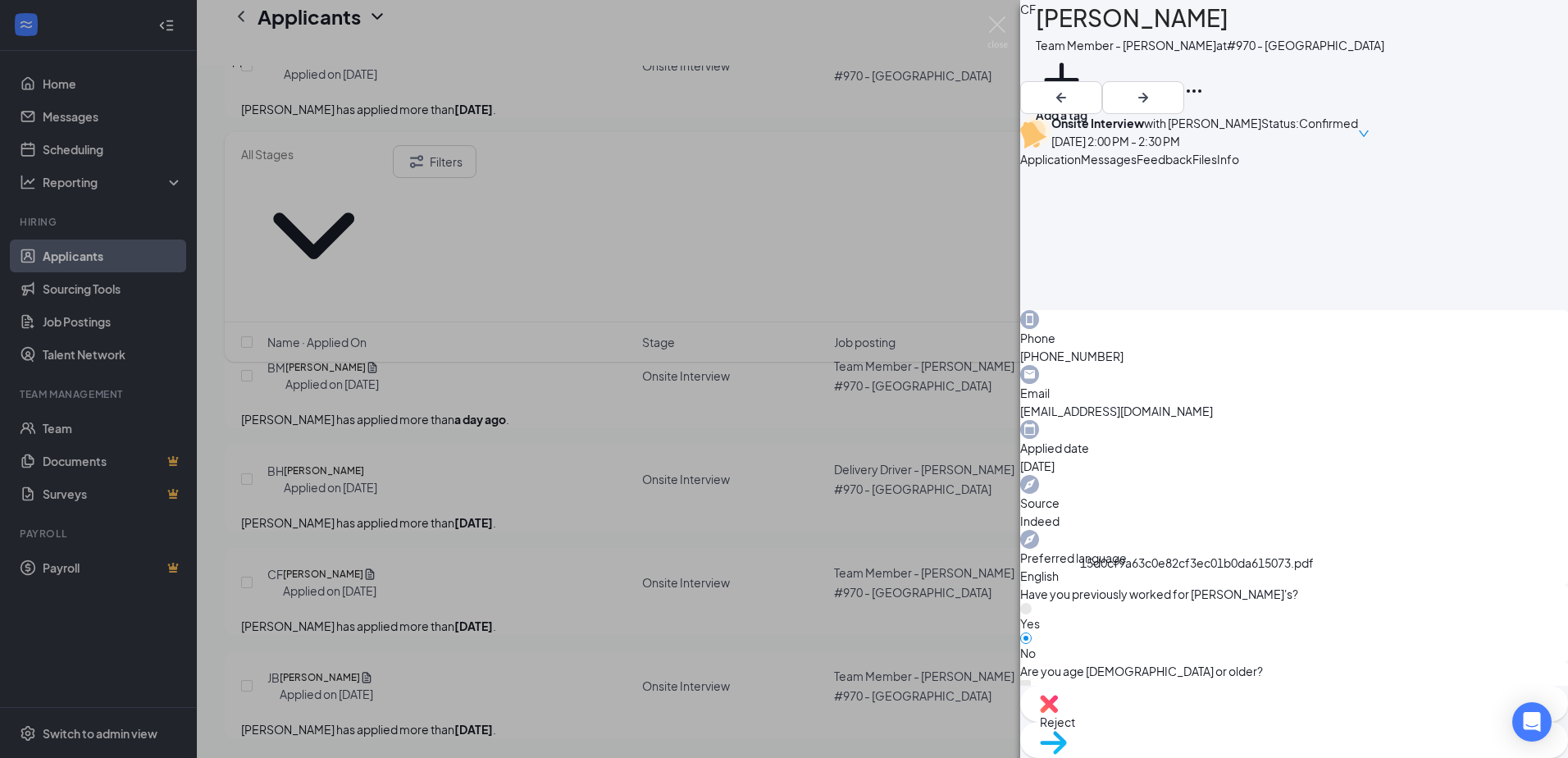
click at [1216, 724] on span "Reject" at bounding box center [1295, 722] width 509 height 18
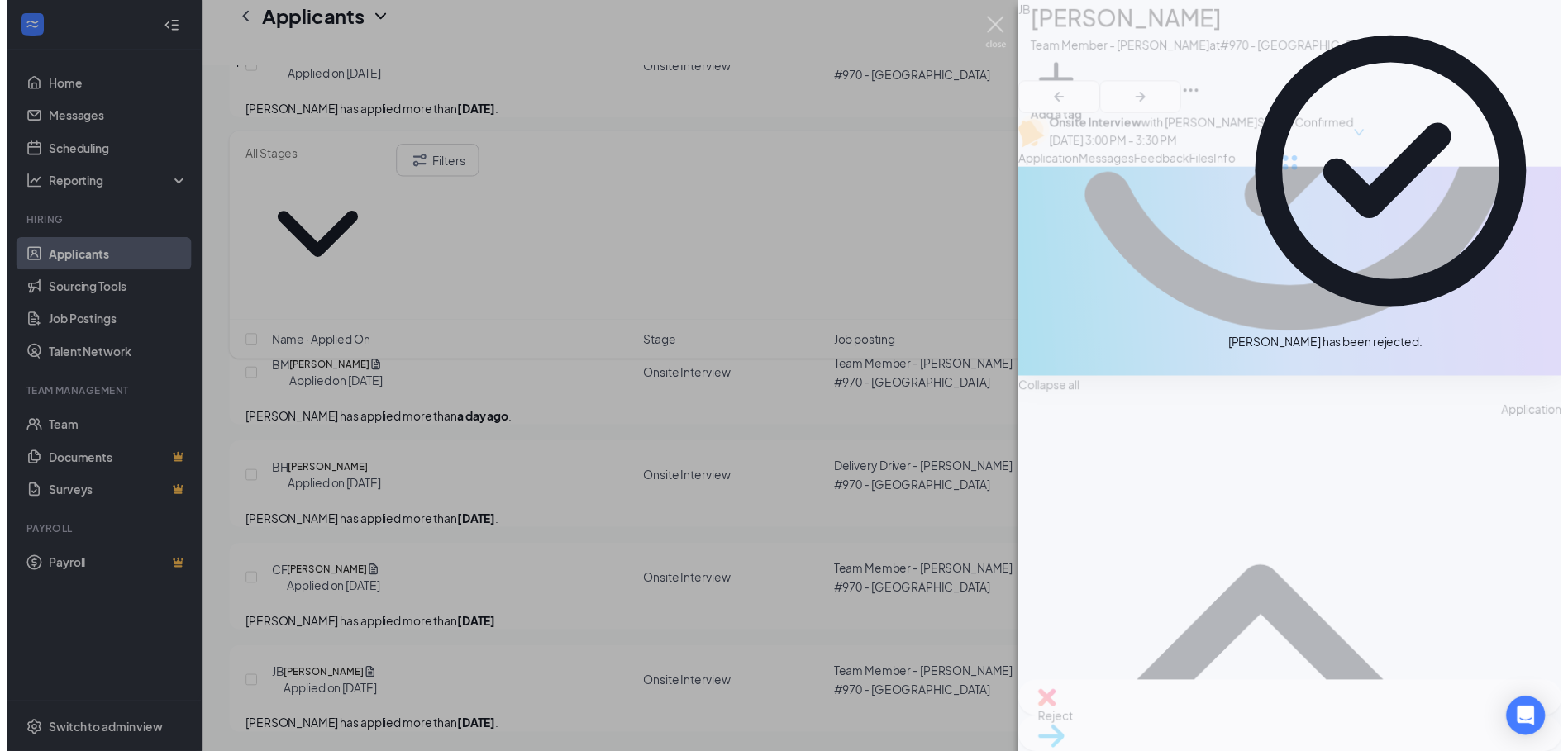
scroll to position [313, 0]
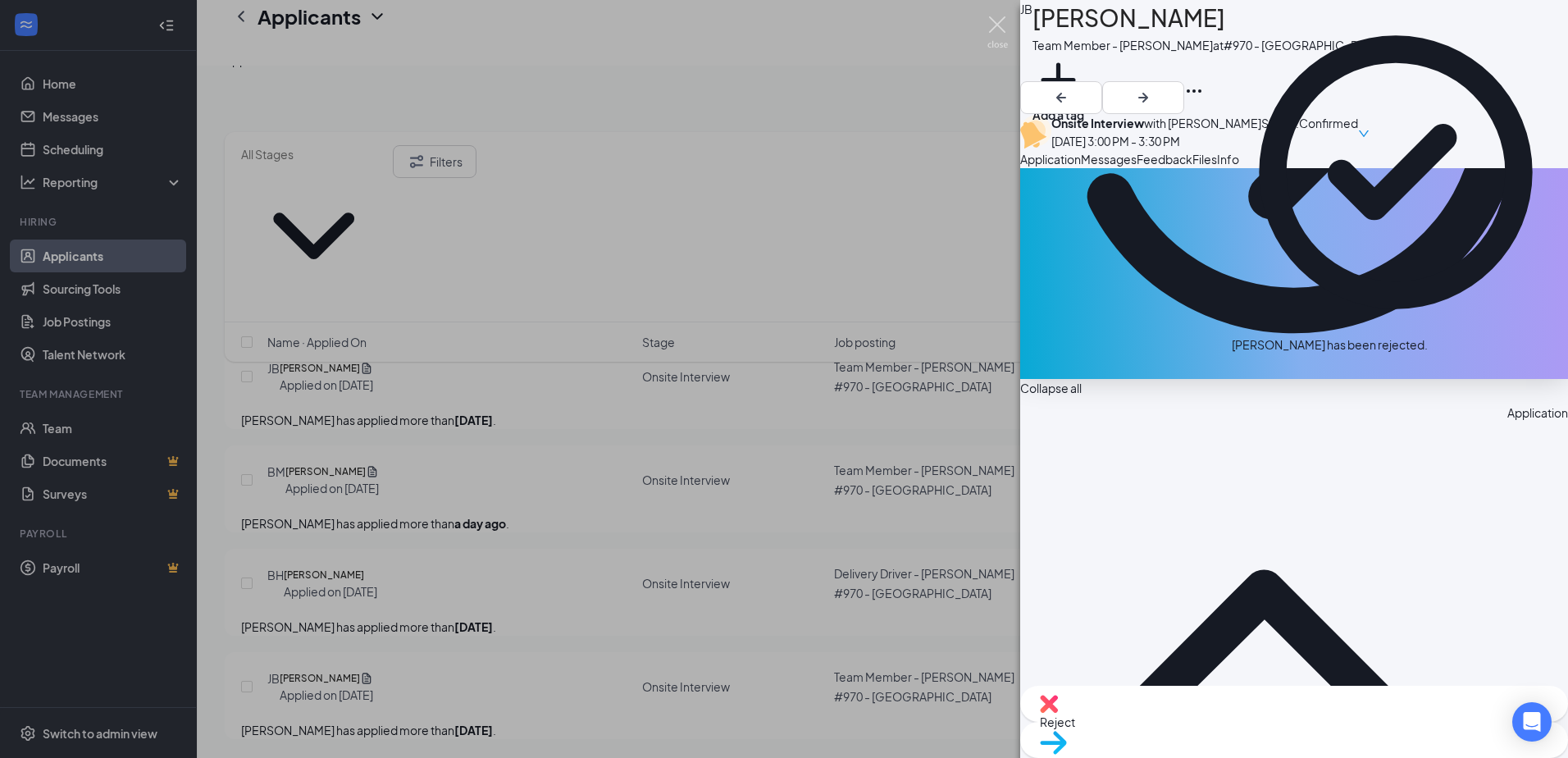
click at [1004, 22] on img at bounding box center [997, 32] width 20 height 32
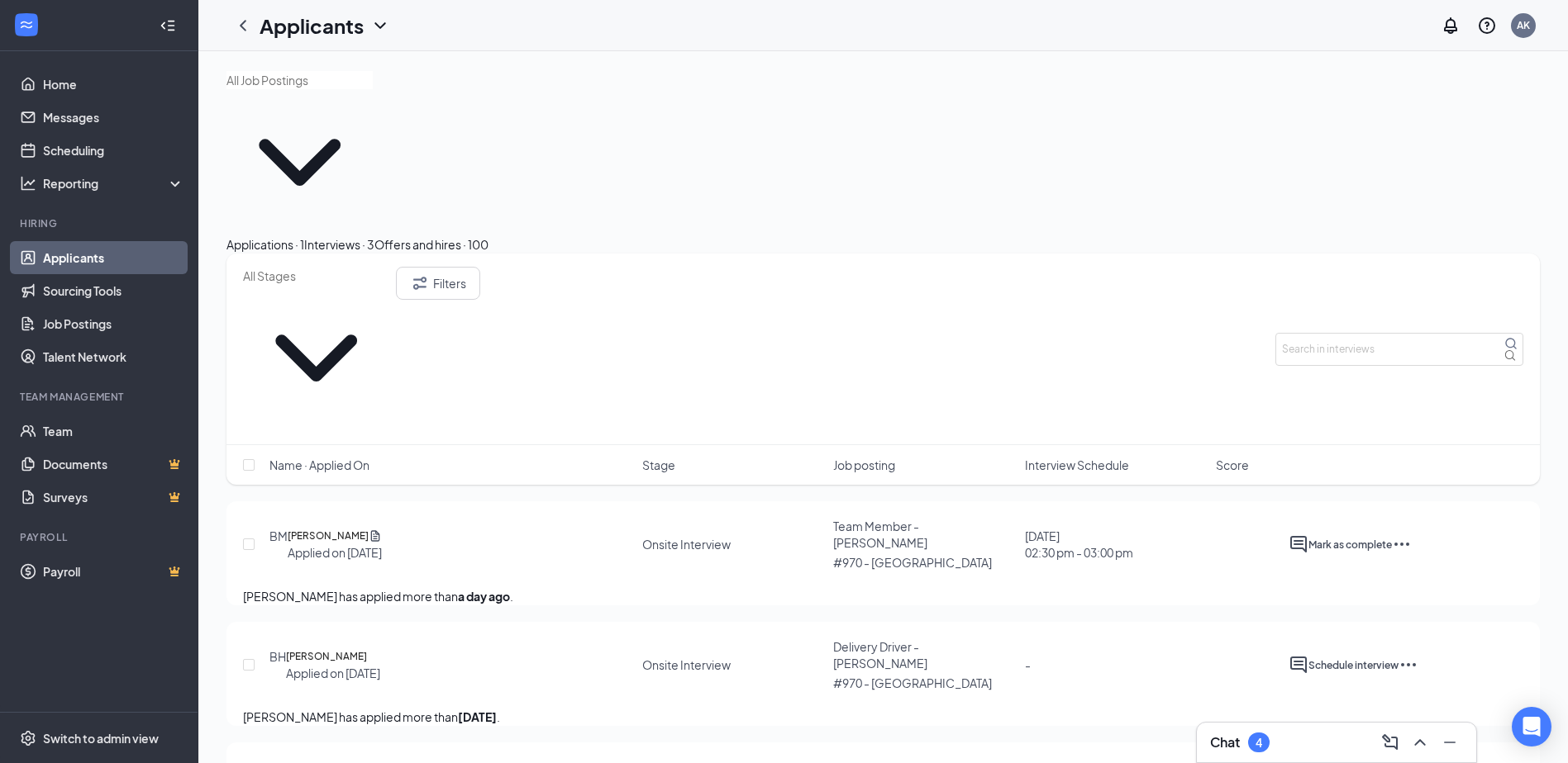
click at [296, 235] on div "Applications · 1" at bounding box center [265, 244] width 78 height 18
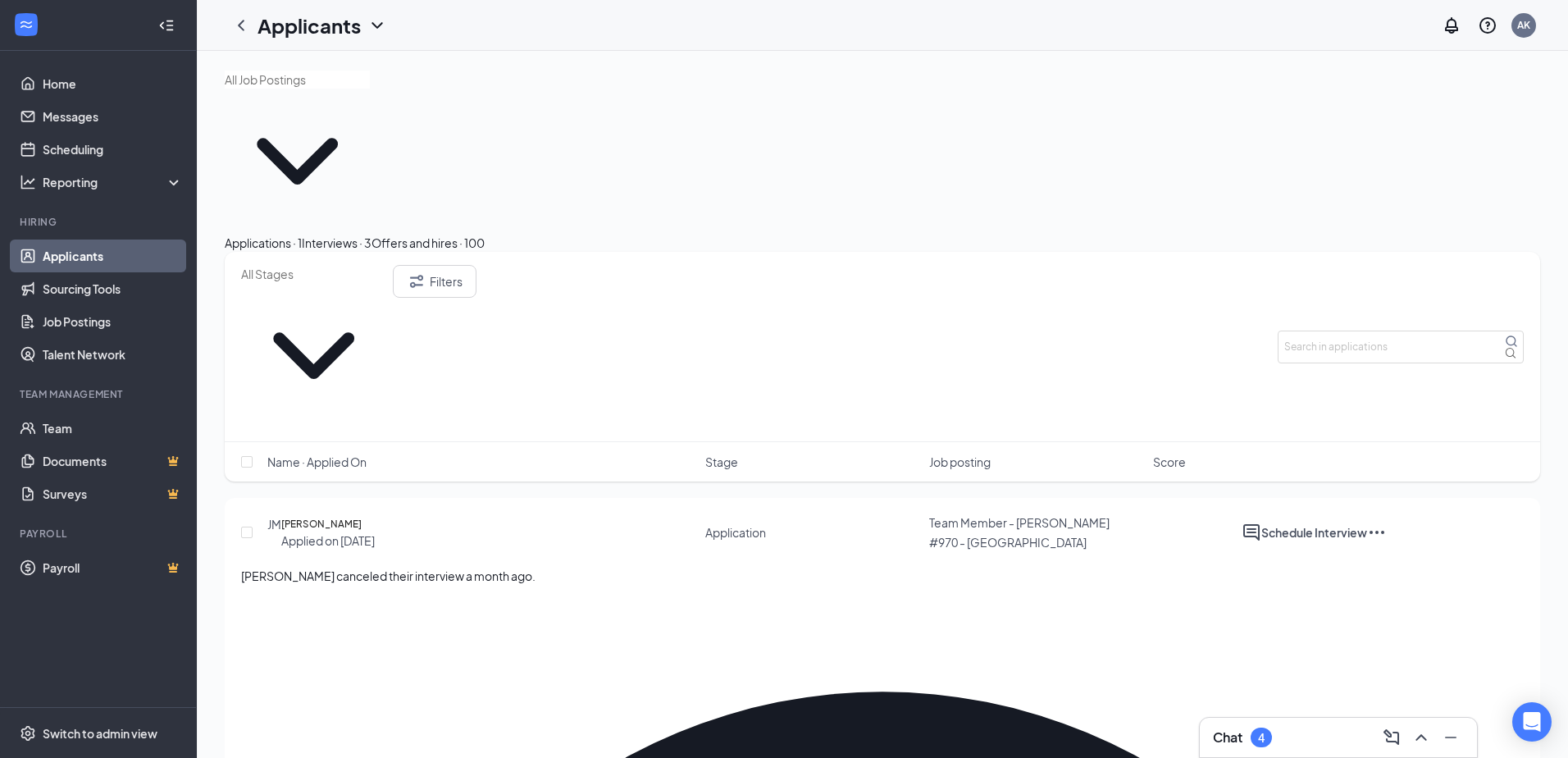
click at [1385, 531] on icon "Ellipses" at bounding box center [1377, 533] width 15 height 4
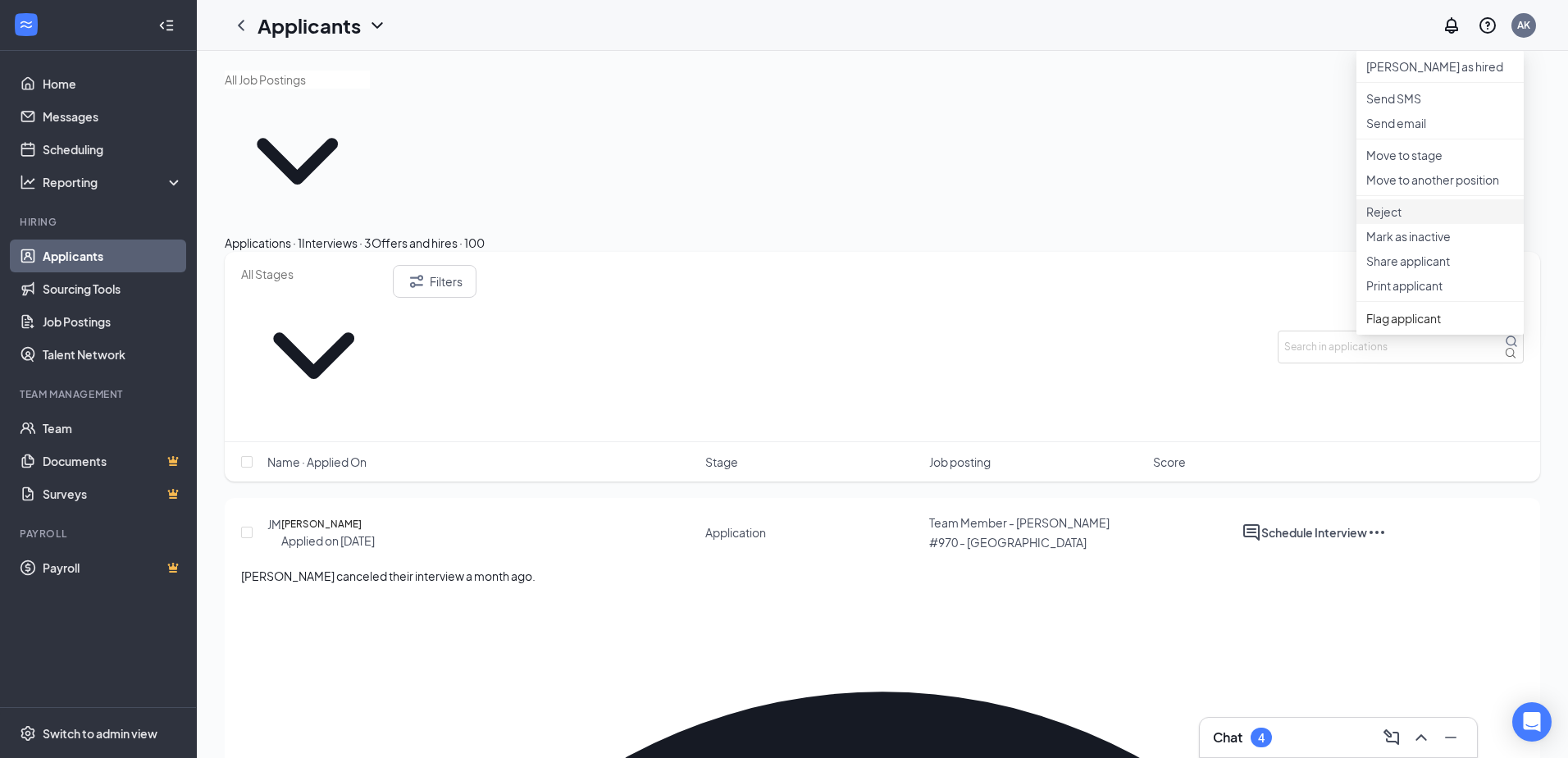
click at [1408, 220] on p "Reject" at bounding box center [1440, 212] width 148 height 16
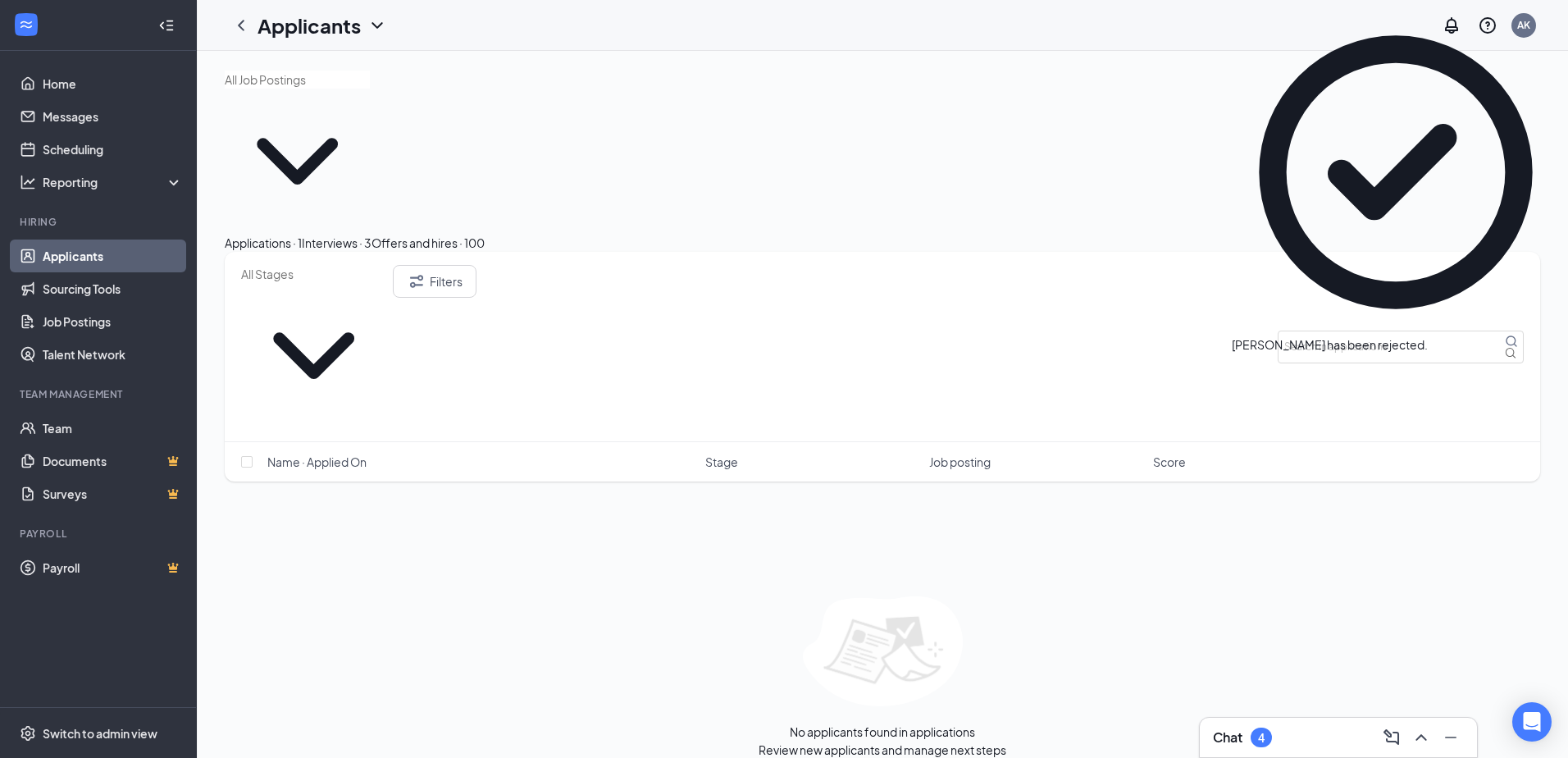
drag, startPoint x: 439, startPoint y: 166, endPoint x: 499, endPoint y: 138, distance: 66.2
click at [372, 234] on button "Interviews · 3" at bounding box center [336, 243] width 69 height 18
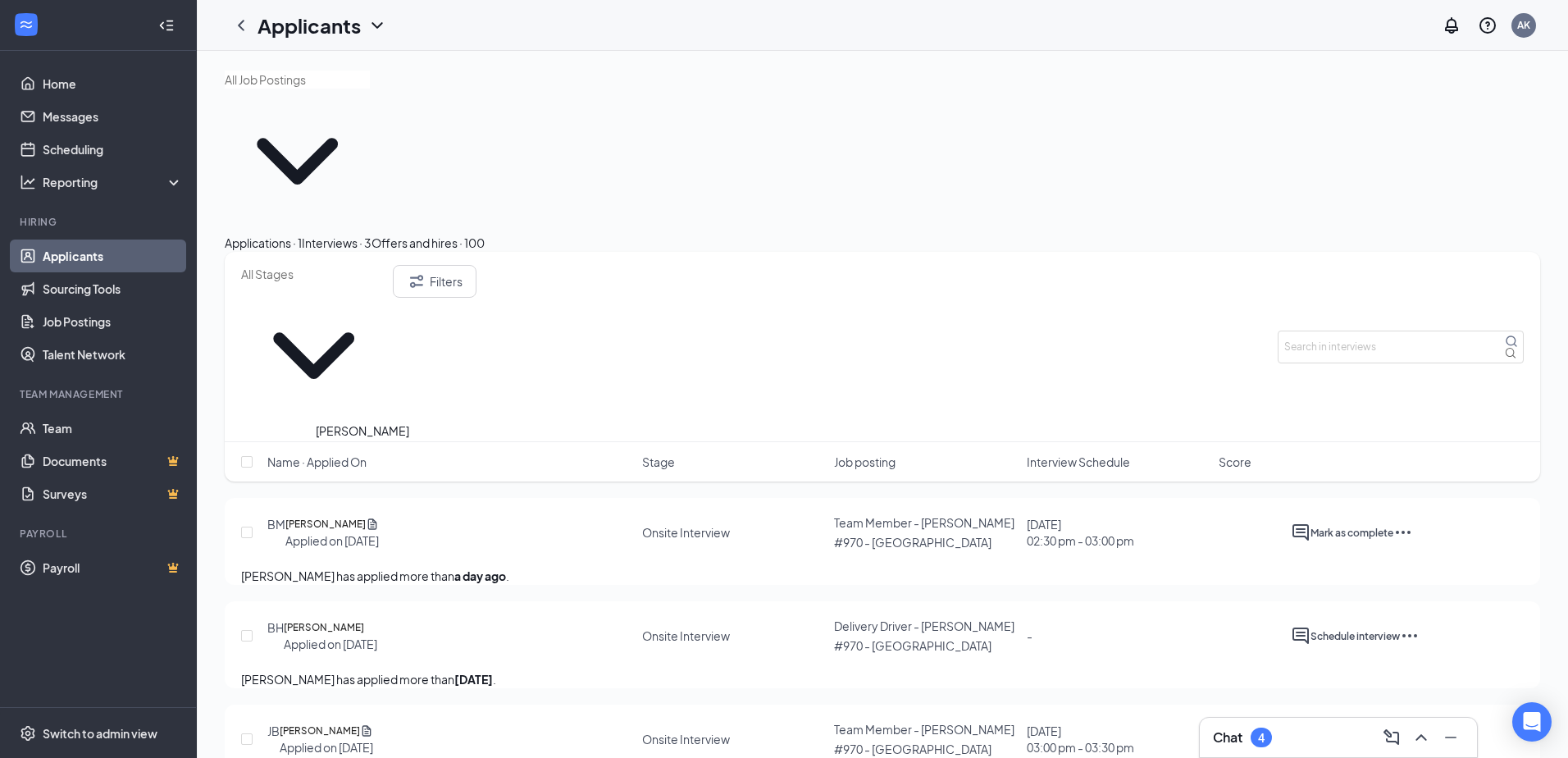
click at [364, 619] on h5 "[PERSON_NAME]" at bounding box center [324, 628] width 80 height 16
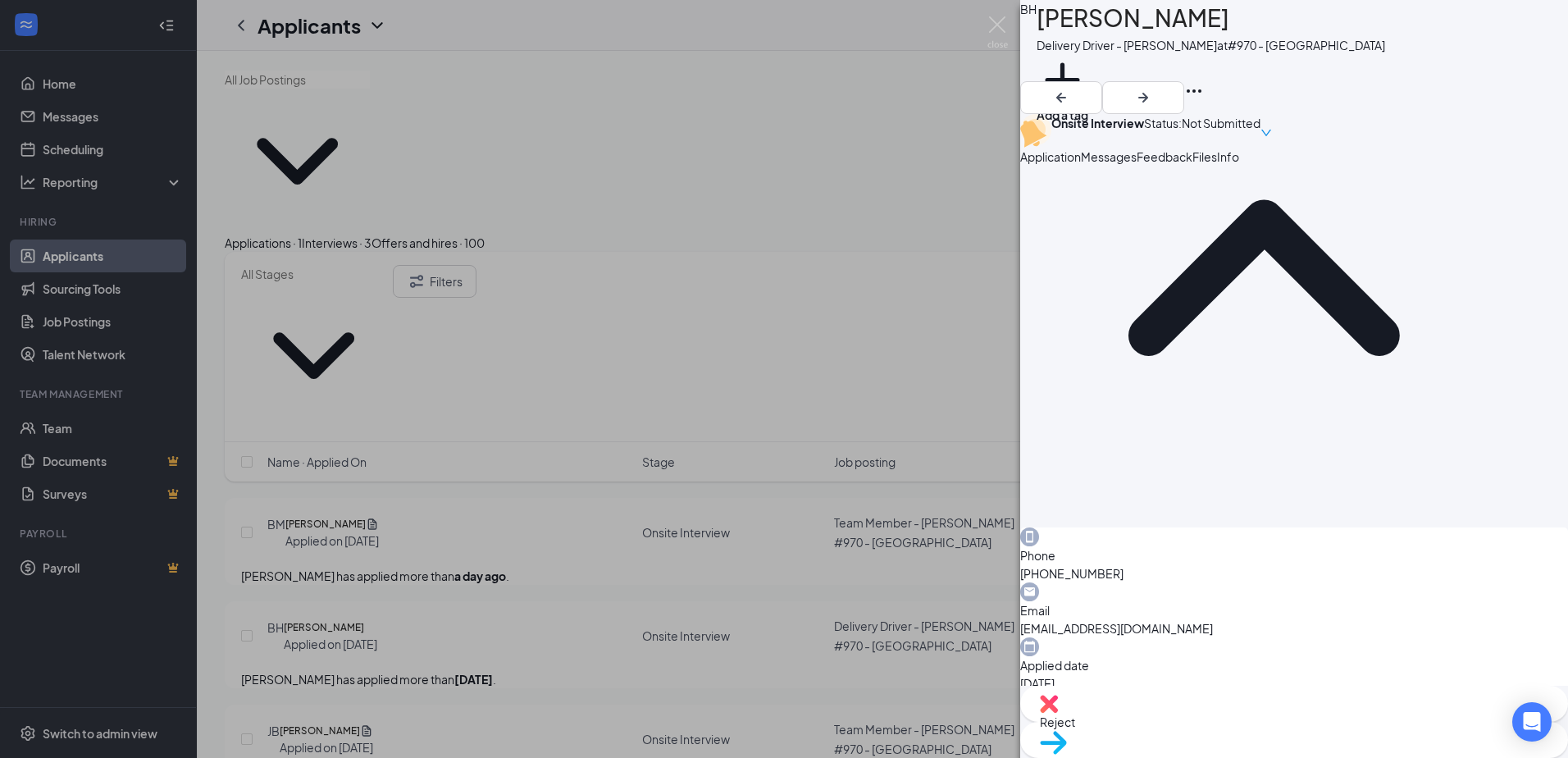
scroll to position [192, 0]
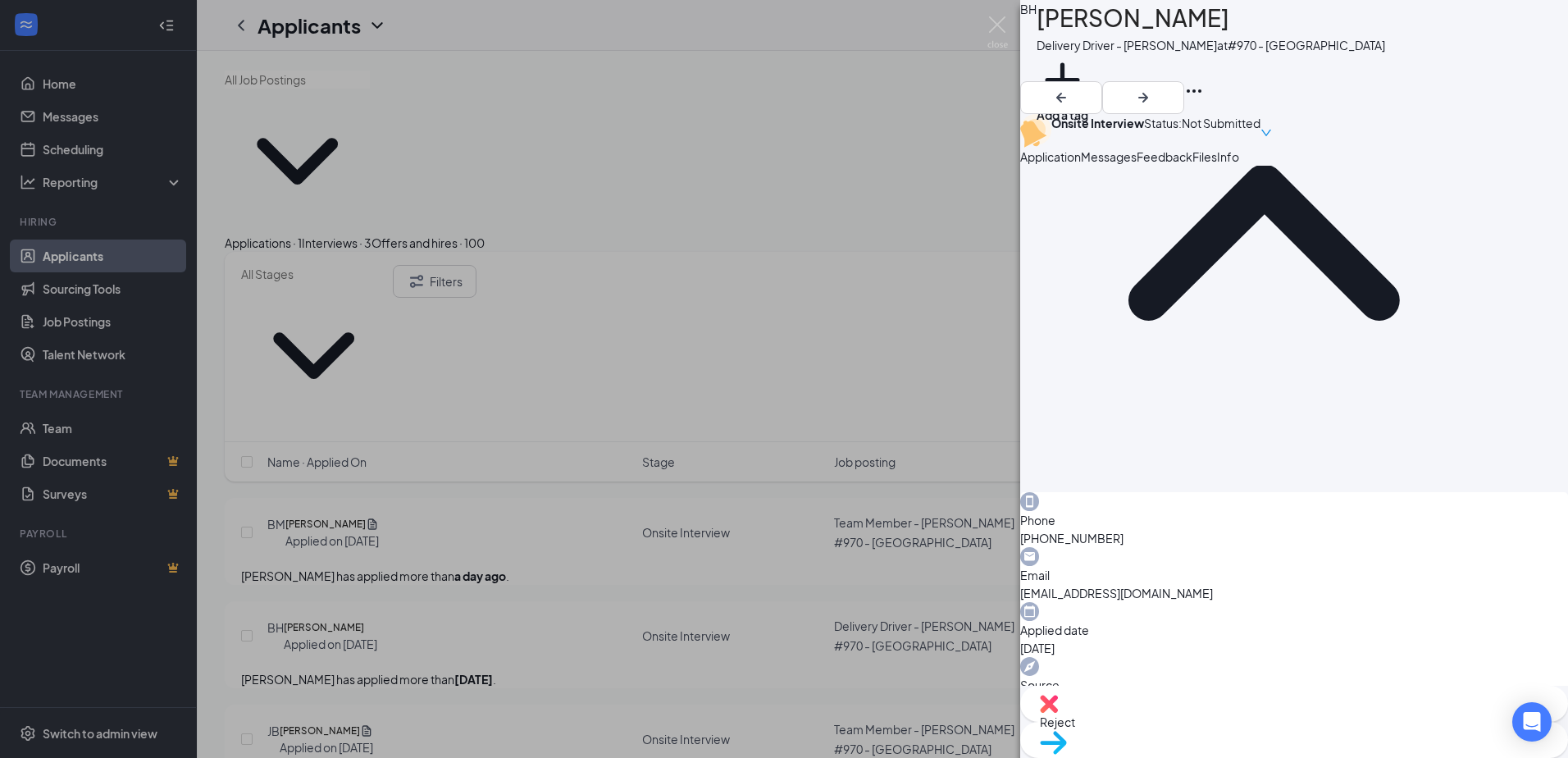
click at [1202, 732] on span "Reject" at bounding box center [1295, 722] width 509 height 18
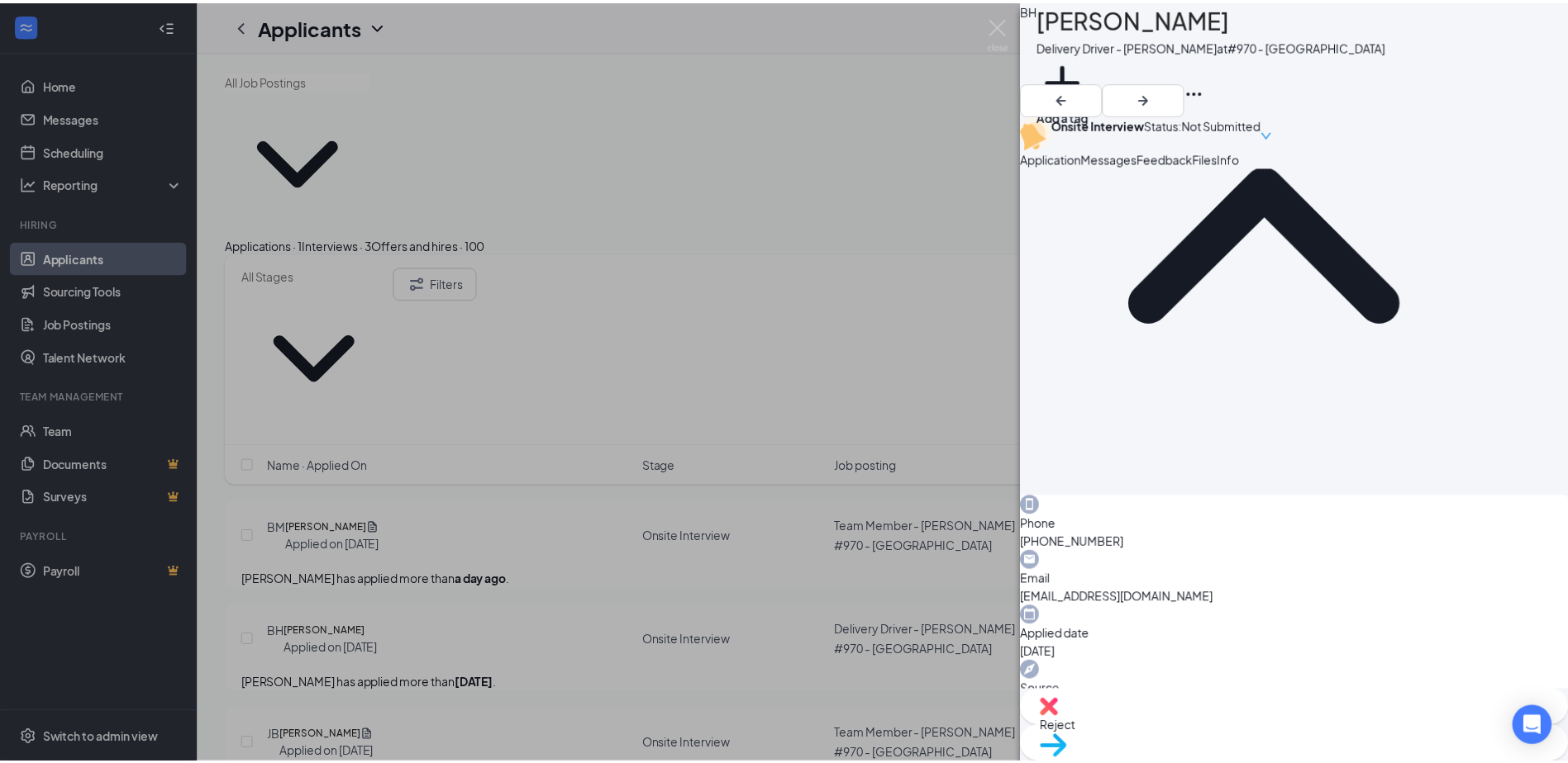
scroll to position [186, 0]
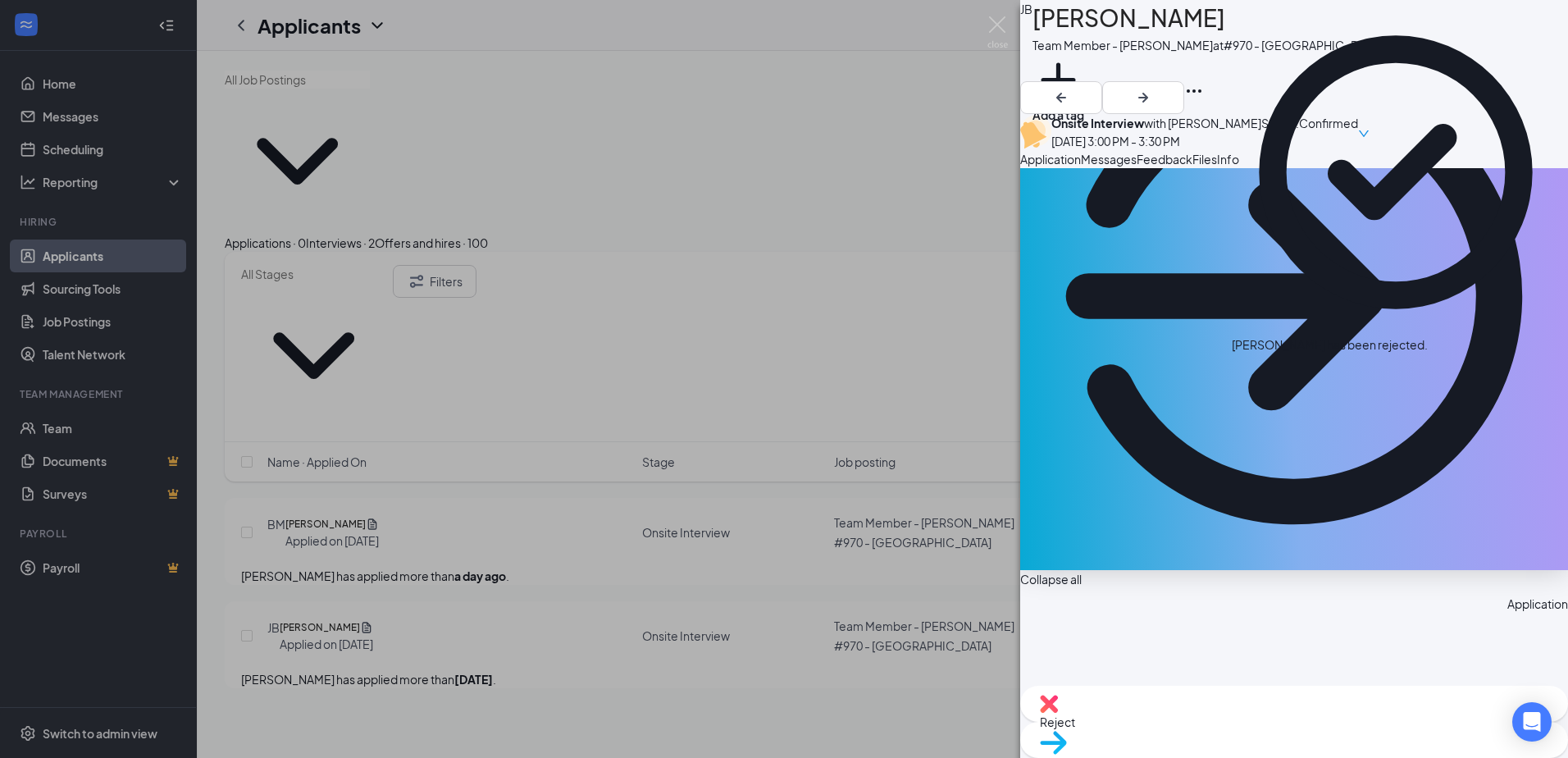
click at [1001, 43] on img at bounding box center [997, 32] width 20 height 32
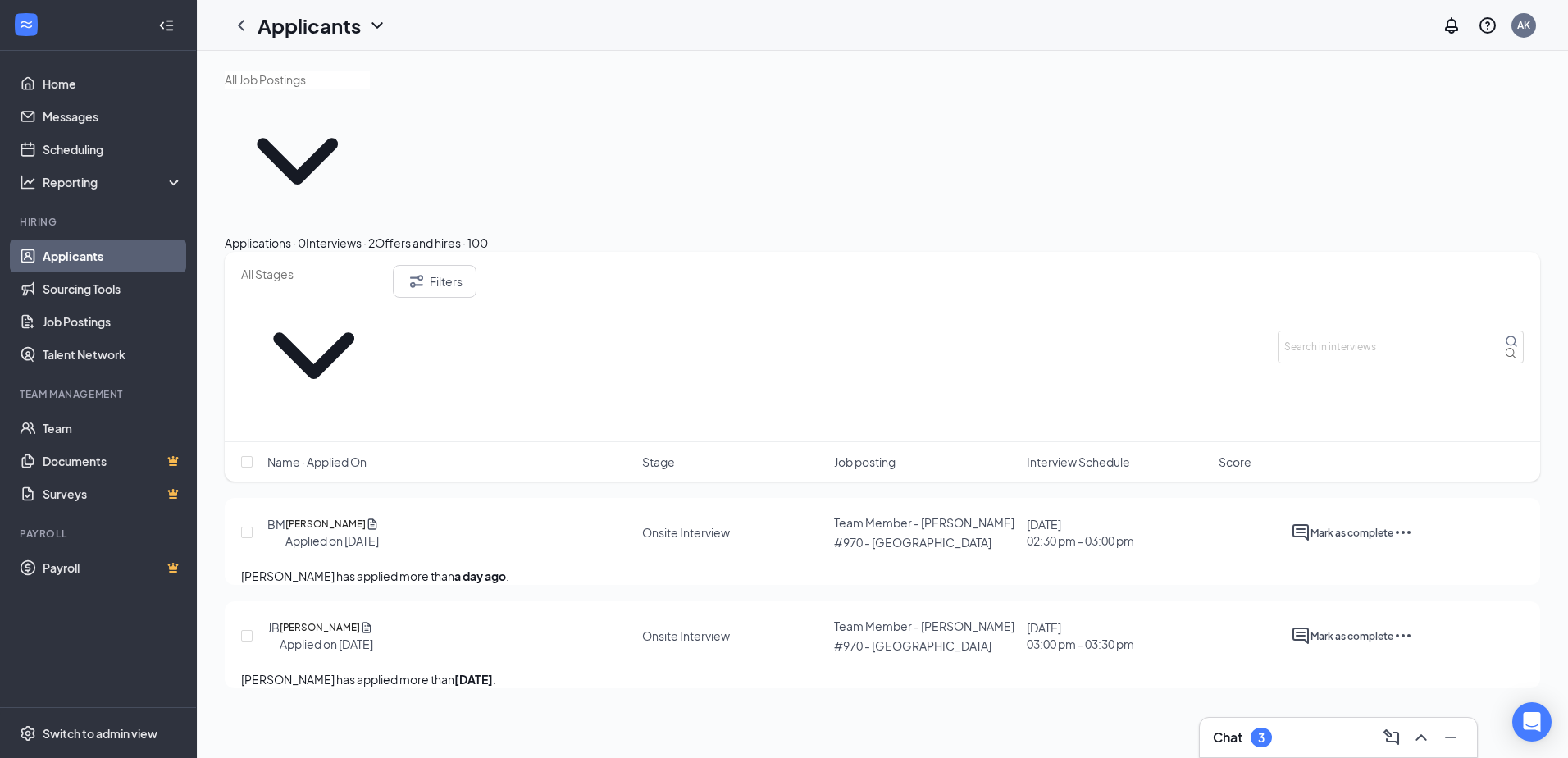
click at [488, 234] on div "Offers and hires · 100" at bounding box center [431, 243] width 113 height 18
